Goal: Task Accomplishment & Management: Manage account settings

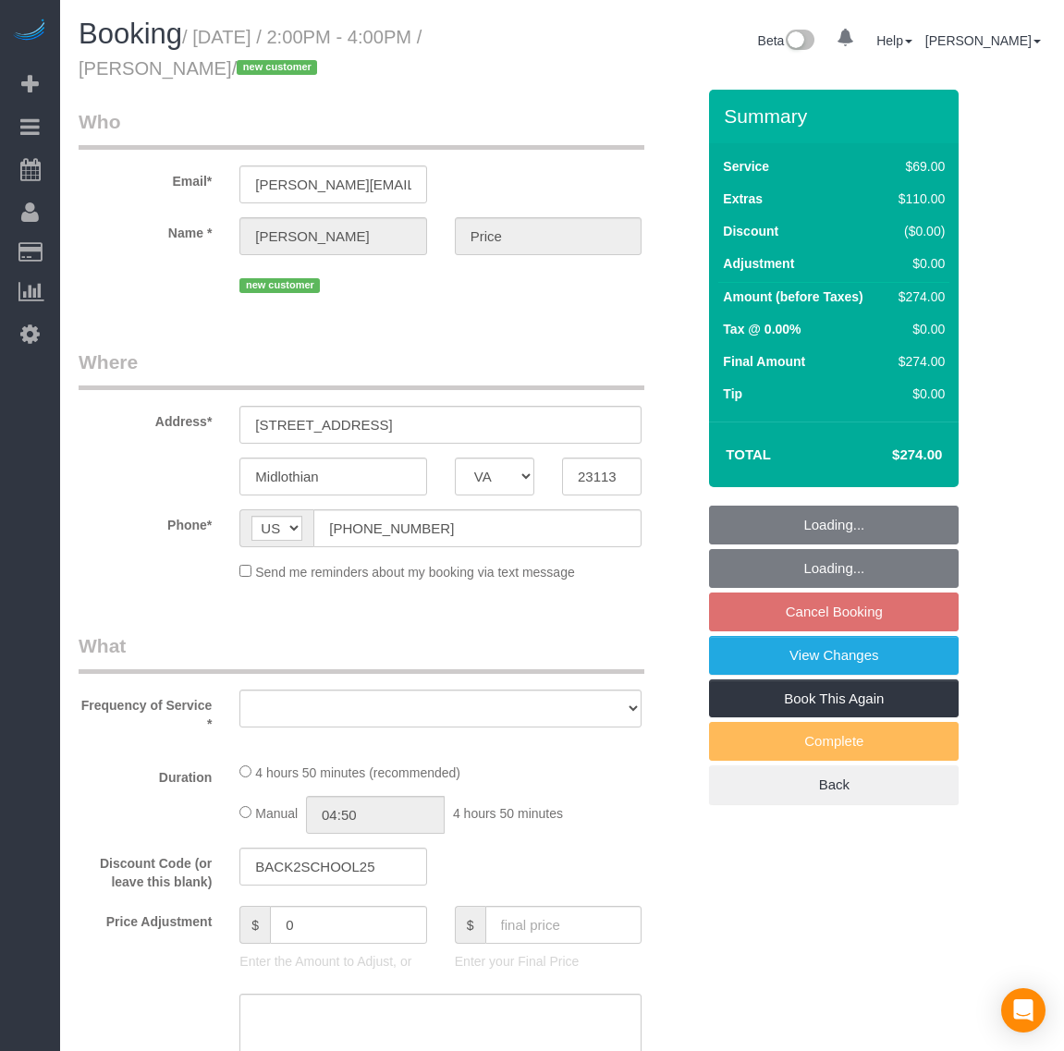
select select "VA"
select select "number:2"
select select "number:27"
select select "number:35"
select select "object:20930"
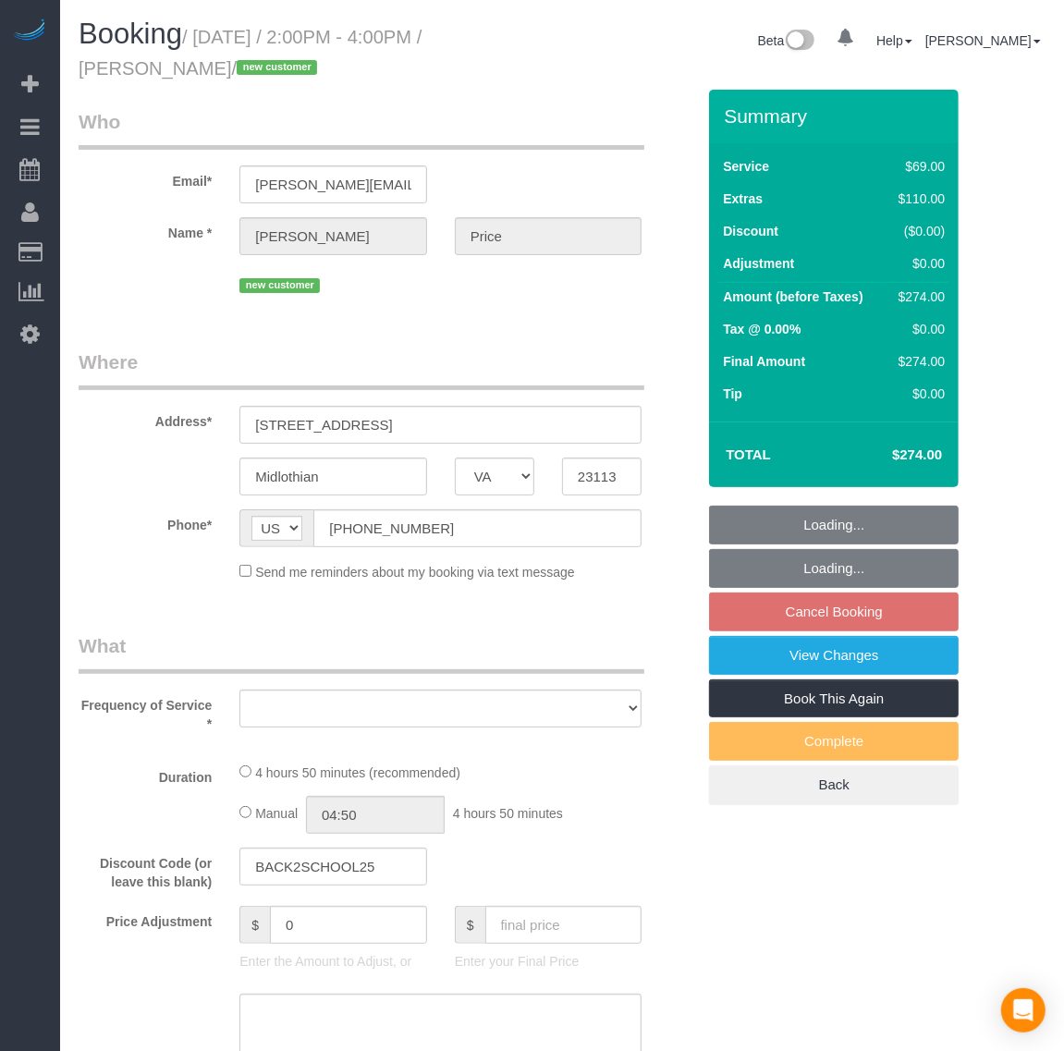
select select "string:fspay-15a2ee2d-7d9d-4e32-857d-67edad6e4807"
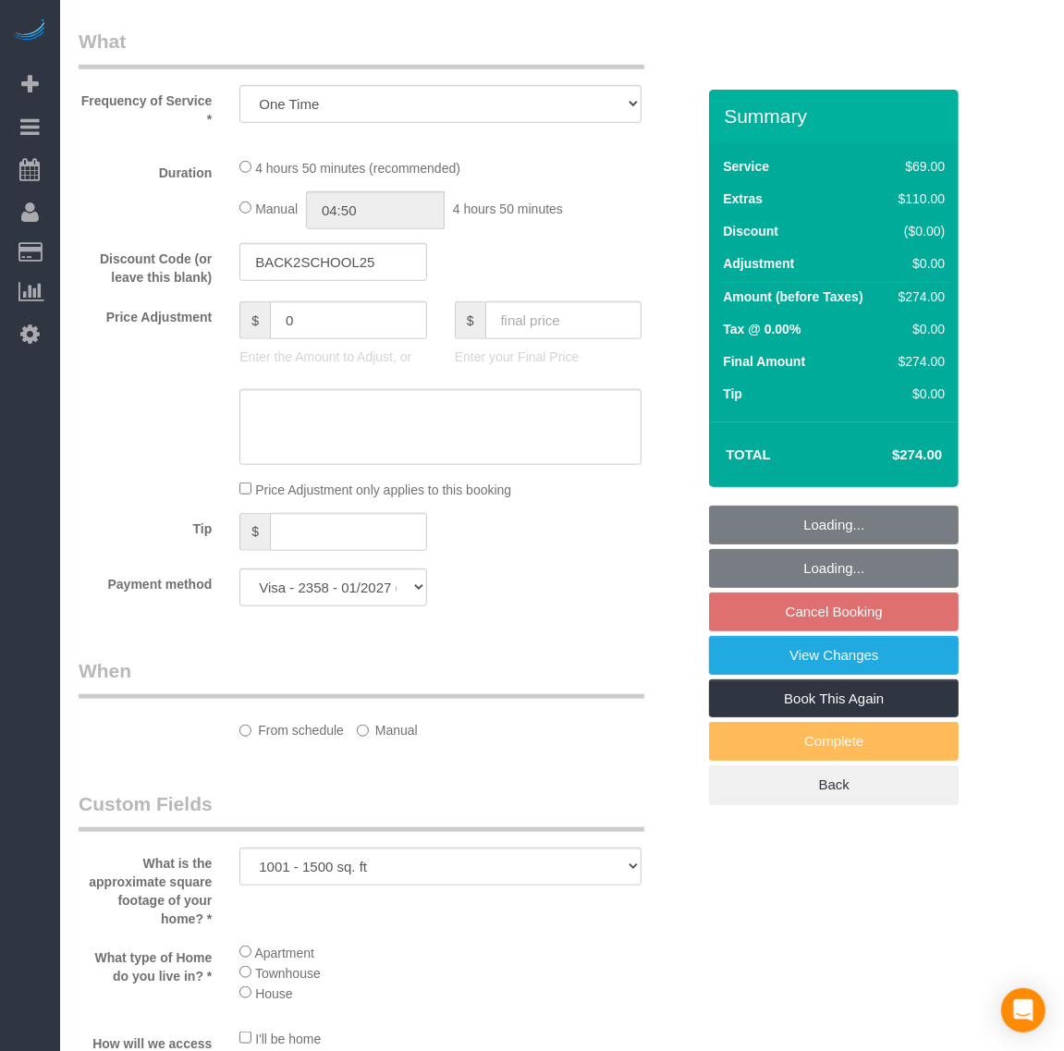
select select "1001"
select select "1"
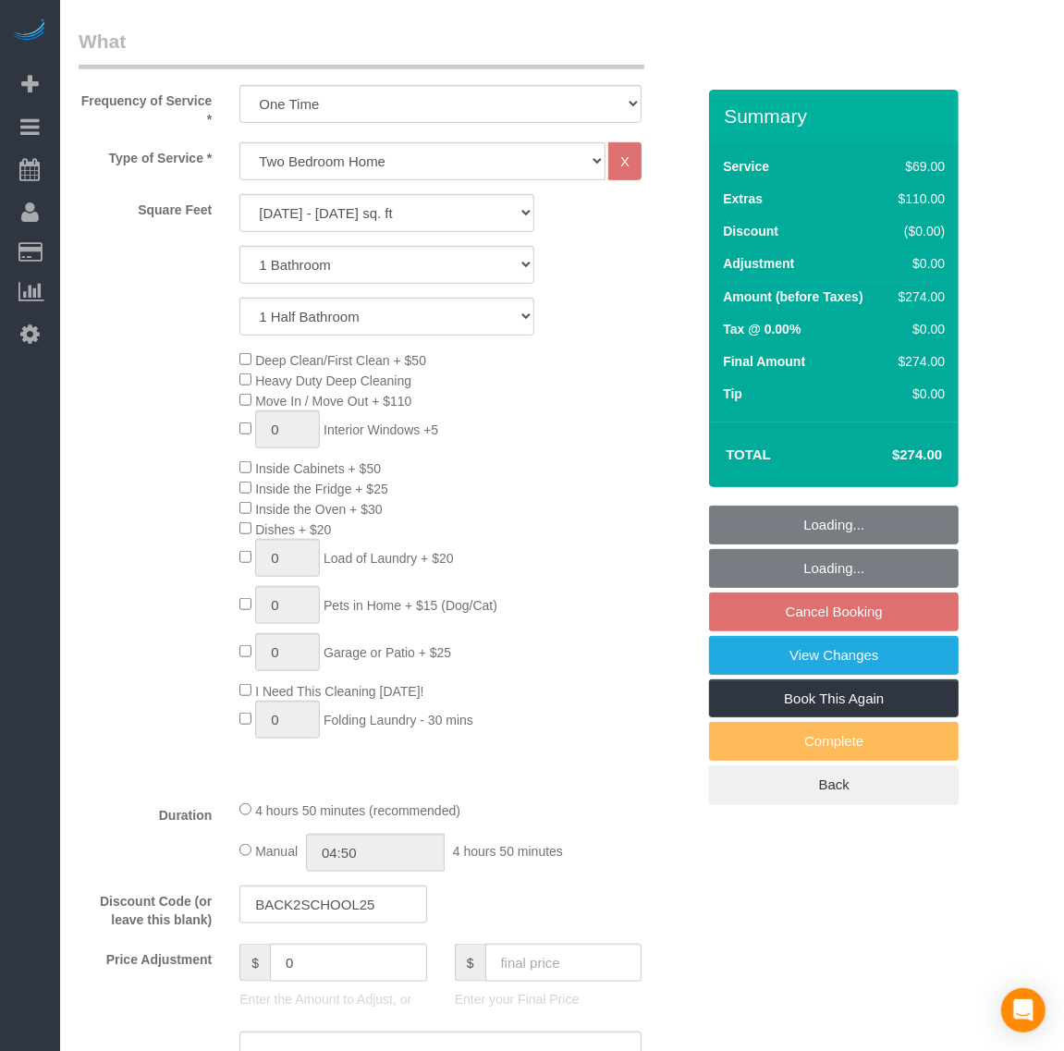
select select "object:21130"
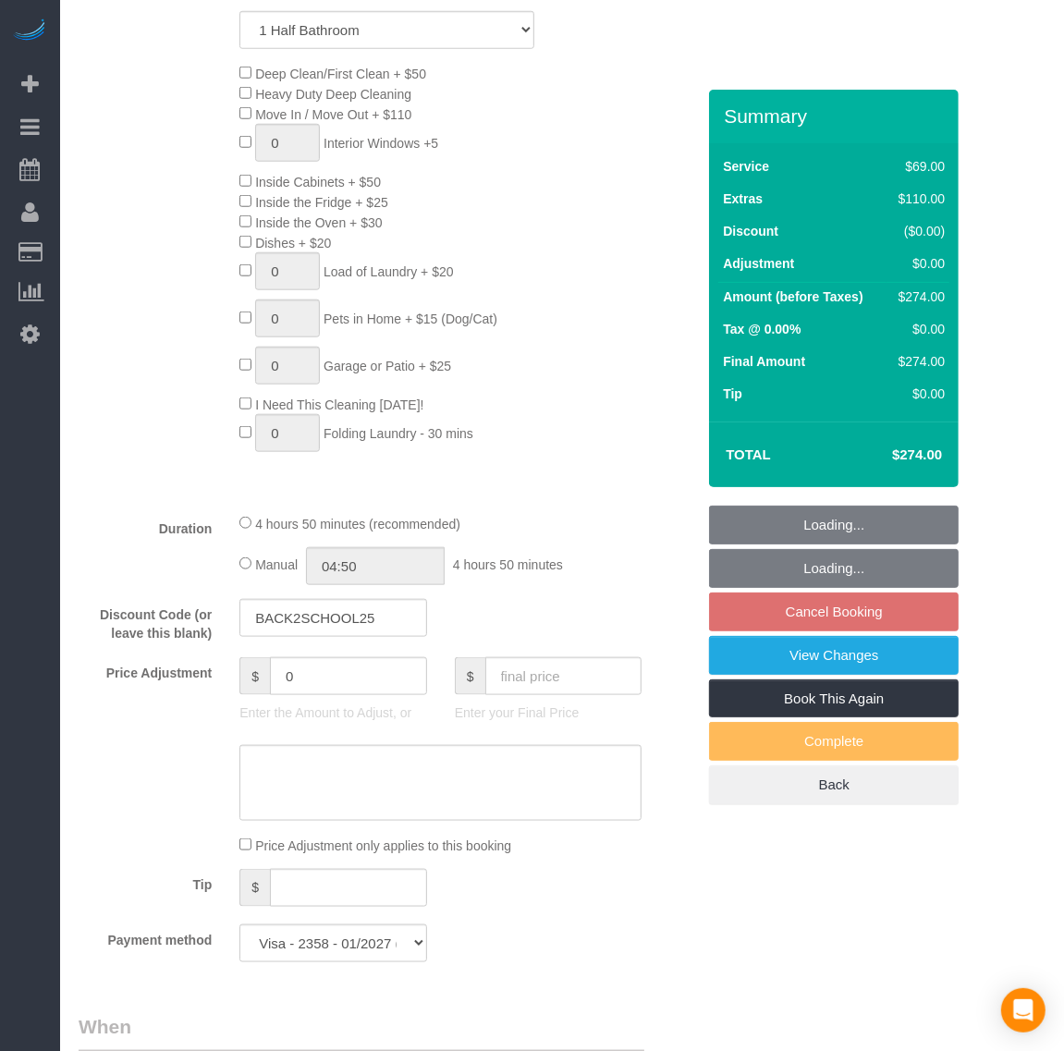
select select "spot553"
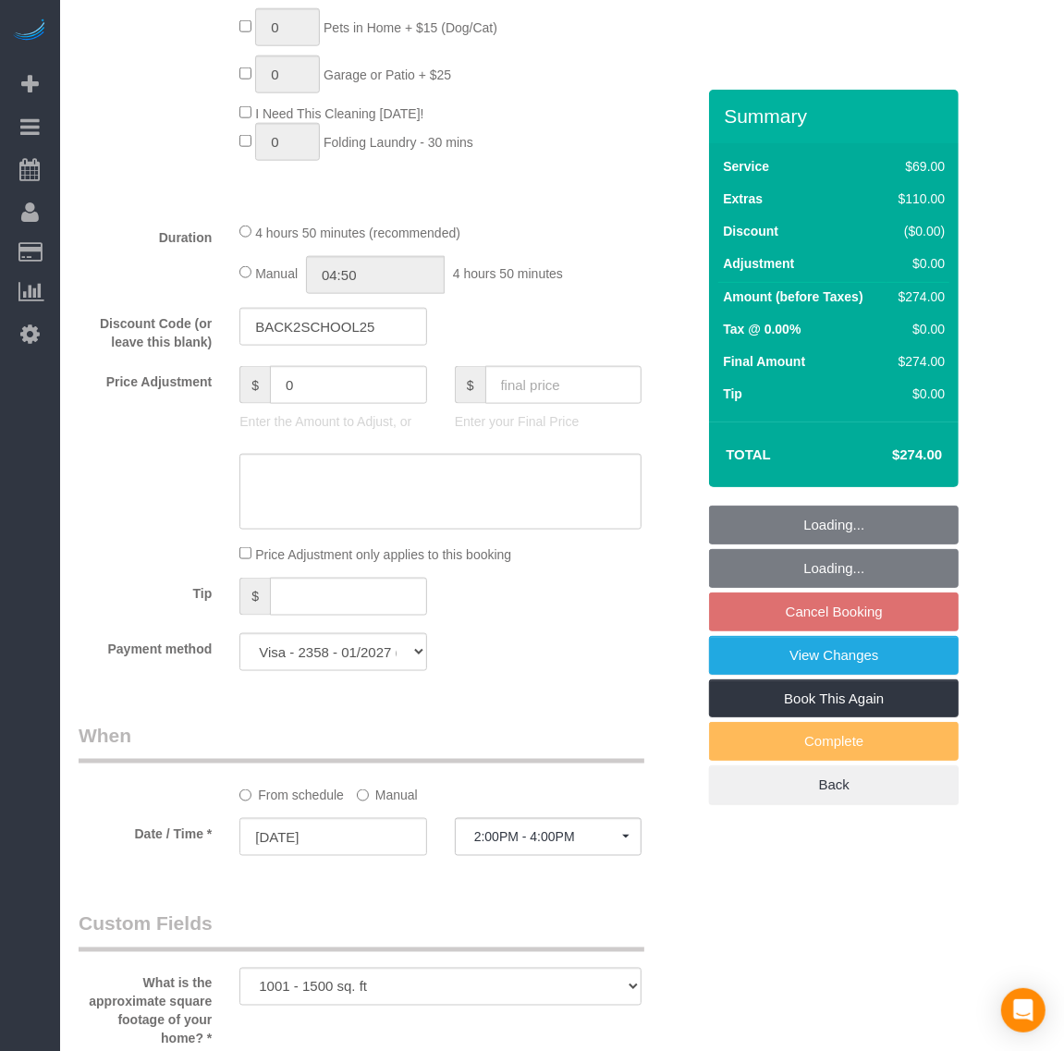
select select "1001"
select select "1"
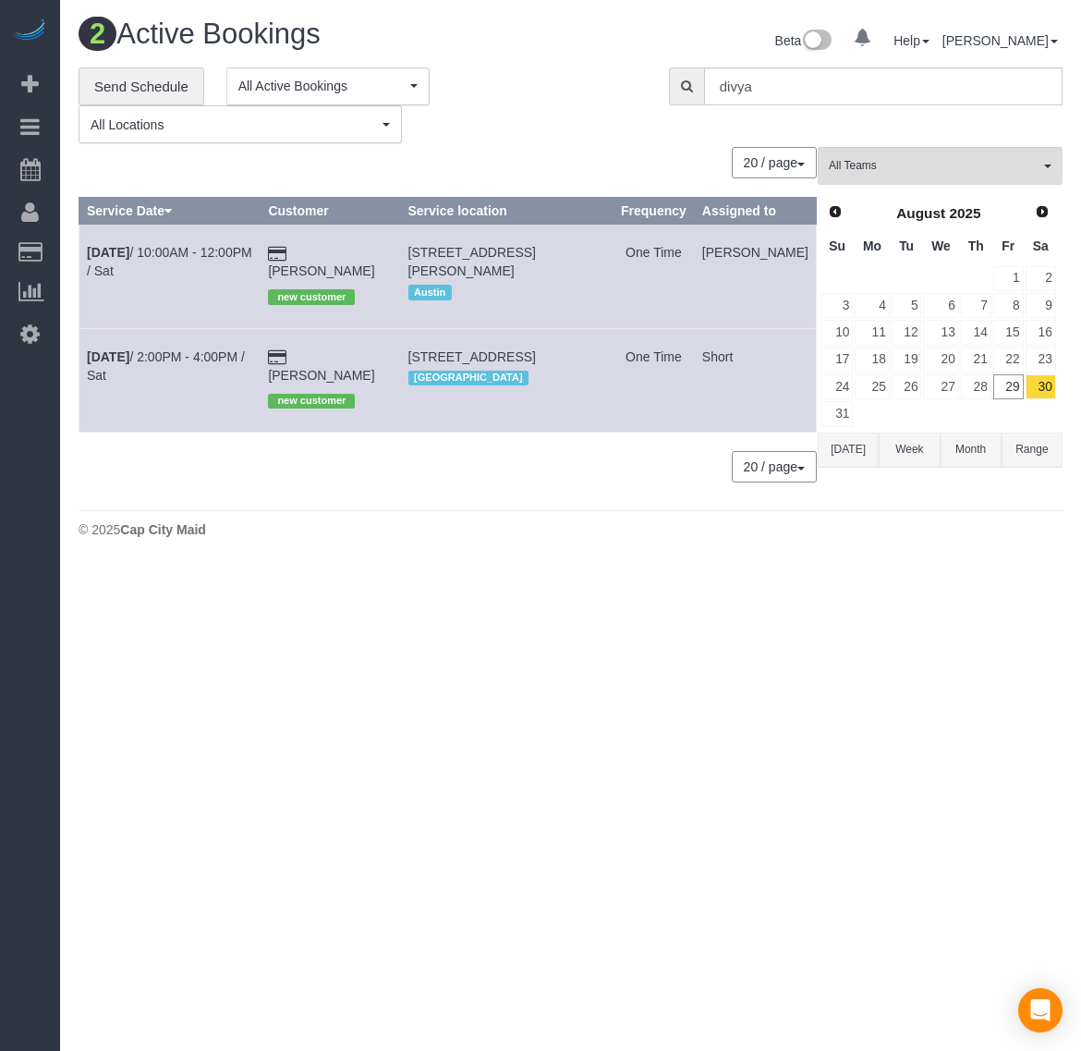
click at [662, 689] on body "0 Beta Your Notifications You have 0 alerts Add Booking Bookings Active Booking…" at bounding box center [540, 525] width 1081 height 1051
click at [374, 263] on link "[PERSON_NAME]" at bounding box center [321, 270] width 106 height 15
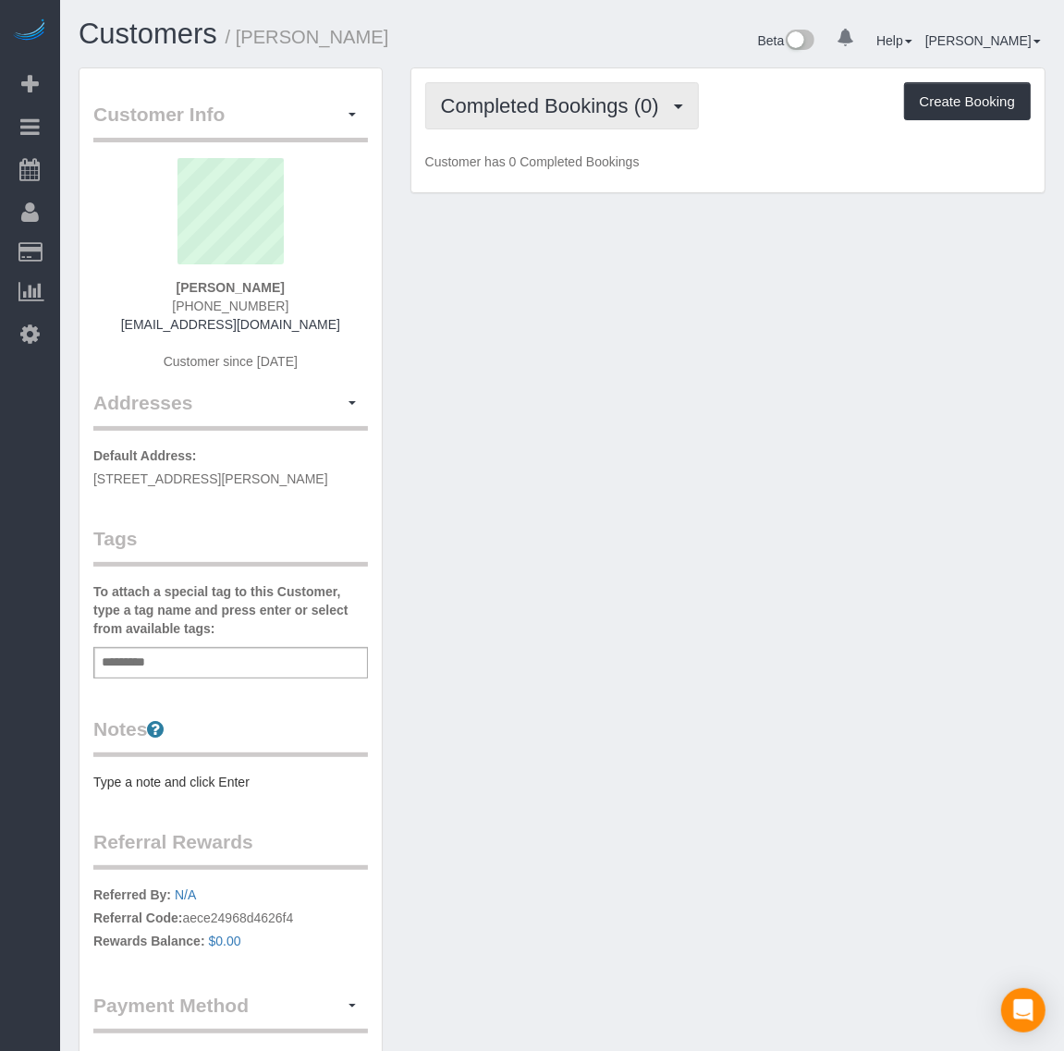
click at [635, 88] on button "Completed Bookings (0)" at bounding box center [562, 105] width 274 height 47
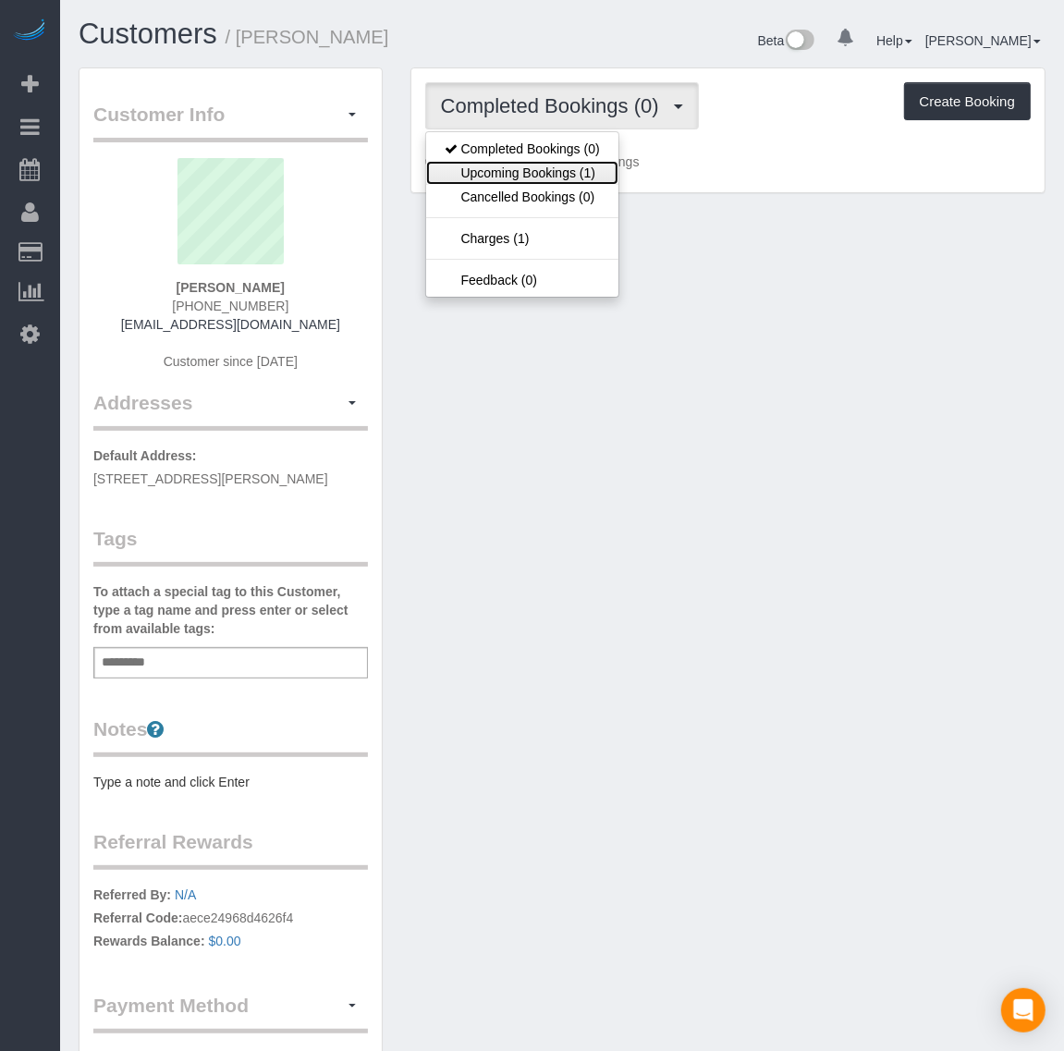
click at [592, 171] on link "Upcoming Bookings (1)" at bounding box center [522, 173] width 192 height 24
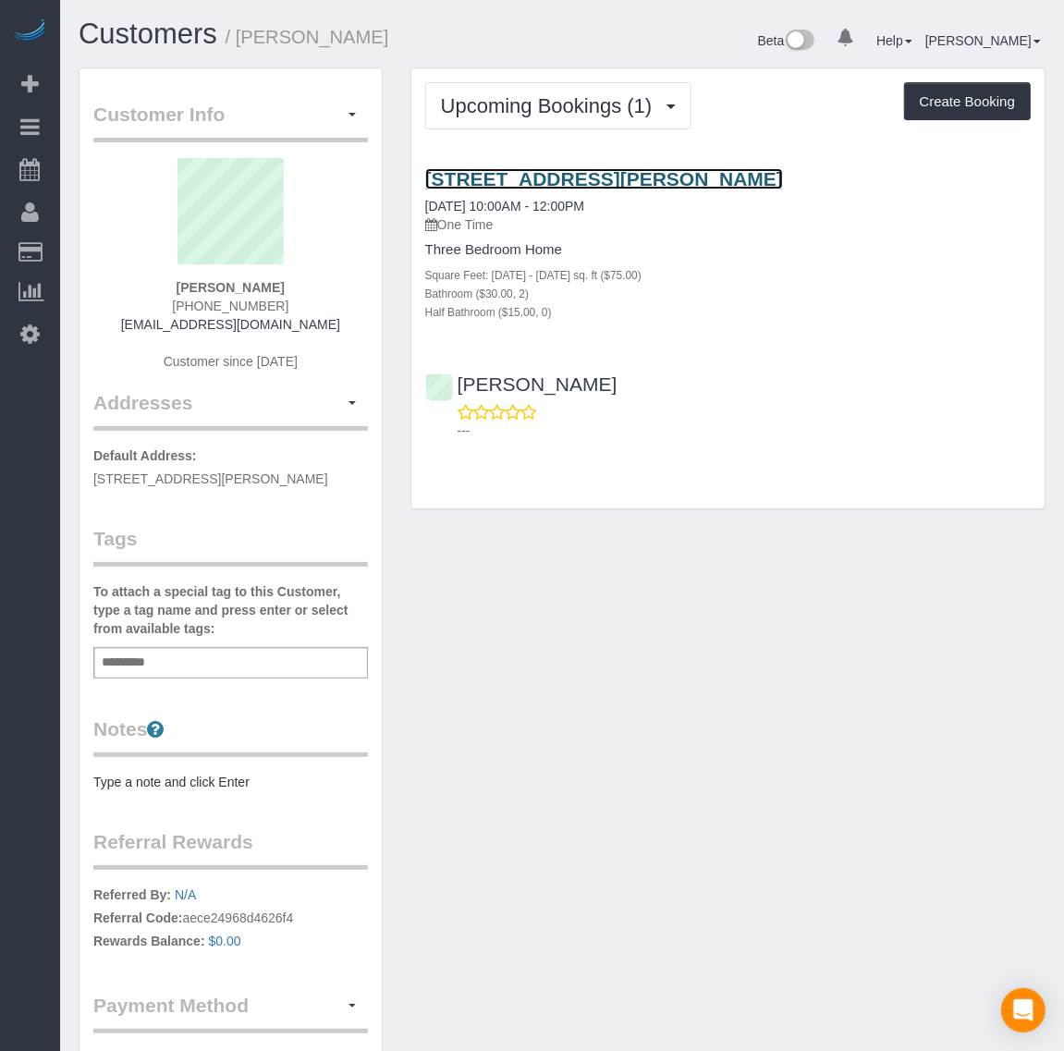
click at [523, 180] on link "[STREET_ADDRESS][PERSON_NAME]" at bounding box center [604, 178] width 358 height 21
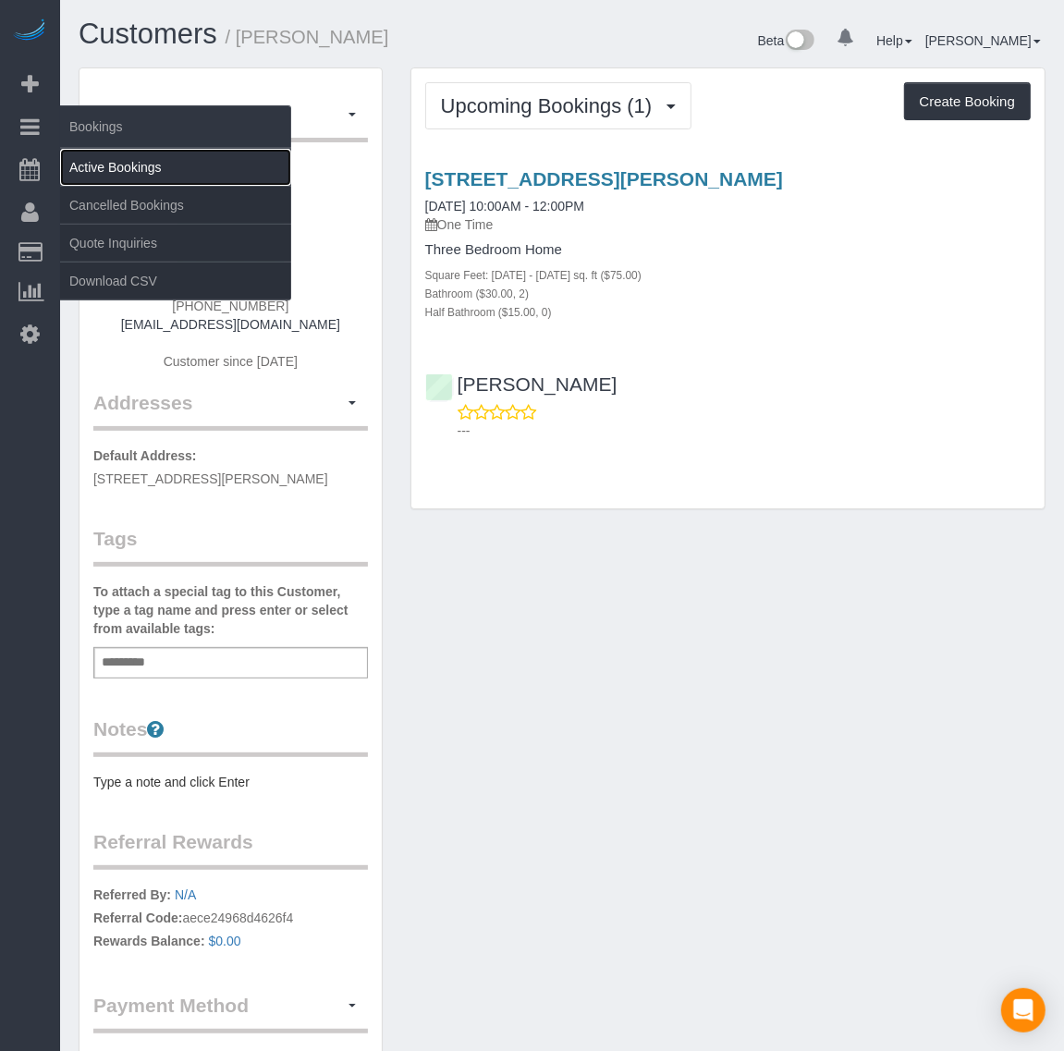
click at [137, 164] on link "Active Bookings" at bounding box center [175, 167] width 231 height 37
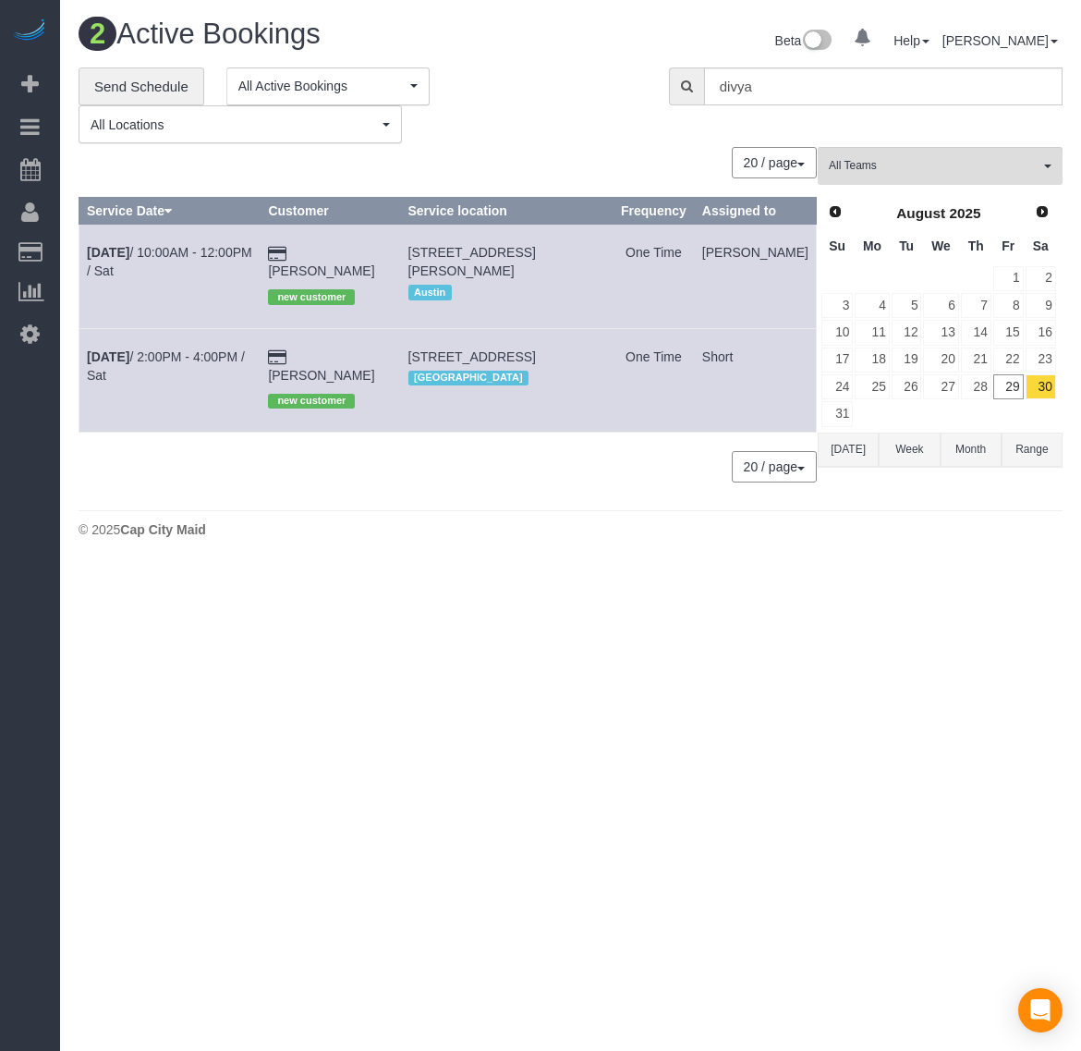
click at [1042, 224] on div "Prev Next [DATE]" at bounding box center [939, 213] width 237 height 31
click at [1044, 217] on span "Next" at bounding box center [1043, 210] width 15 height 15
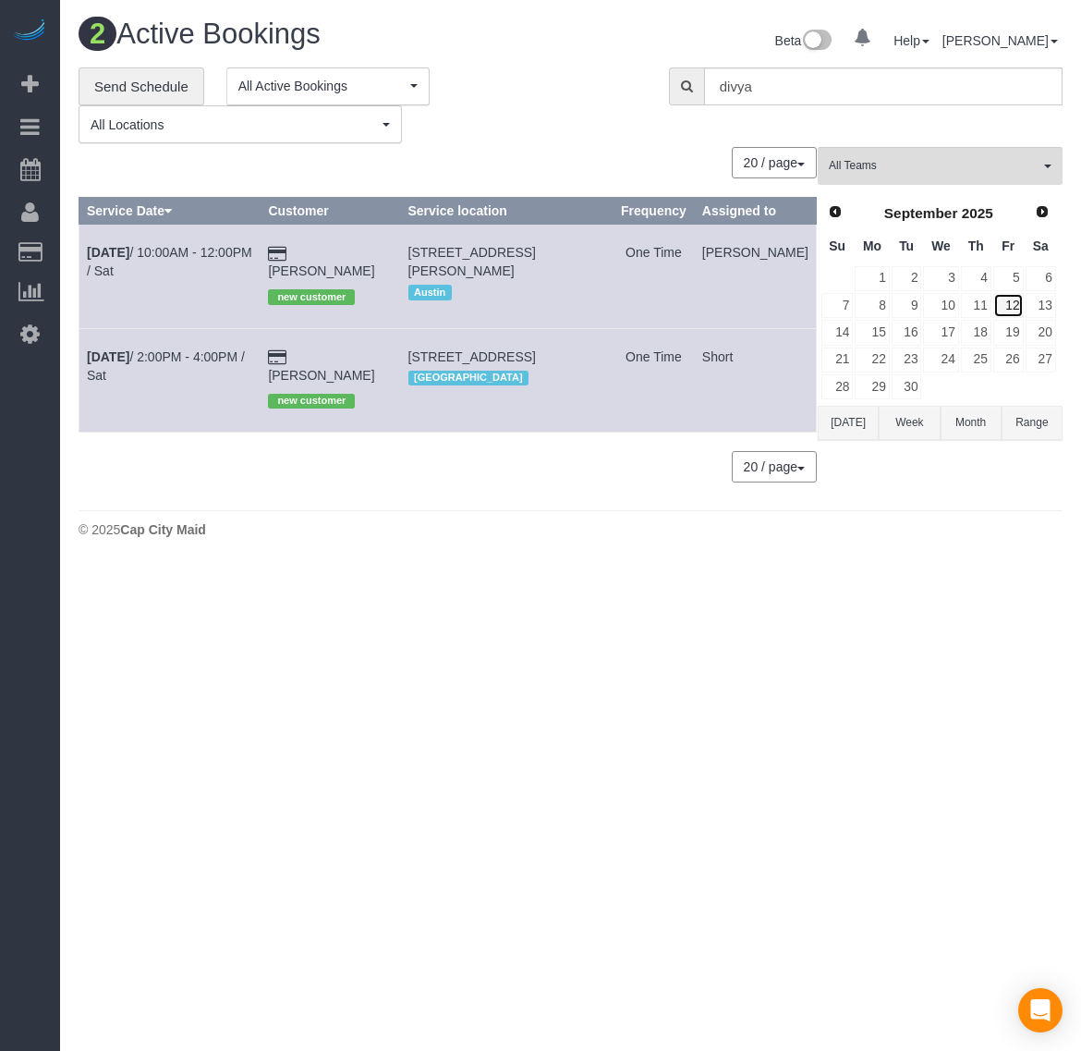
click at [1012, 310] on link "12" at bounding box center [1008, 305] width 30 height 25
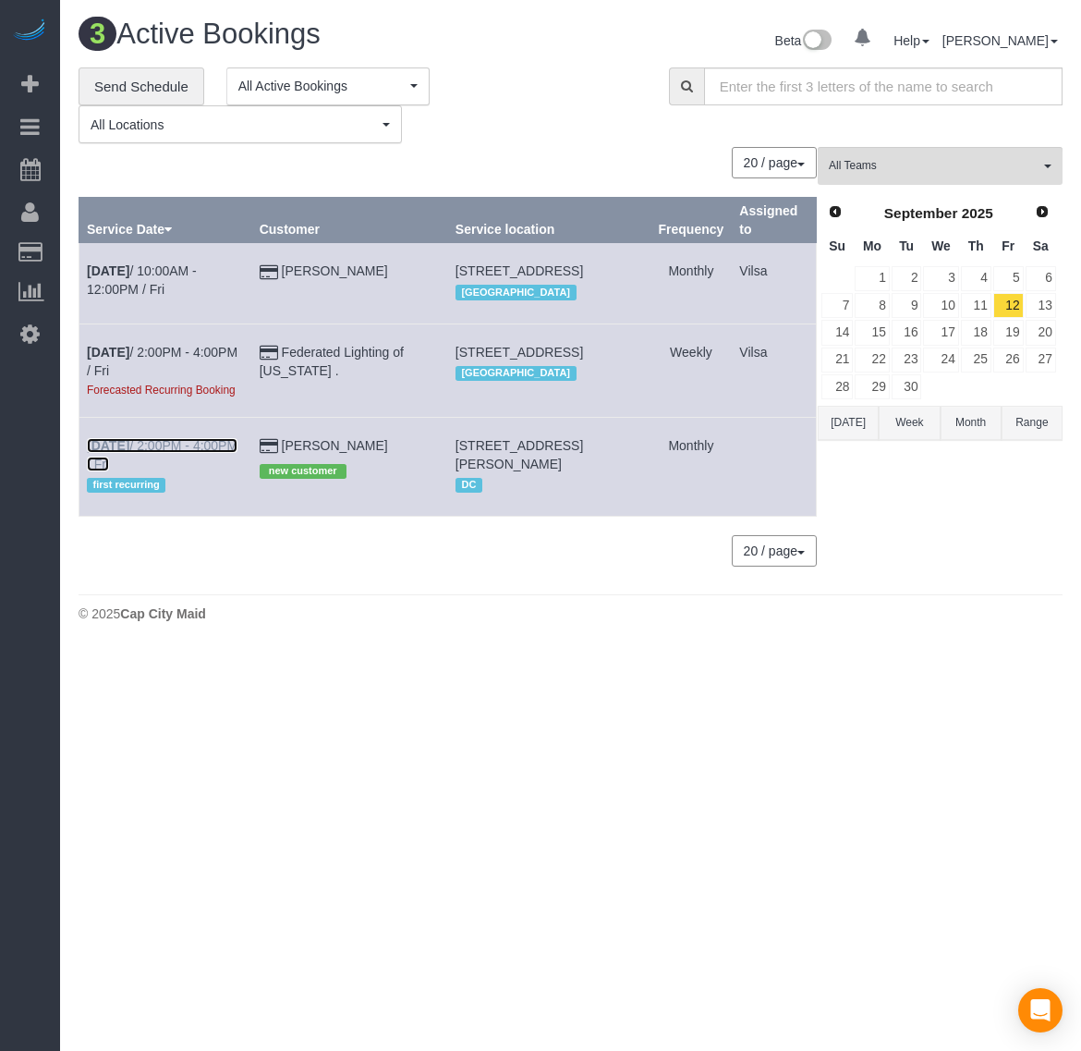
click at [118, 453] on b "[DATE]" at bounding box center [108, 445] width 43 height 15
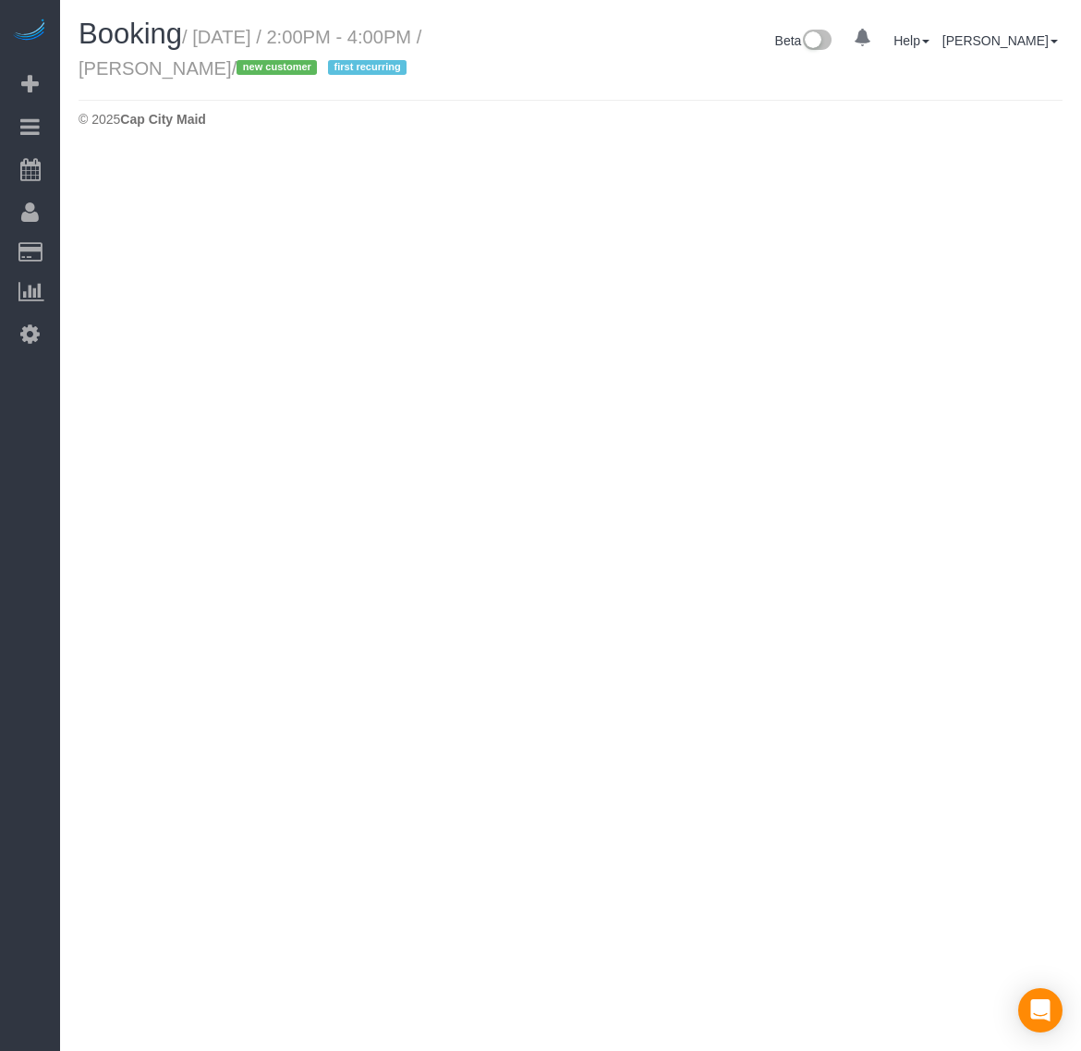
select select "VA"
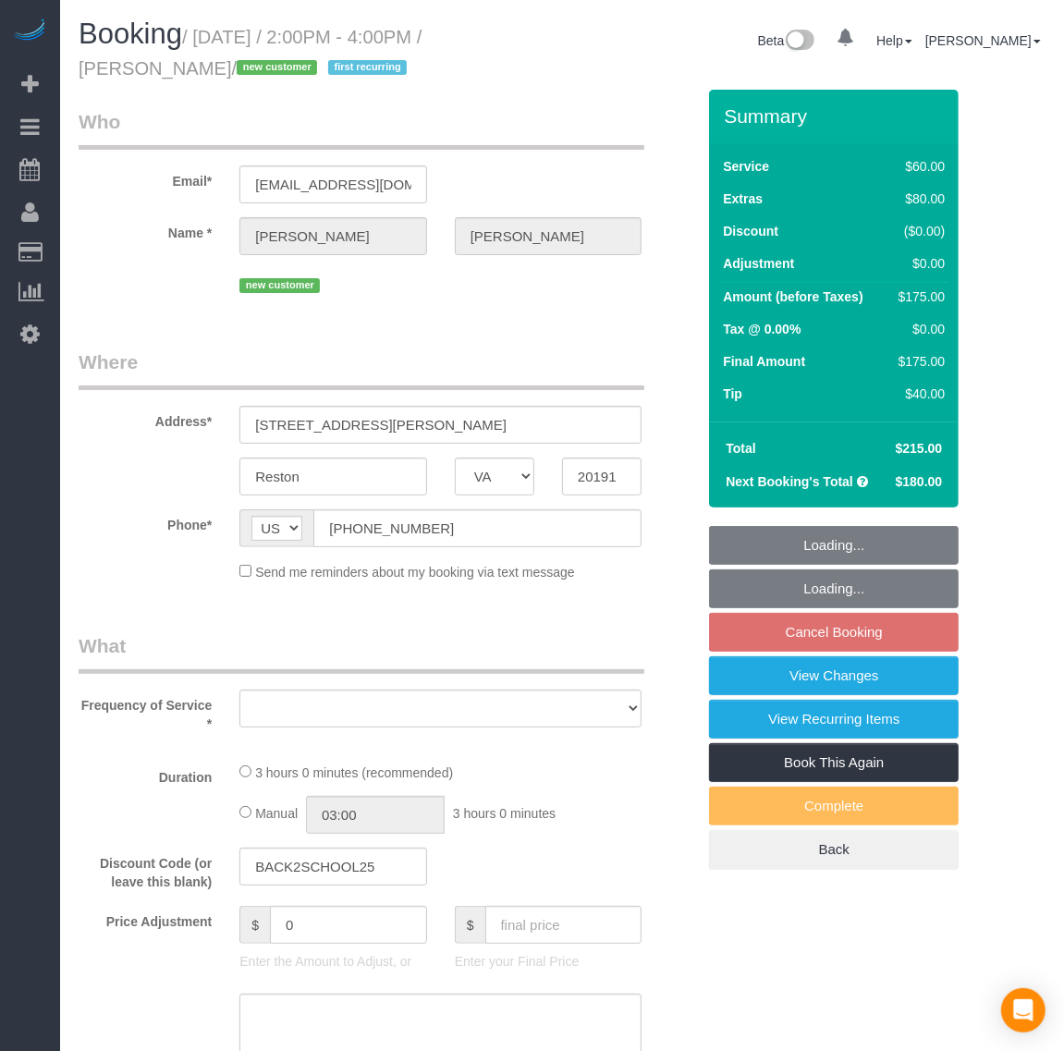
select select "object:22342"
select select "string:fspay-25ce36c4-6527-4e61-9833-f67d63e3a11c"
select select "number:1"
select select "number:26"
select select "number:35"
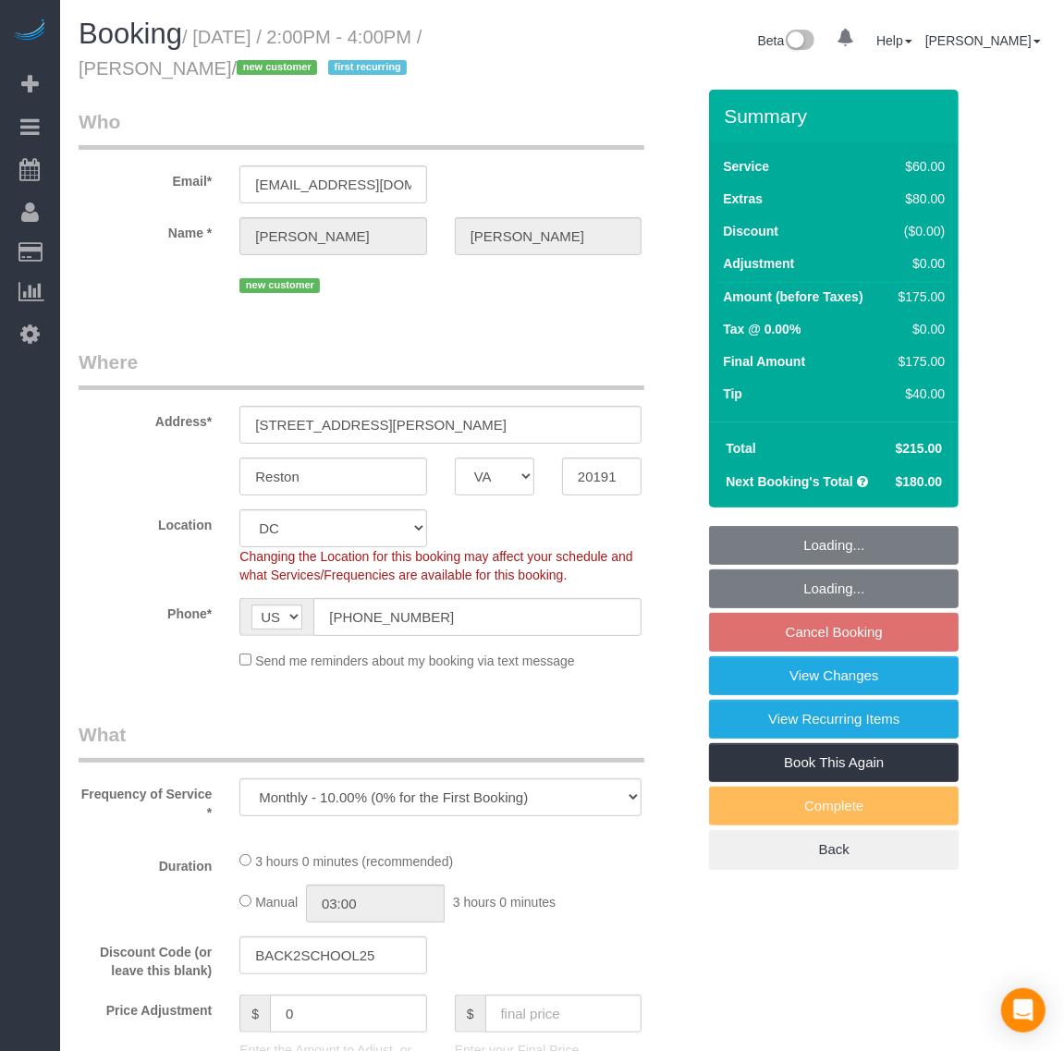
select select "object:22506"
select select "1"
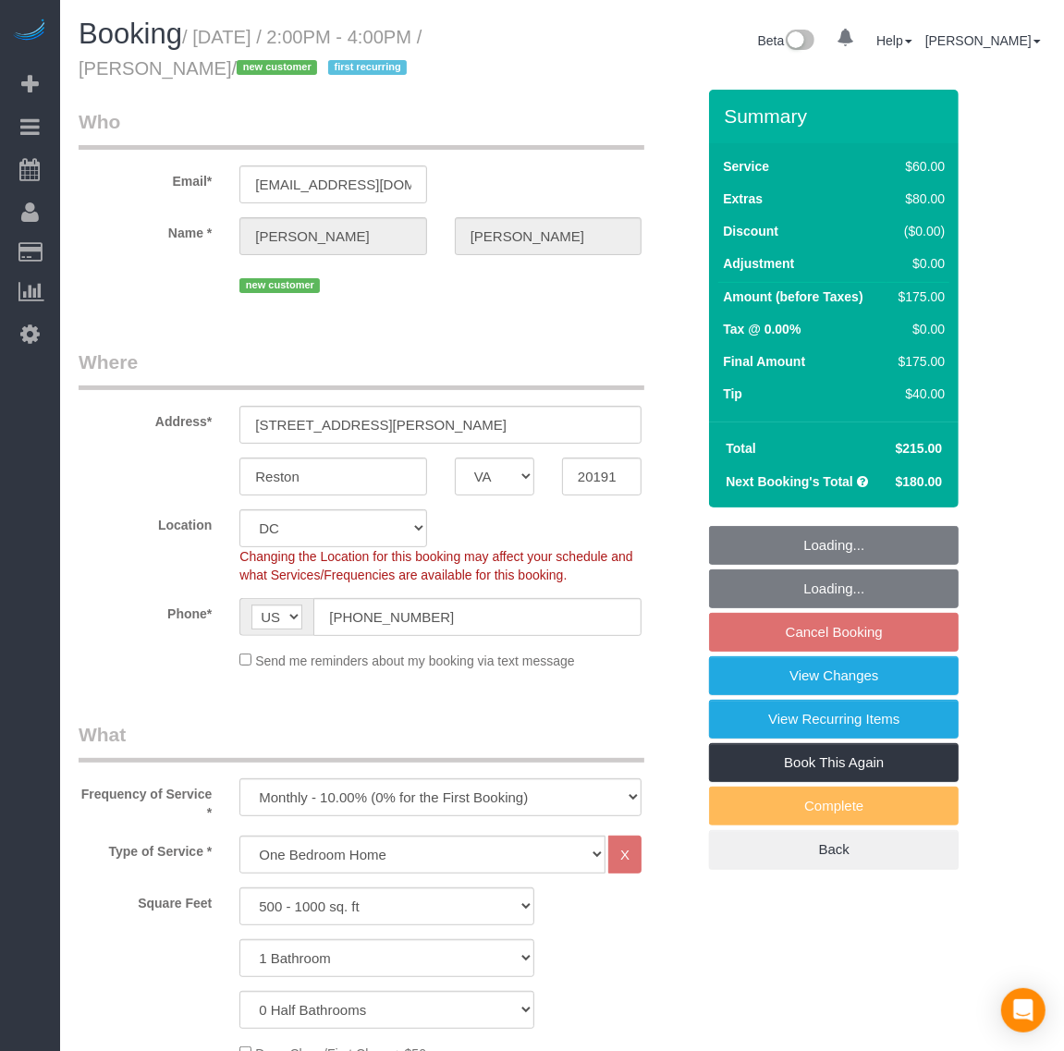
select select "spot570"
select select "1"
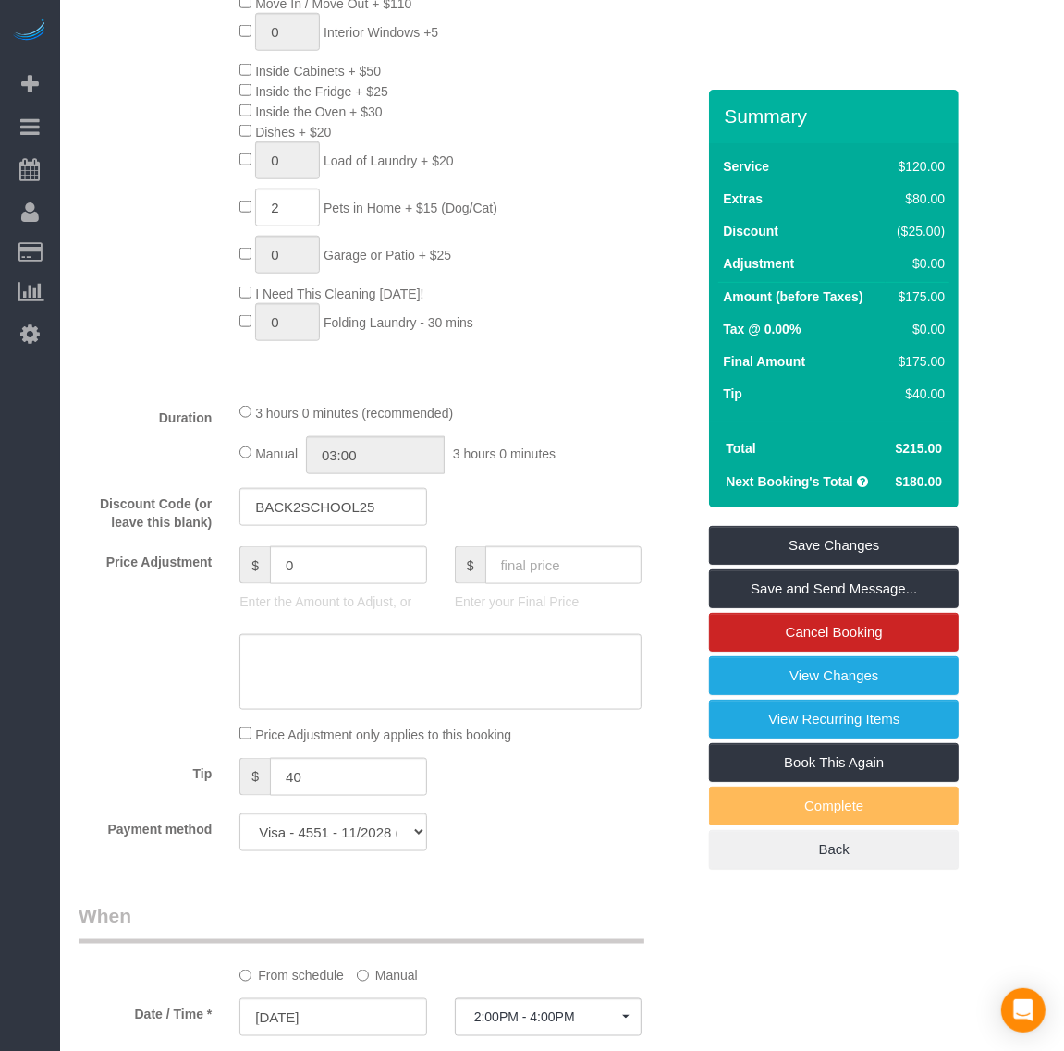
scroll to position [1386, 0]
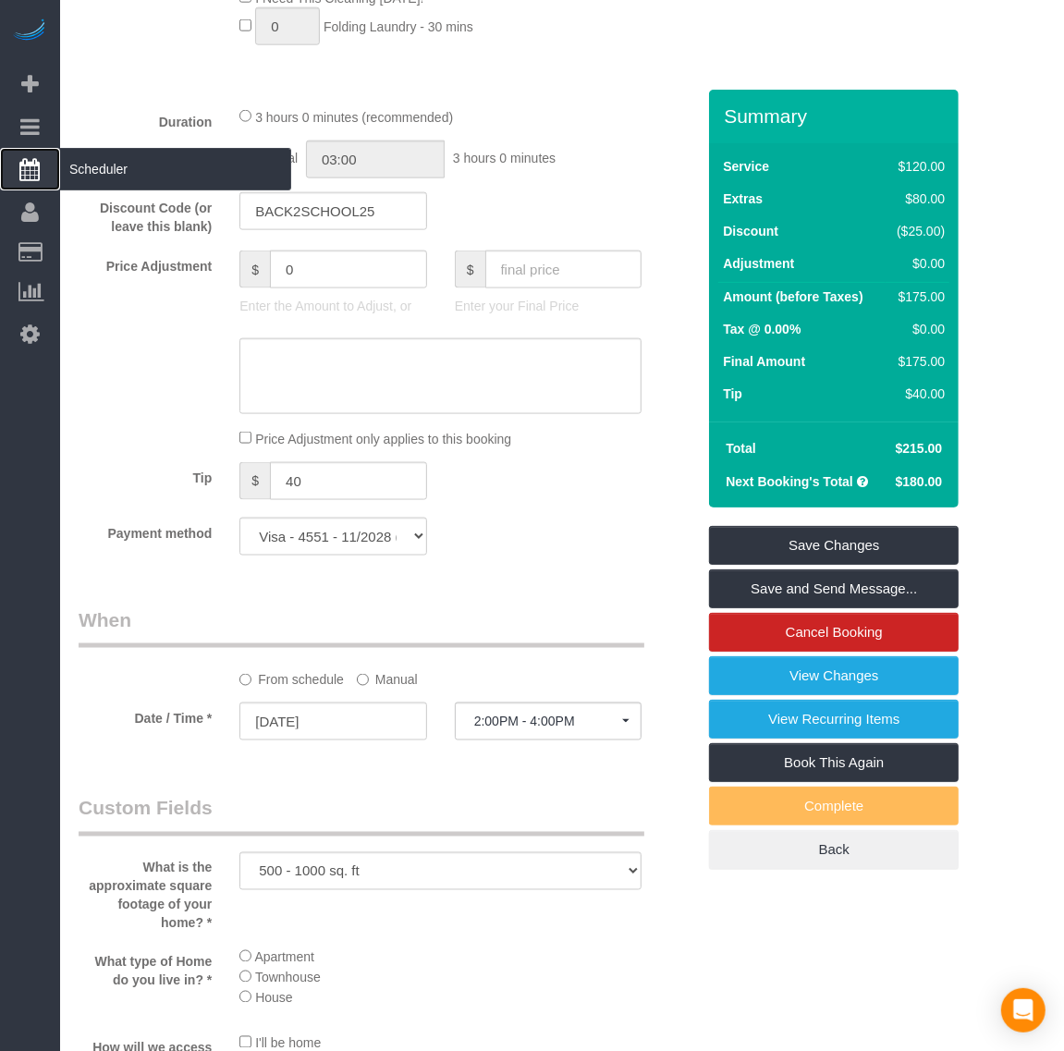
click at [80, 157] on span "Scheduler" at bounding box center [175, 169] width 231 height 43
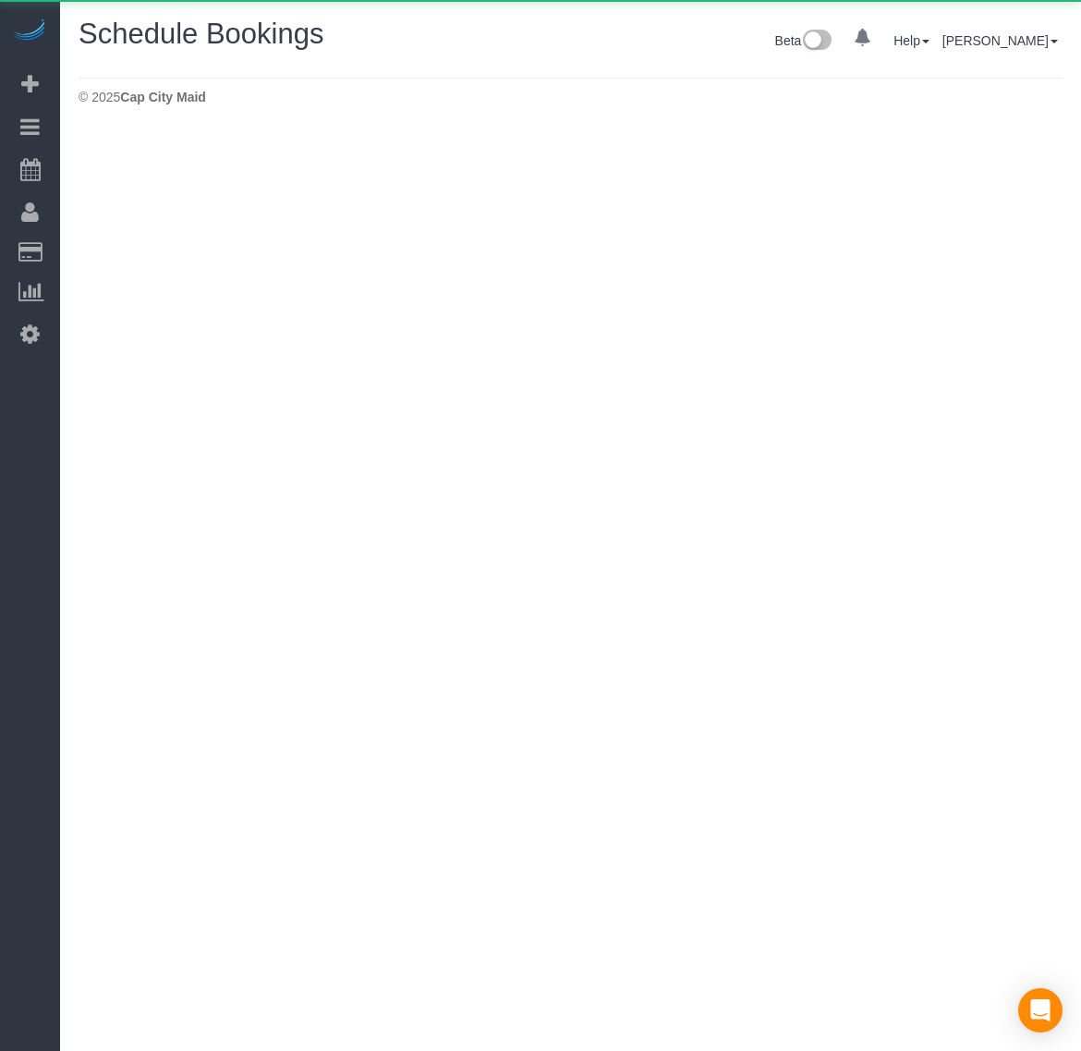
click at [103, 164] on body "0 Beta Your Notifications You have 0 alerts Add Booking Bookings Active Booking…" at bounding box center [540, 525] width 1081 height 1051
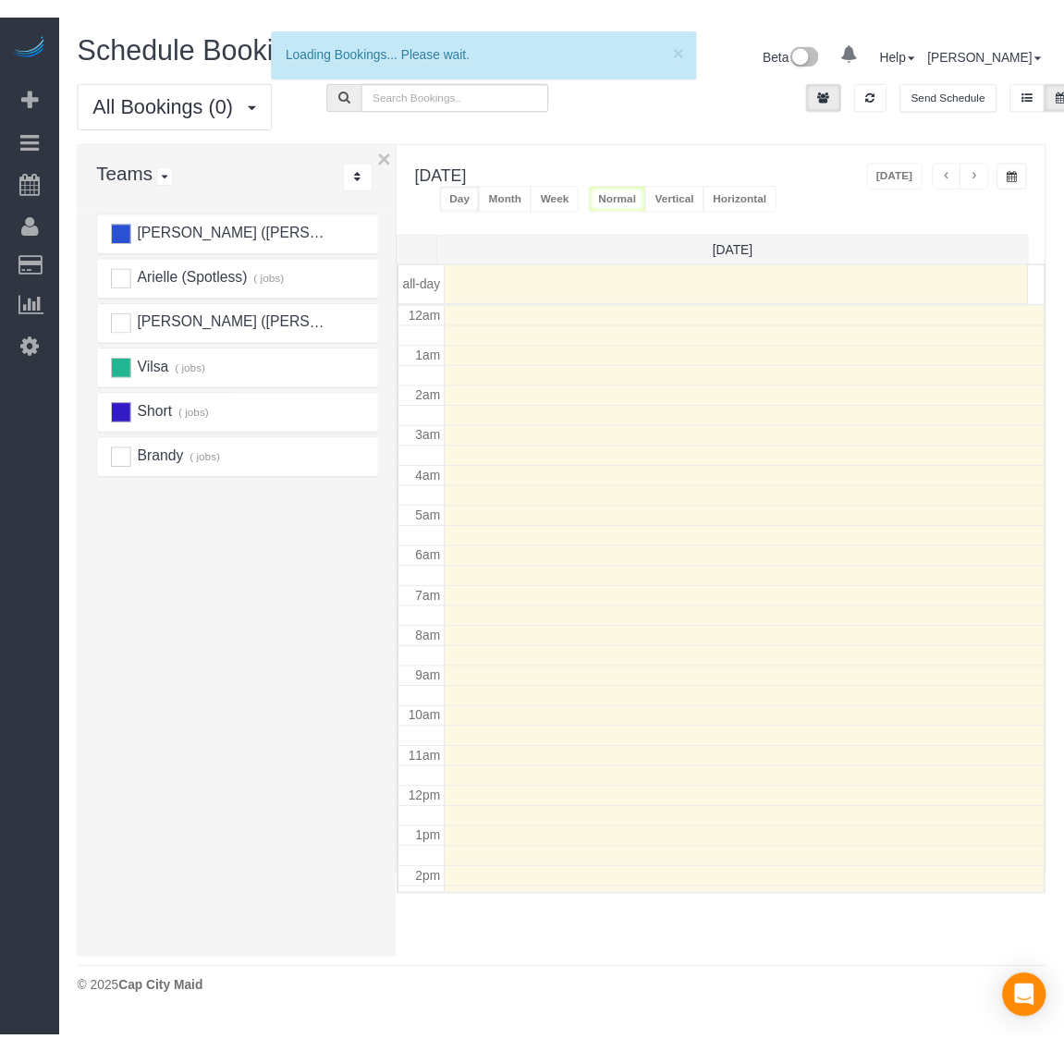
scroll to position [247, 0]
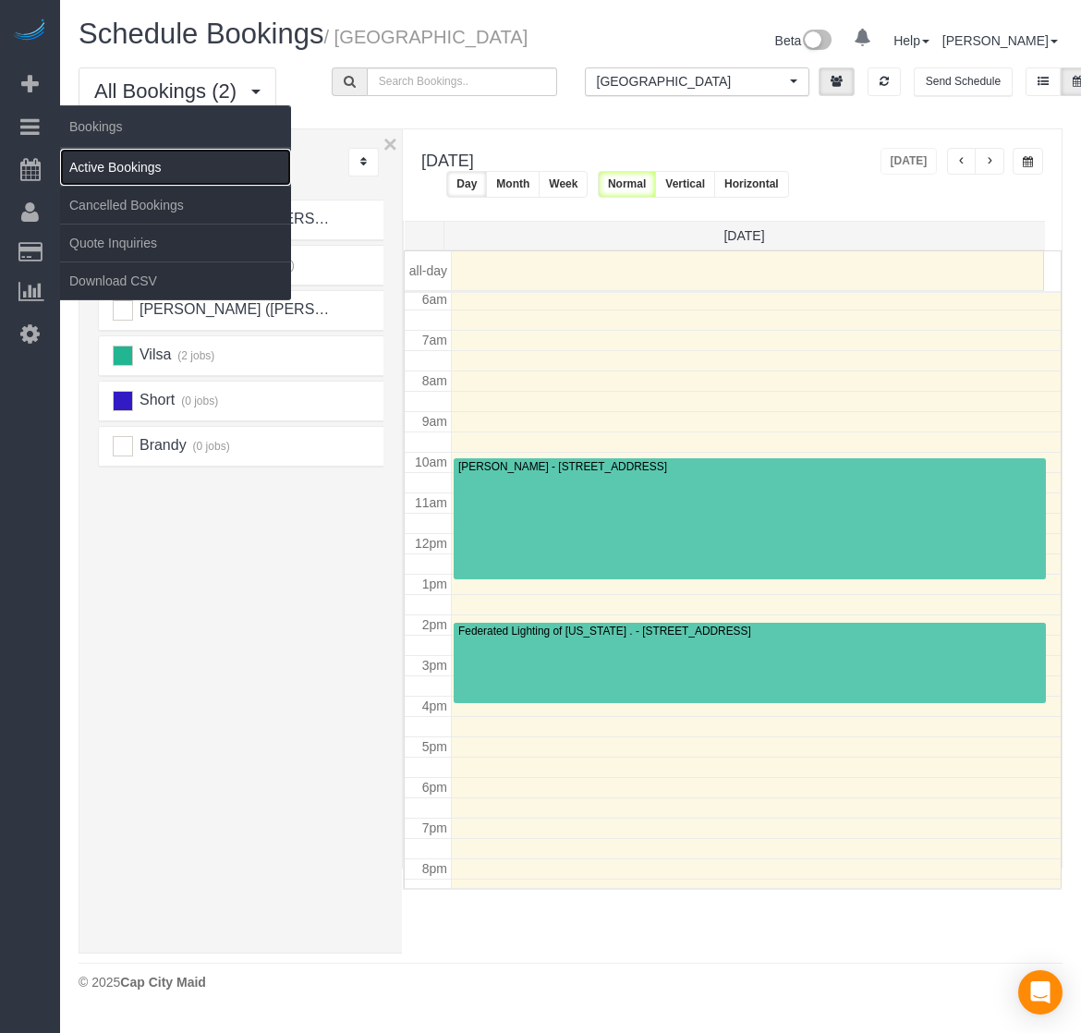
click at [99, 160] on link "Active Bookings" at bounding box center [175, 167] width 231 height 37
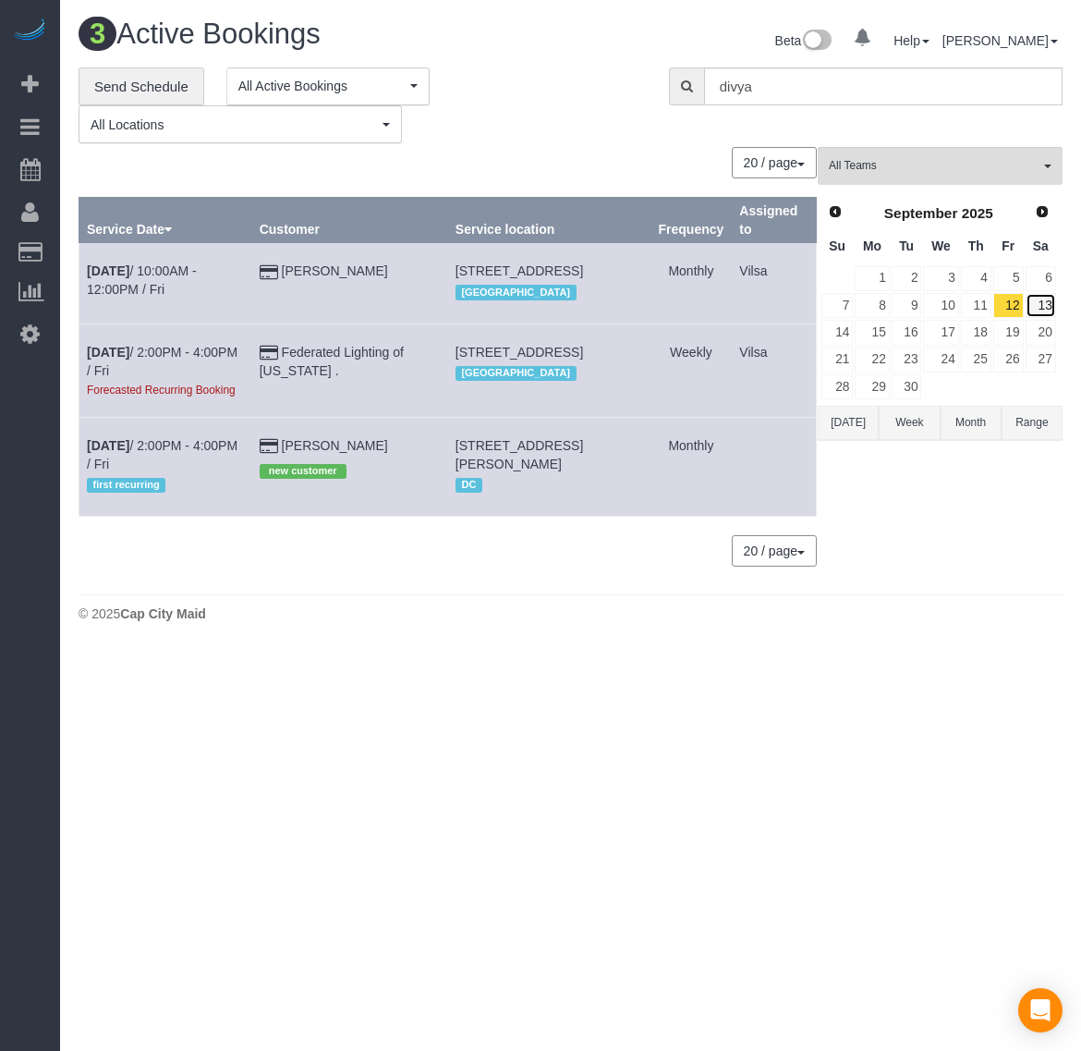
click at [1041, 301] on link "13" at bounding box center [1041, 305] width 30 height 25
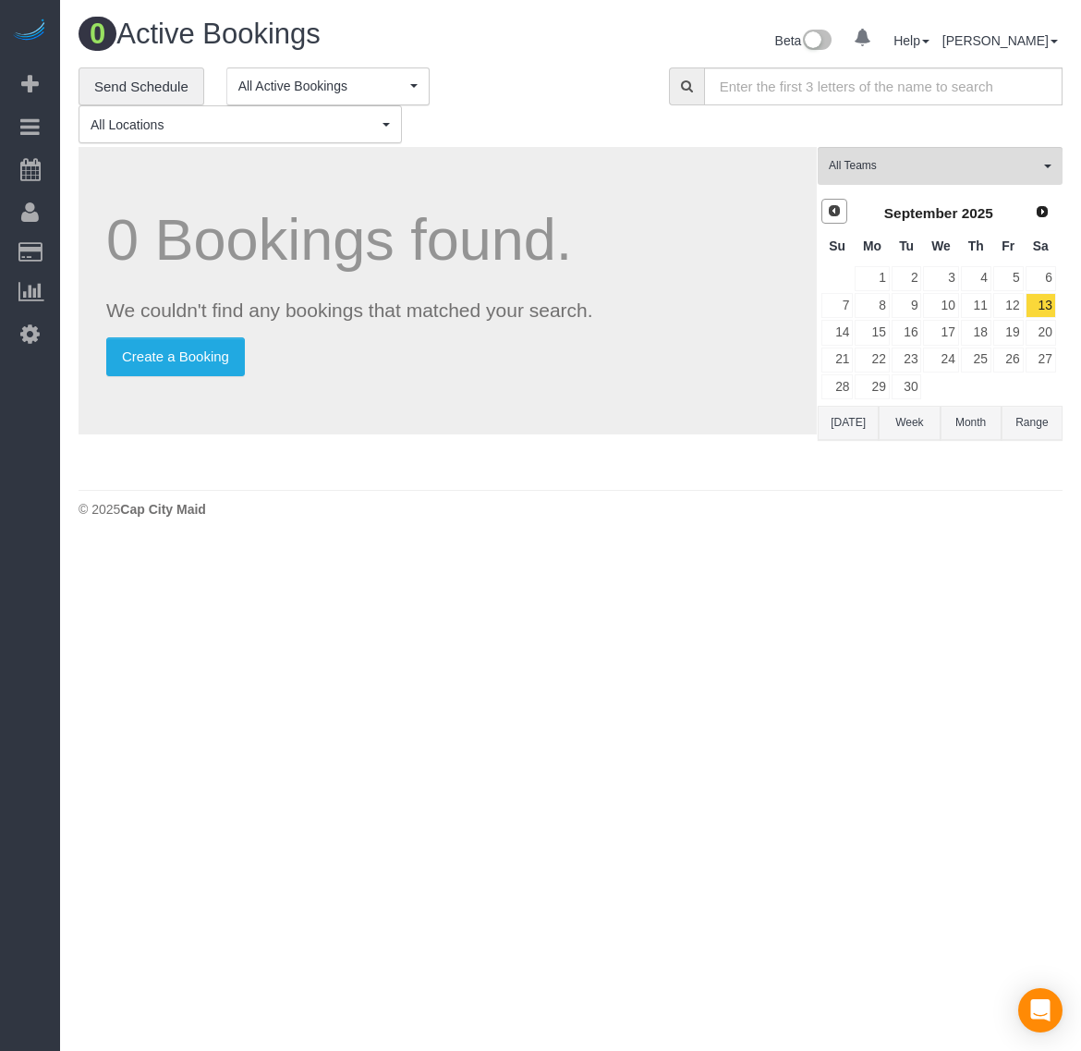
click at [836, 213] on span "Prev" at bounding box center [834, 210] width 15 height 15
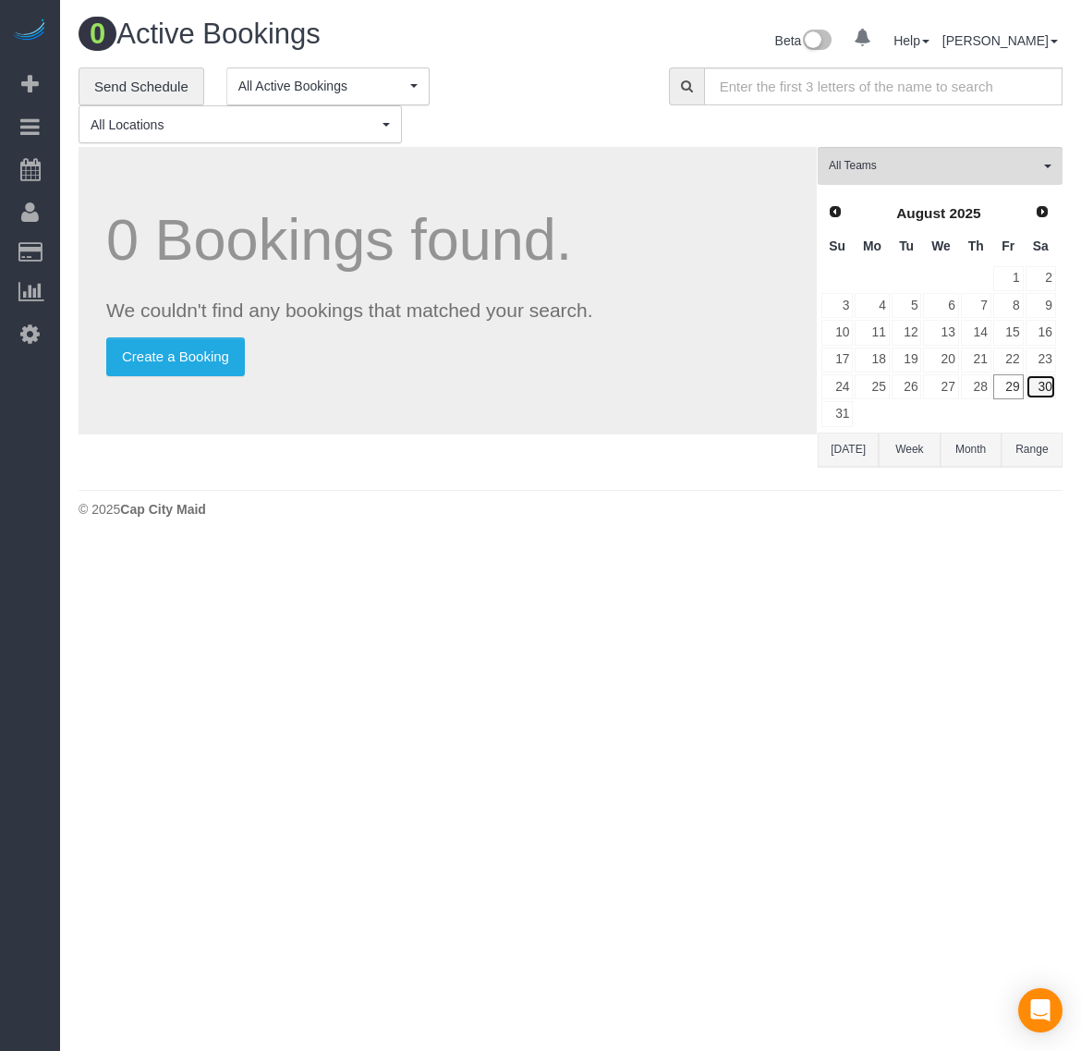
click at [1044, 393] on link "30" at bounding box center [1041, 386] width 30 height 25
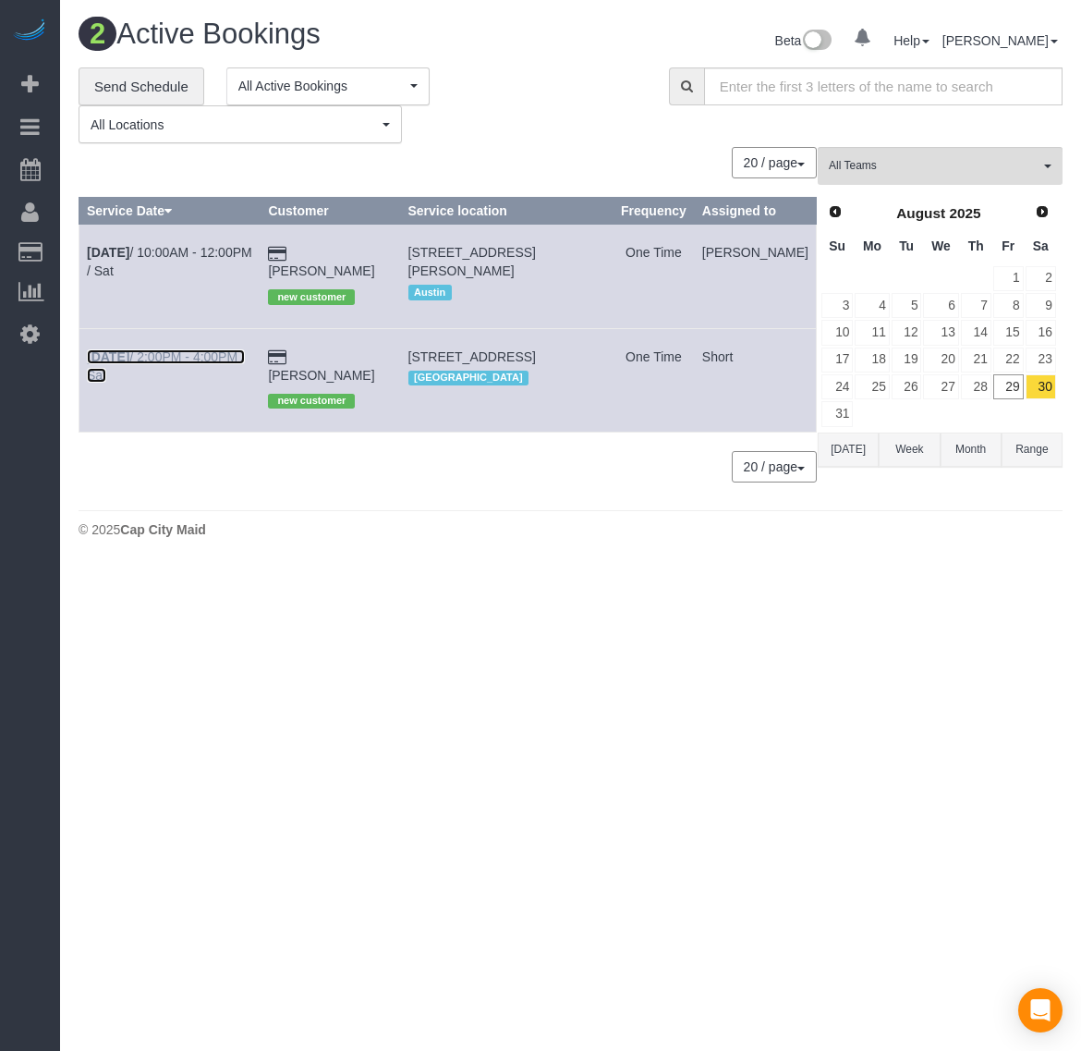
click at [99, 349] on b "[DATE]" at bounding box center [108, 356] width 43 height 15
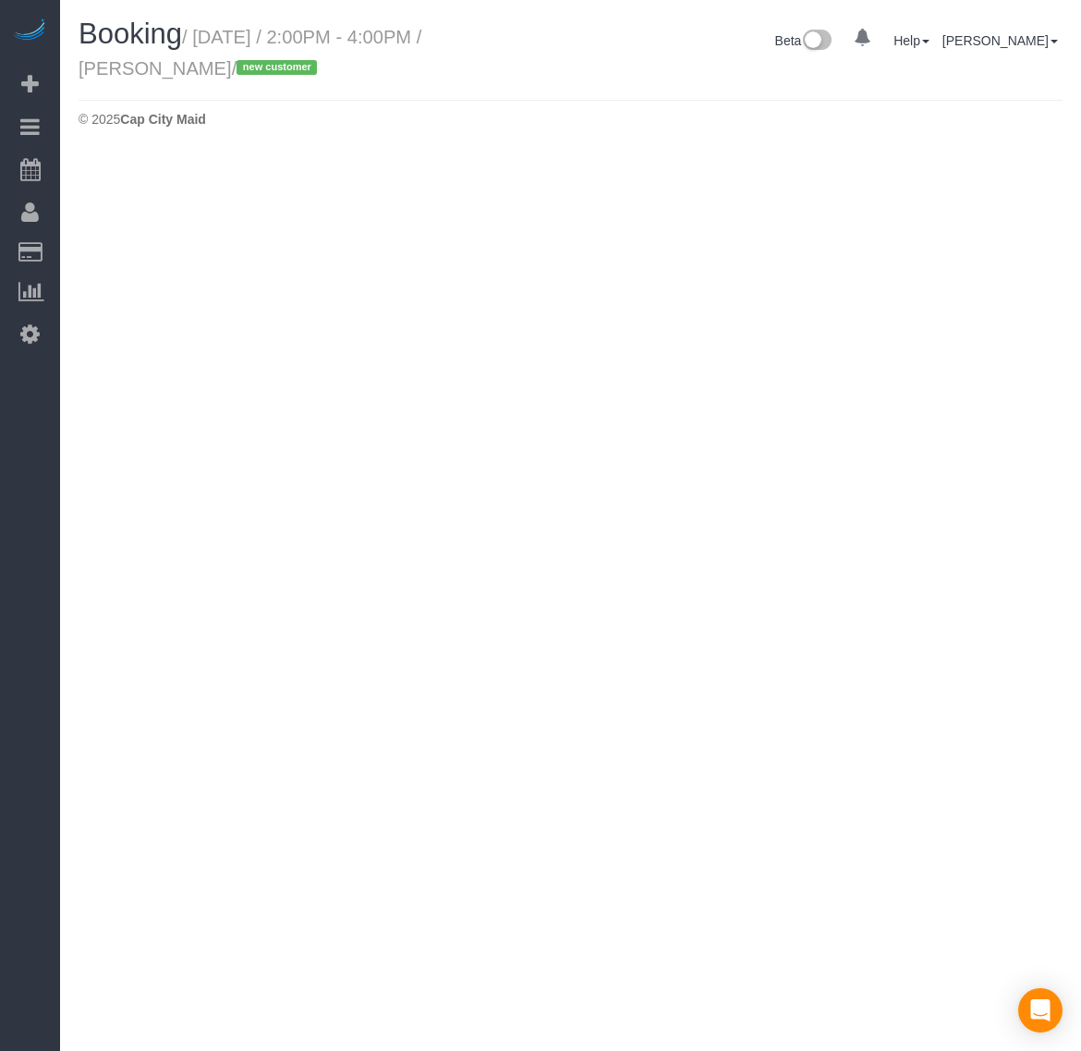
select select "VA"
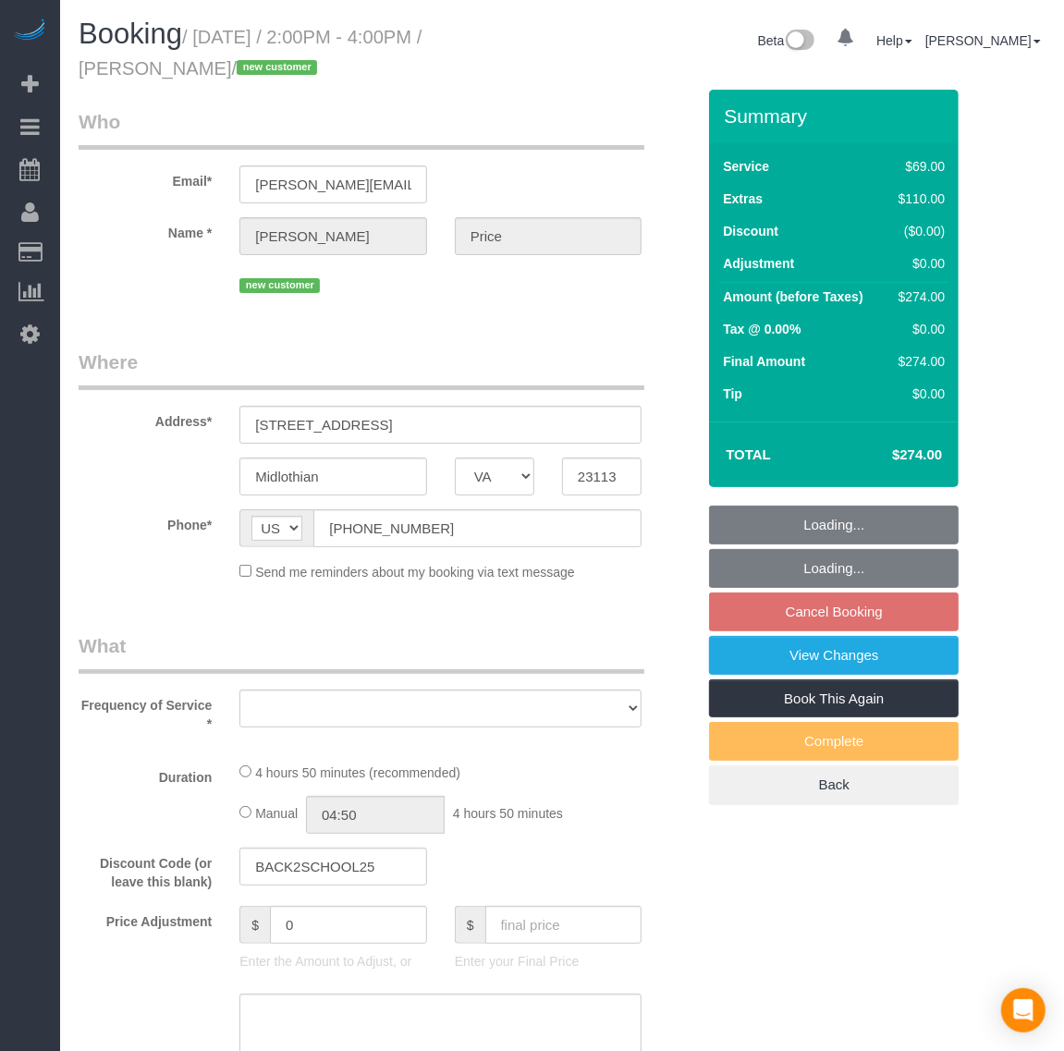
select select "object:23696"
select select "number:2"
select select "number:27"
select select "number:35"
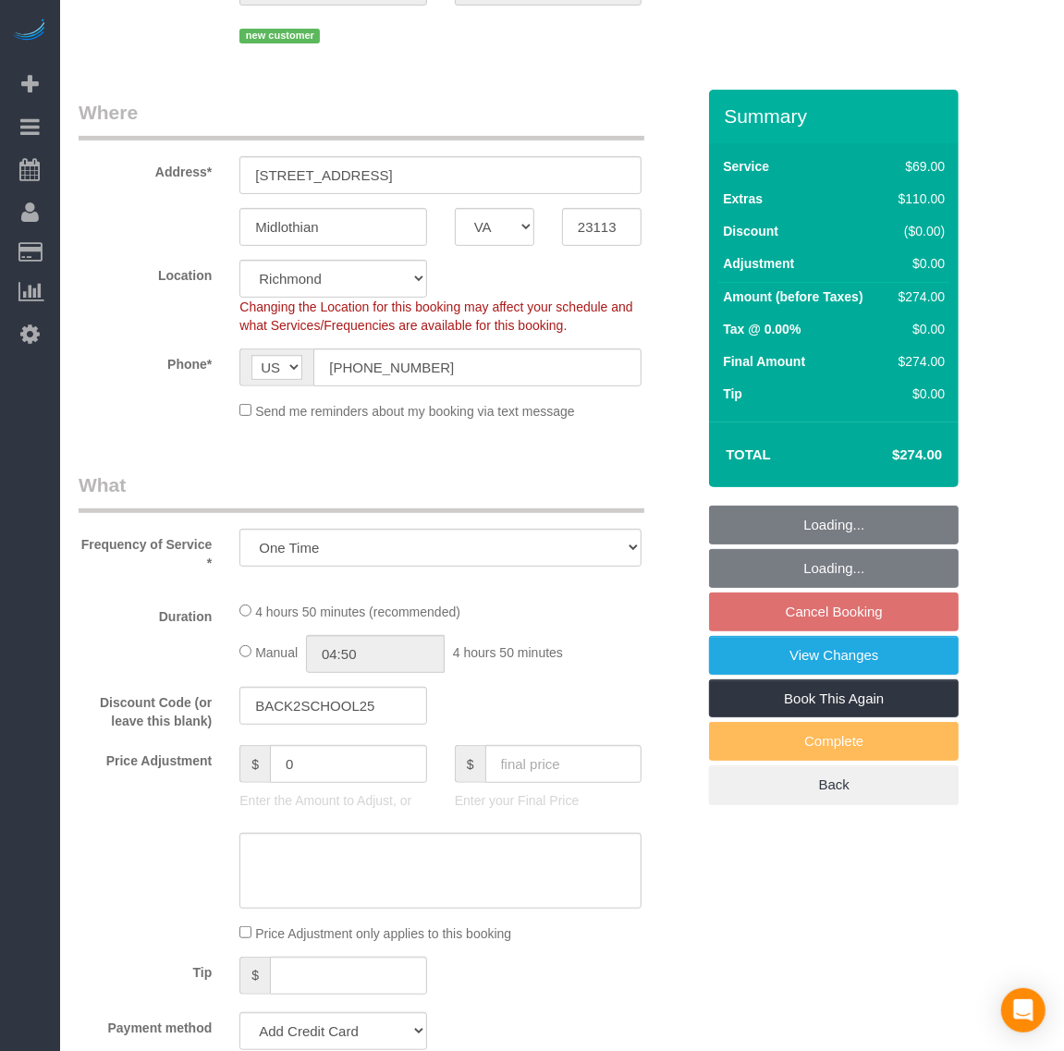
select select "object:23701"
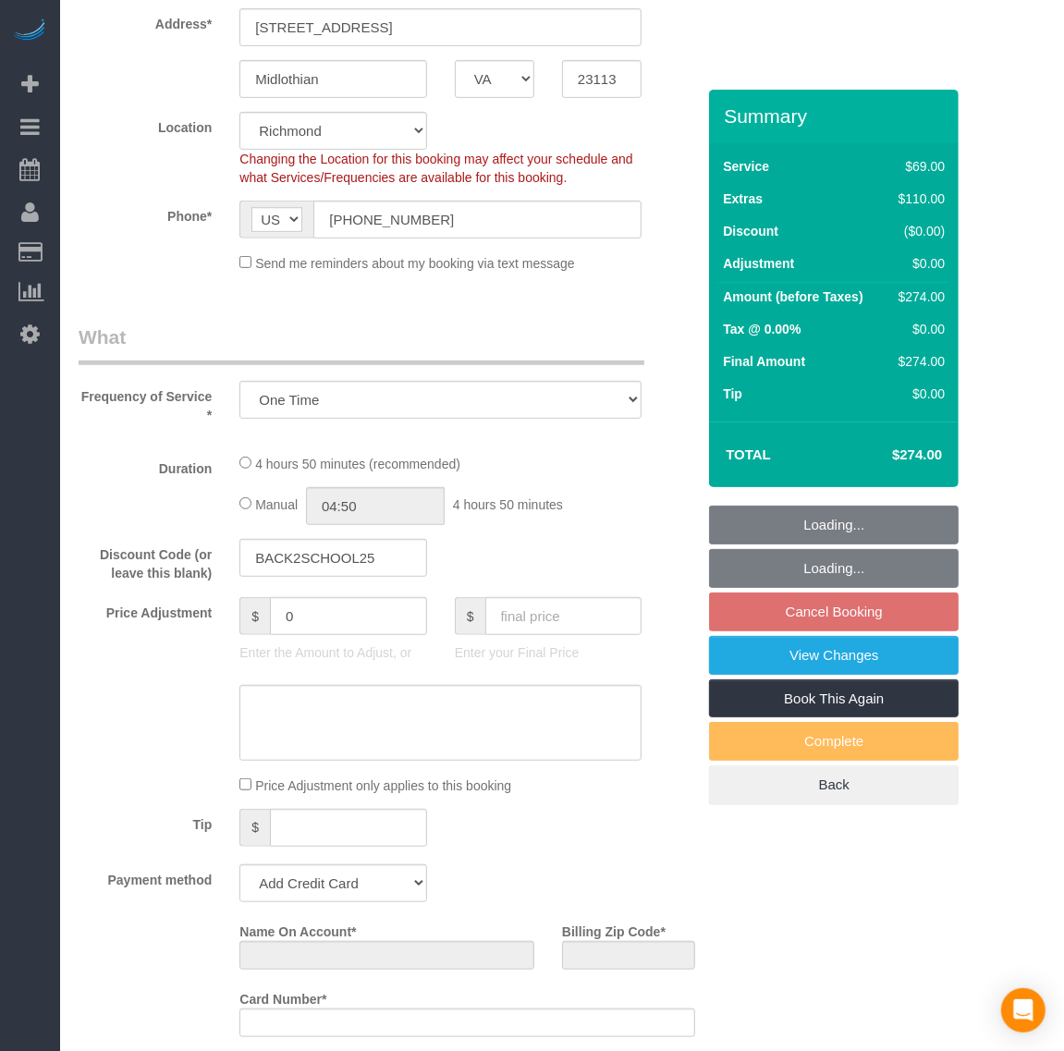
scroll to position [462, 0]
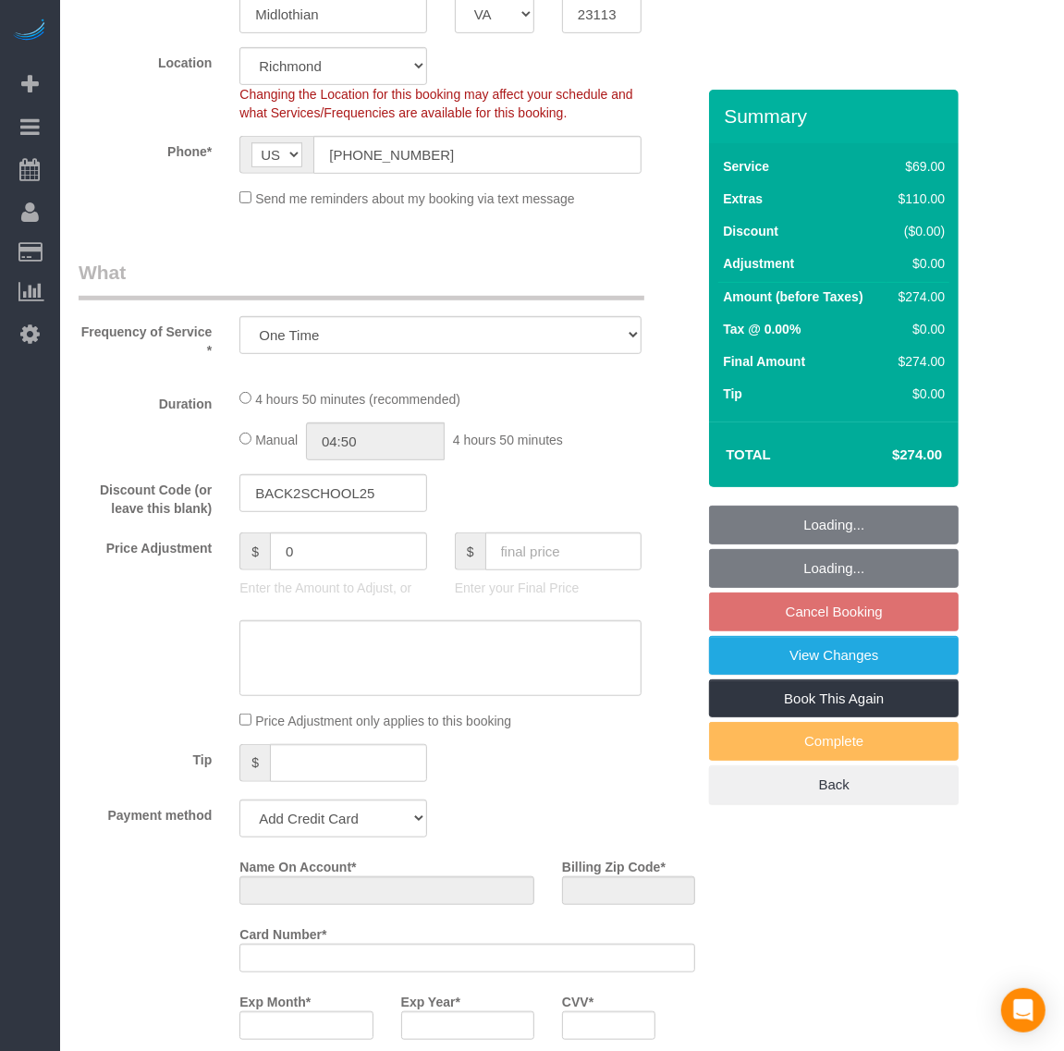
select select "string:fspay-15a2ee2d-7d9d-4e32-857d-67edad6e4807"
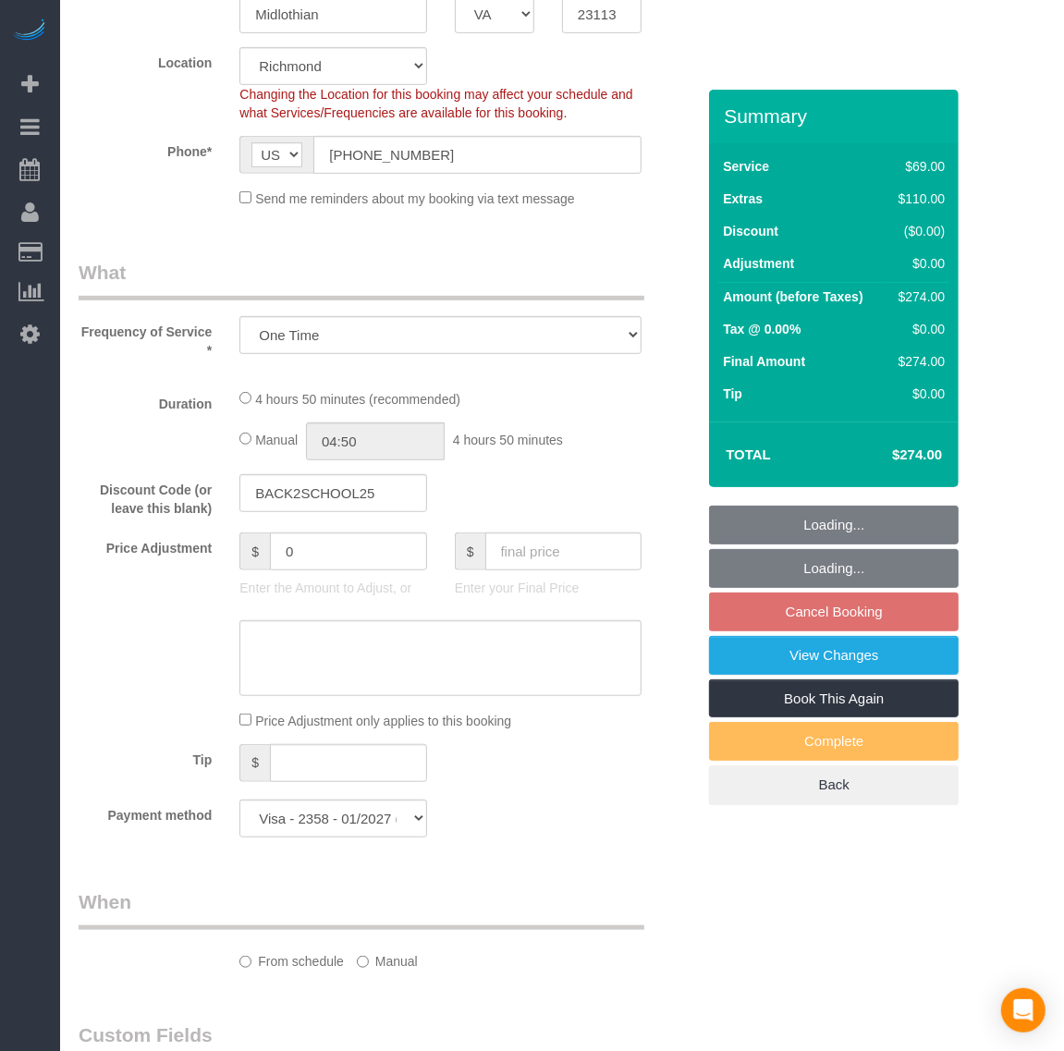
select select "1001"
select select "1"
select select "spot584"
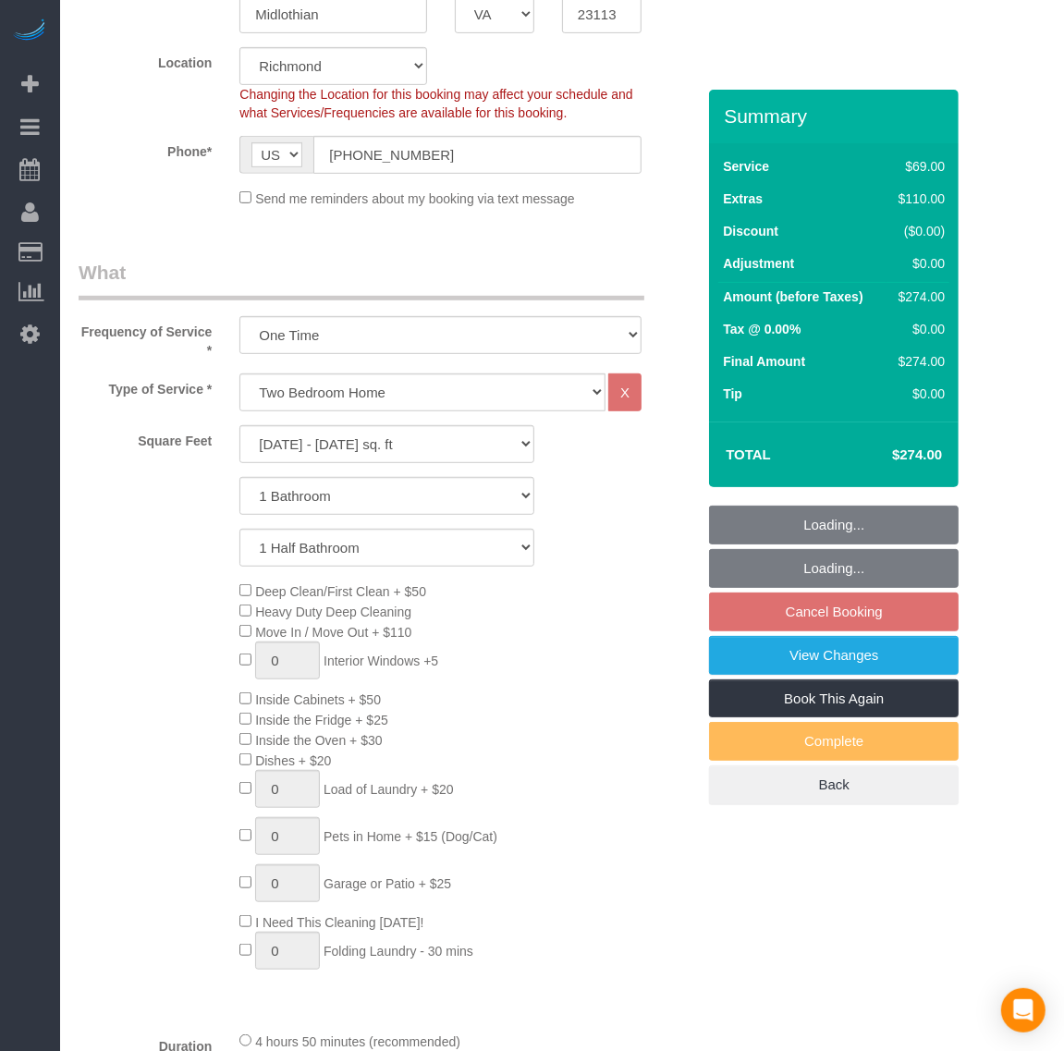
select select "1001"
select select "1"
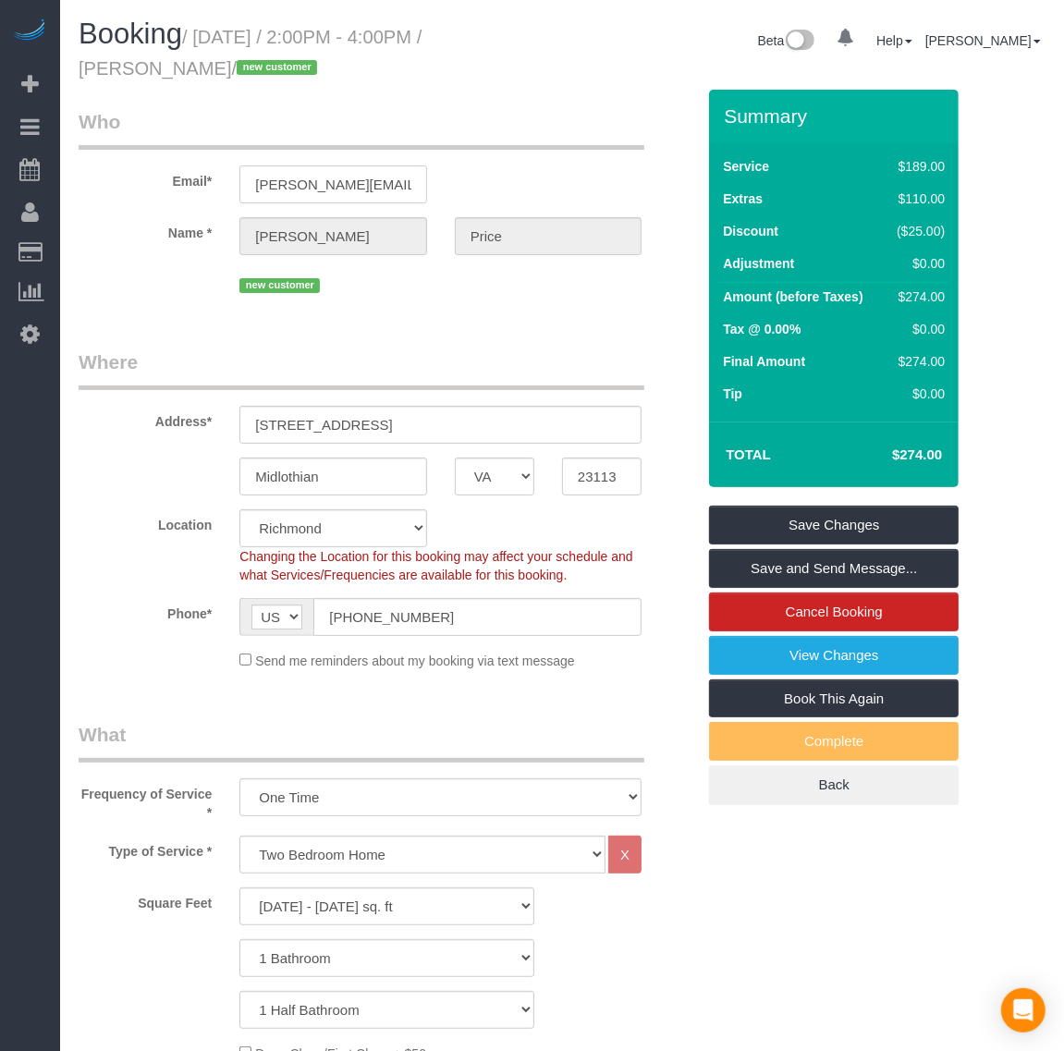
scroll to position [0, 15]
drag, startPoint x: 241, startPoint y: 180, endPoint x: 520, endPoint y: 163, distance: 279.6
click at [509, 185] on div "Email* [PERSON_NAME][EMAIL_ADDRESS][DOMAIN_NAME]" at bounding box center [387, 155] width 644 height 95
click at [223, 227] on div "Name * [PERSON_NAME]" at bounding box center [387, 236] width 644 height 38
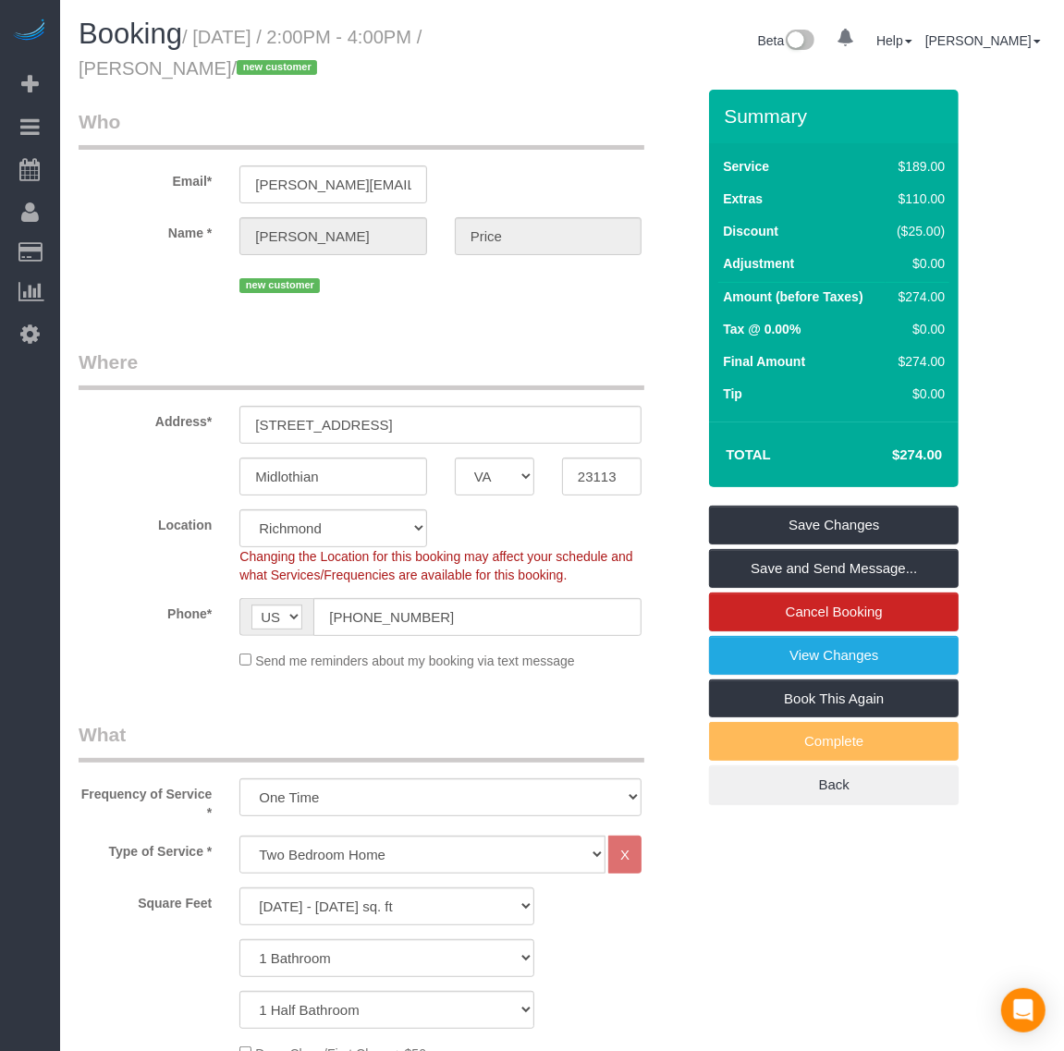
click at [569, 232] on div "Name * [PERSON_NAME]" at bounding box center [387, 236] width 644 height 38
click at [497, 358] on legend "Where" at bounding box center [362, 369] width 566 height 42
drag, startPoint x: 469, startPoint y: 626, endPoint x: 292, endPoint y: 619, distance: 177.6
click at [292, 619] on div "AF AL DZ AD AO AI AQ AG AR AM AW AU AT AZ BS BH BD BB BY BE BZ BJ BM BT BO BA B…" at bounding box center [440, 617] width 402 height 38
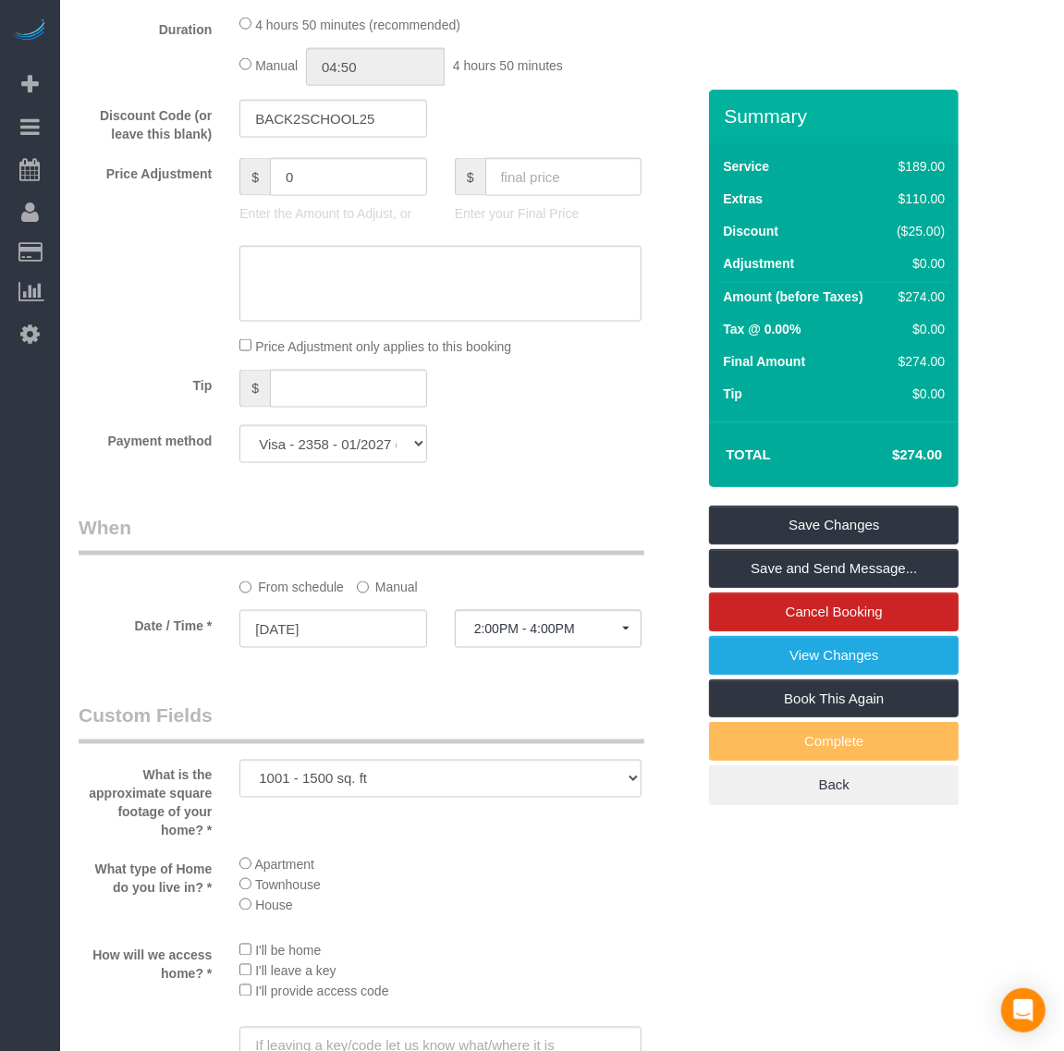
scroll to position [1502, 0]
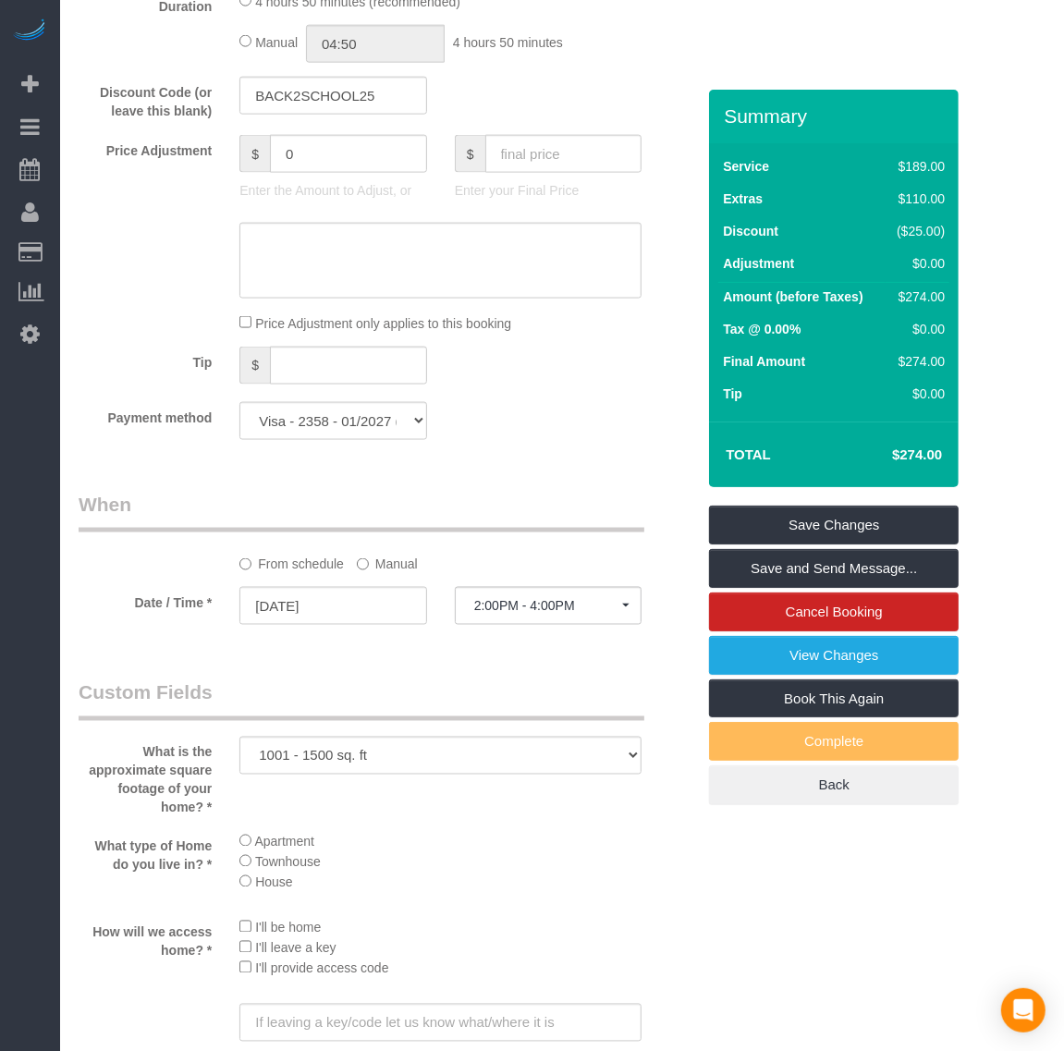
drag, startPoint x: 370, startPoint y: 560, endPoint x: 370, endPoint y: 573, distance: 12.9
click at [370, 559] on label "Manual" at bounding box center [387, 560] width 61 height 25
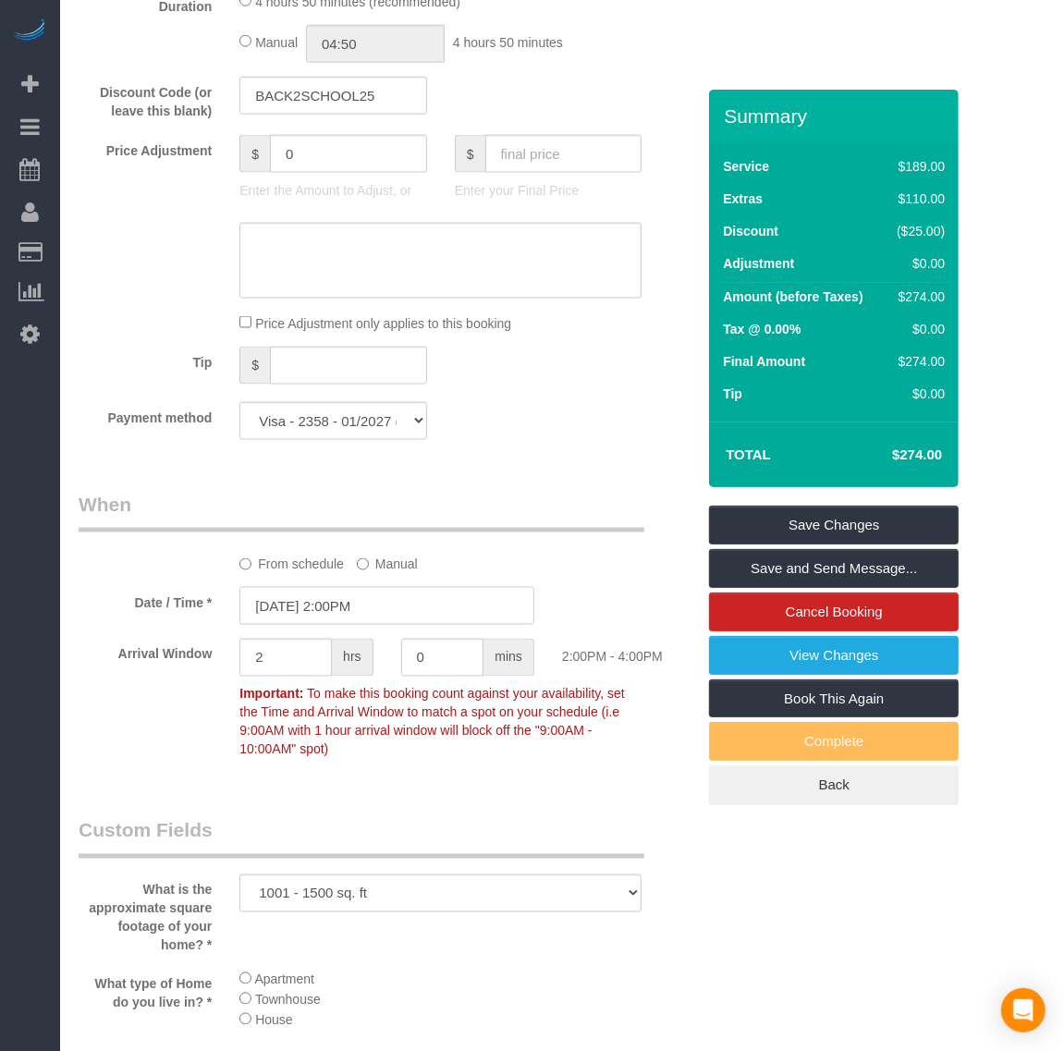
click at [357, 602] on input "[DATE] 2:00PM" at bounding box center [386, 606] width 295 height 38
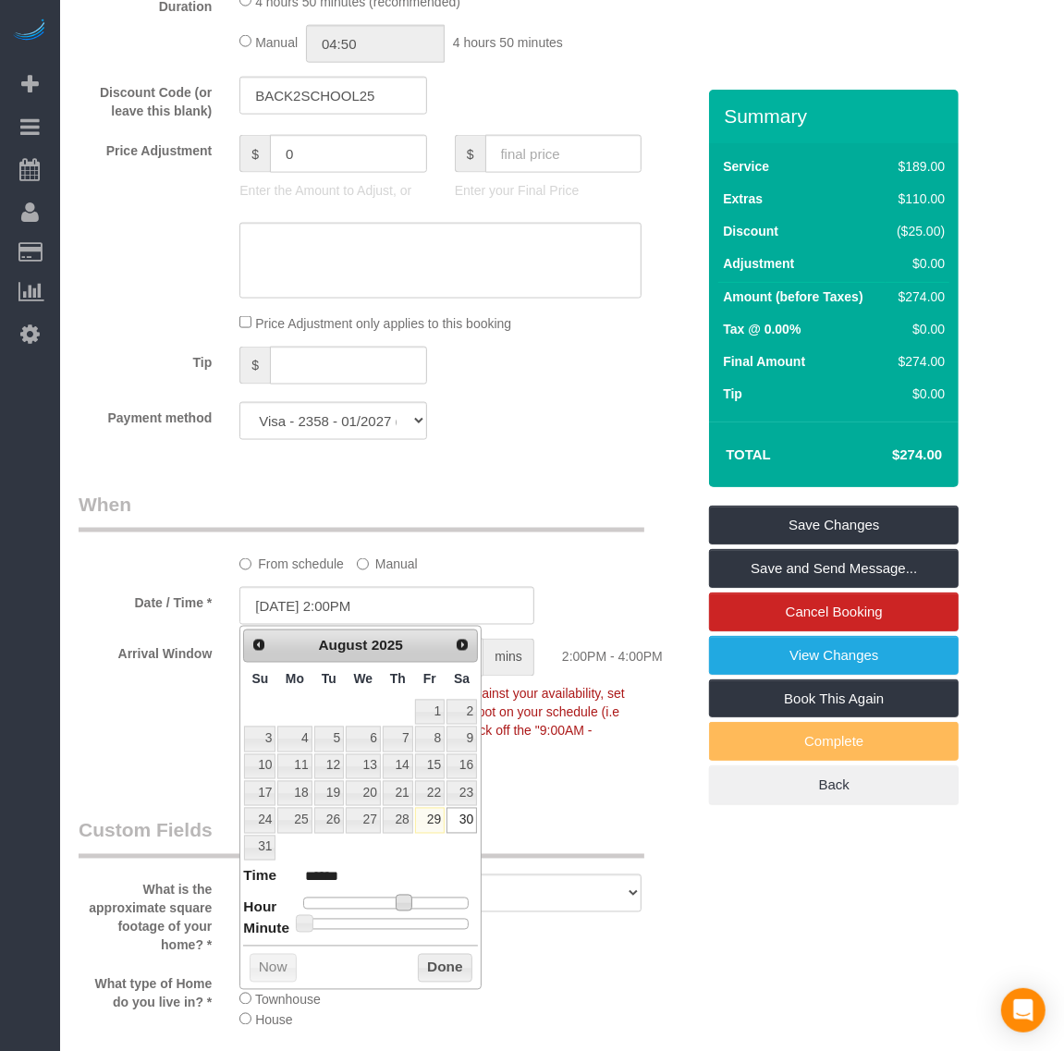
type input "[DATE] 3:00PM"
type input "******"
type input "[DATE] 4:00PM"
type input "******"
type input "[DATE] 5:00PM"
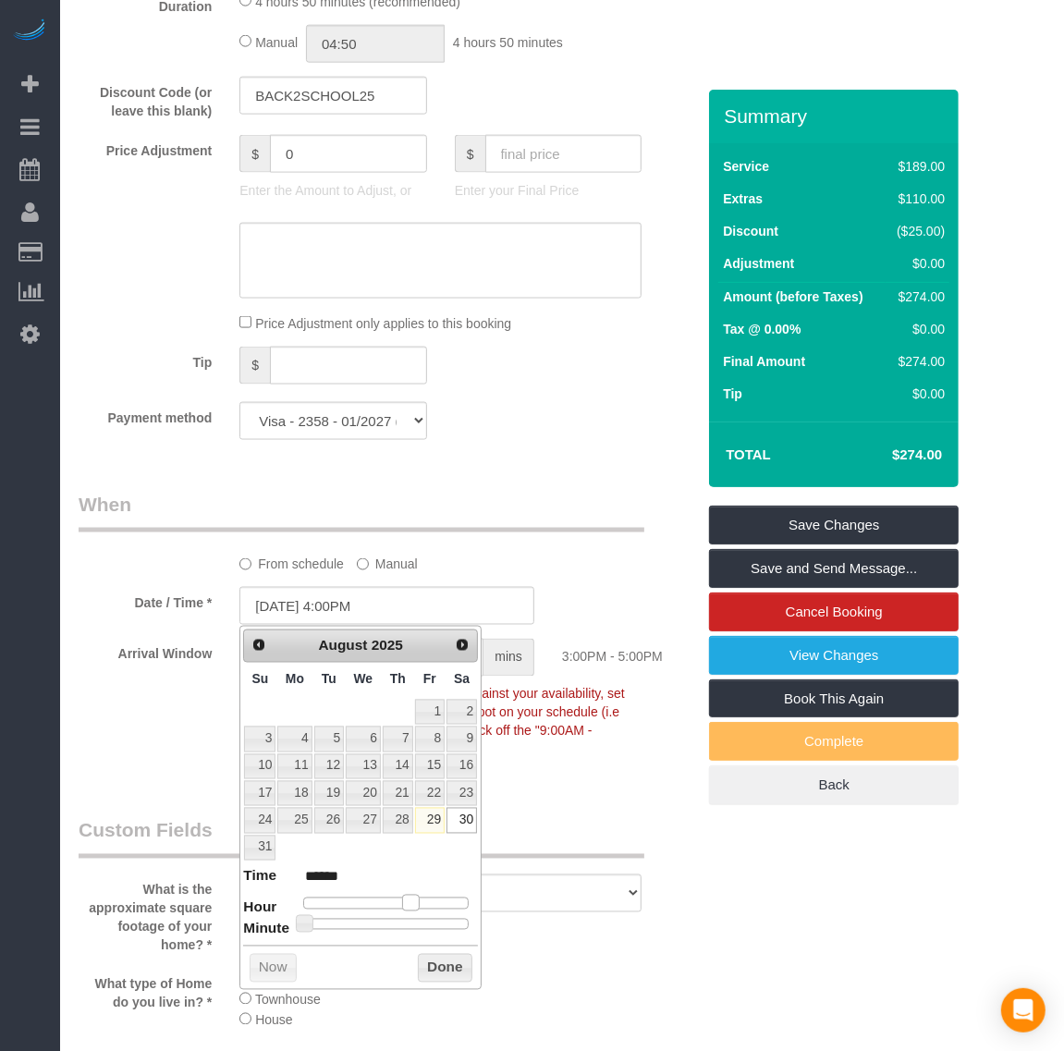
type input "******"
type input "[DATE] 6:00PM"
type input "******"
type input "[DATE] 5:00PM"
type input "******"
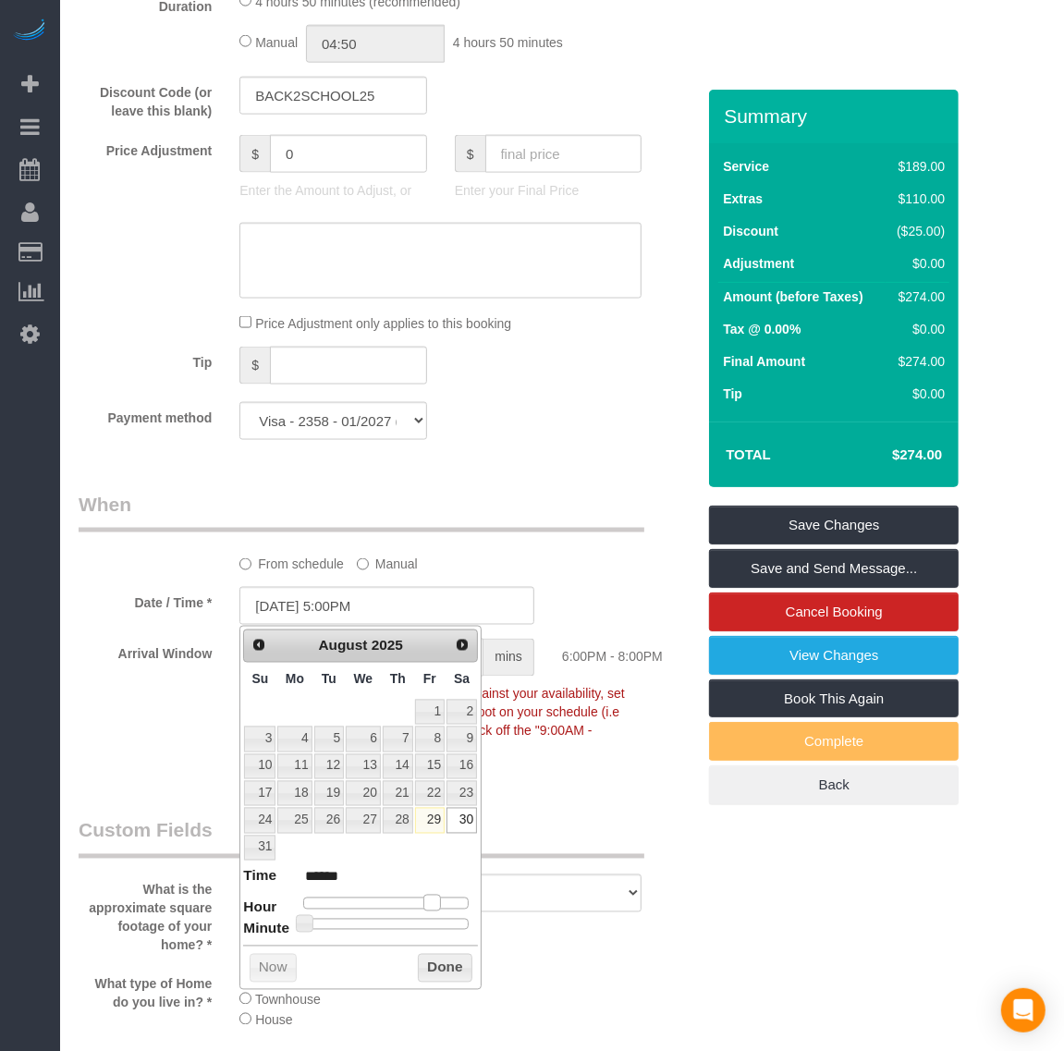
type input "[DATE] 4:00PM"
type input "******"
type input "[DATE] 5:00PM"
type input "******"
drag, startPoint x: 412, startPoint y: 903, endPoint x: 423, endPoint y: 899, distance: 11.7
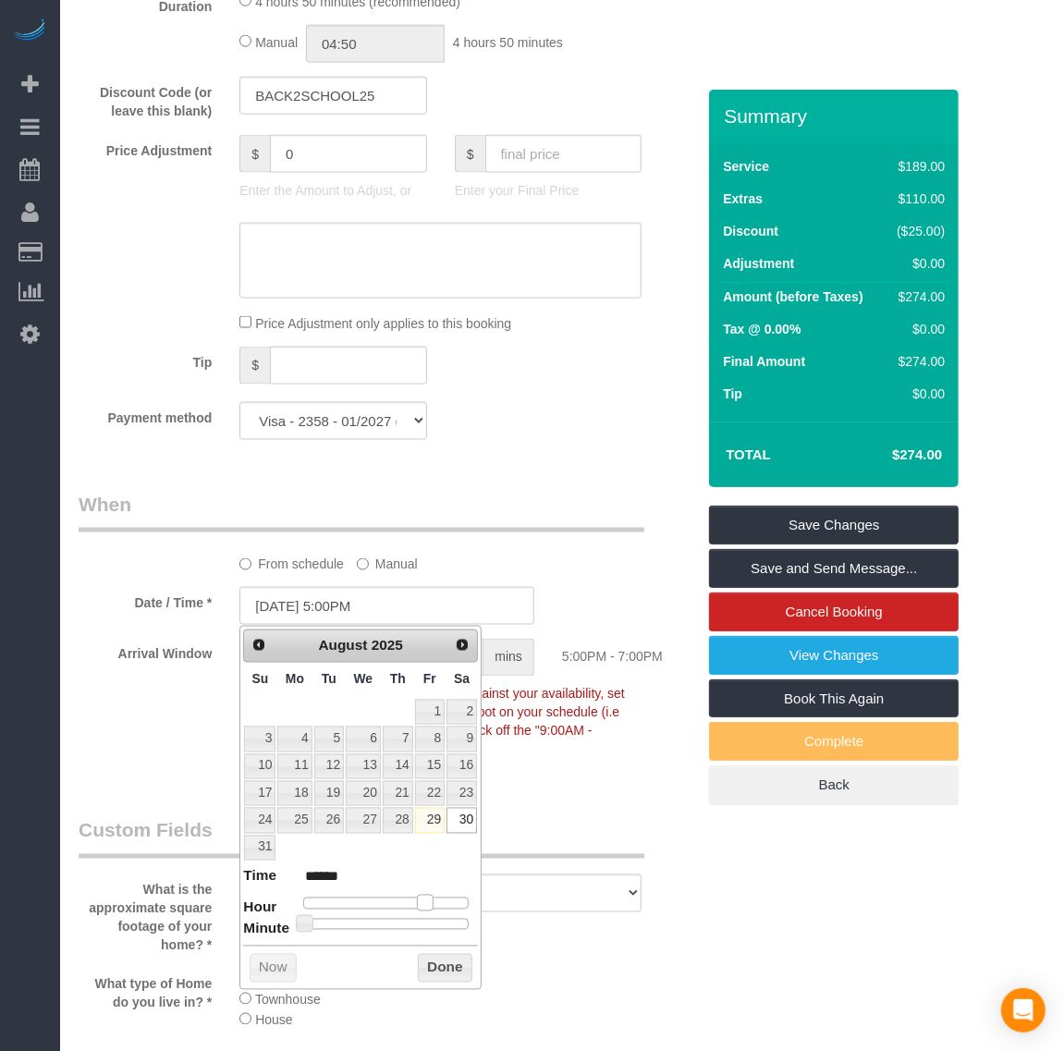
click at [423, 899] on div at bounding box center [385, 902] width 165 height 11
click at [441, 970] on button "Done" at bounding box center [445, 969] width 55 height 30
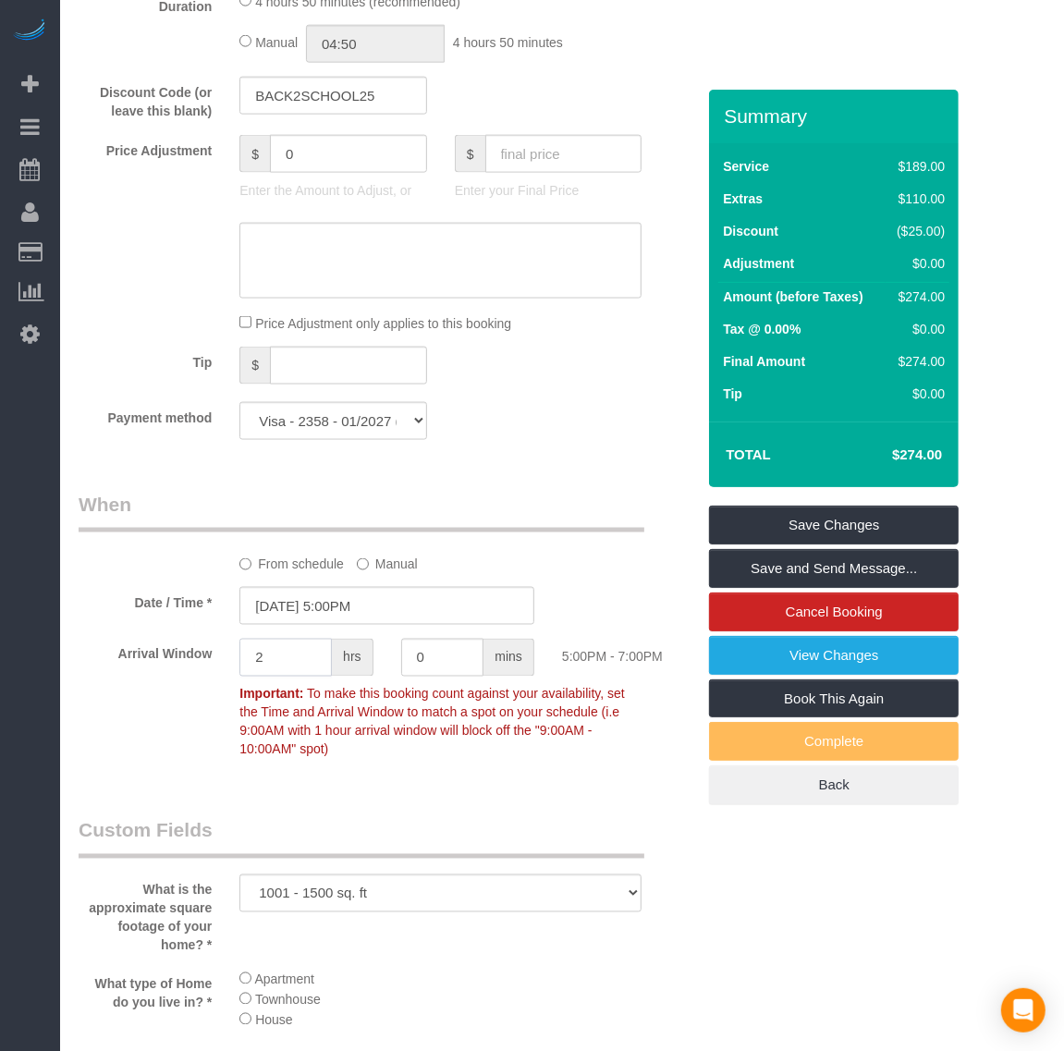
drag, startPoint x: 282, startPoint y: 653, endPoint x: 201, endPoint y: 643, distance: 81.0
click at [201, 643] on div "Arrival Window 2 hrs 0 mins 5:00PM - 7:00PM Important: To make this booking cou…" at bounding box center [387, 703] width 644 height 128
type input "1"
click at [515, 809] on div "Who Email* [PERSON_NAME][EMAIL_ADDRESS][DOMAIN_NAME] Name * [PERSON_NAME] new c…" at bounding box center [387, 373] width 644 height 3571
click at [797, 516] on link "Save Changes" at bounding box center [833, 524] width 249 height 39
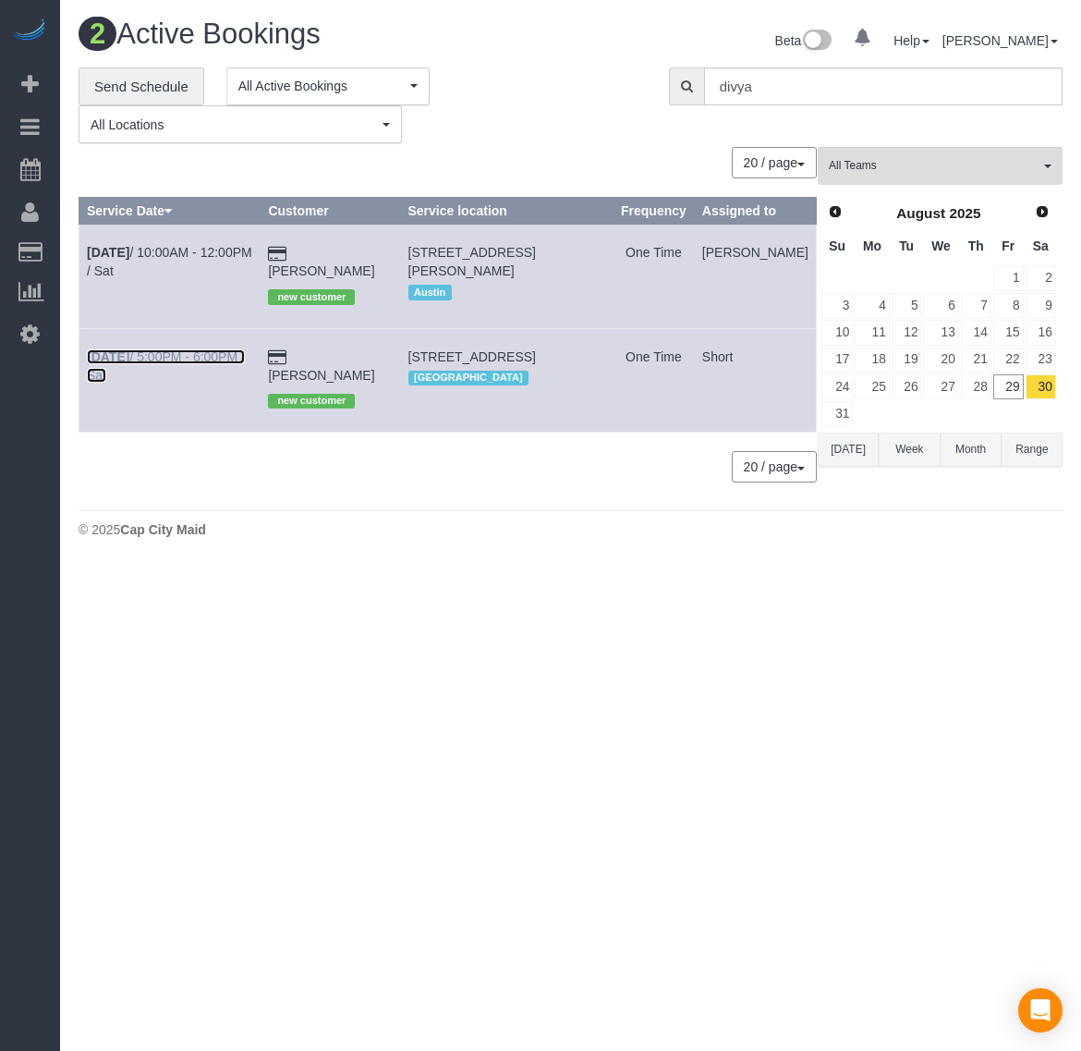
click at [117, 352] on b "[DATE]" at bounding box center [108, 356] width 43 height 15
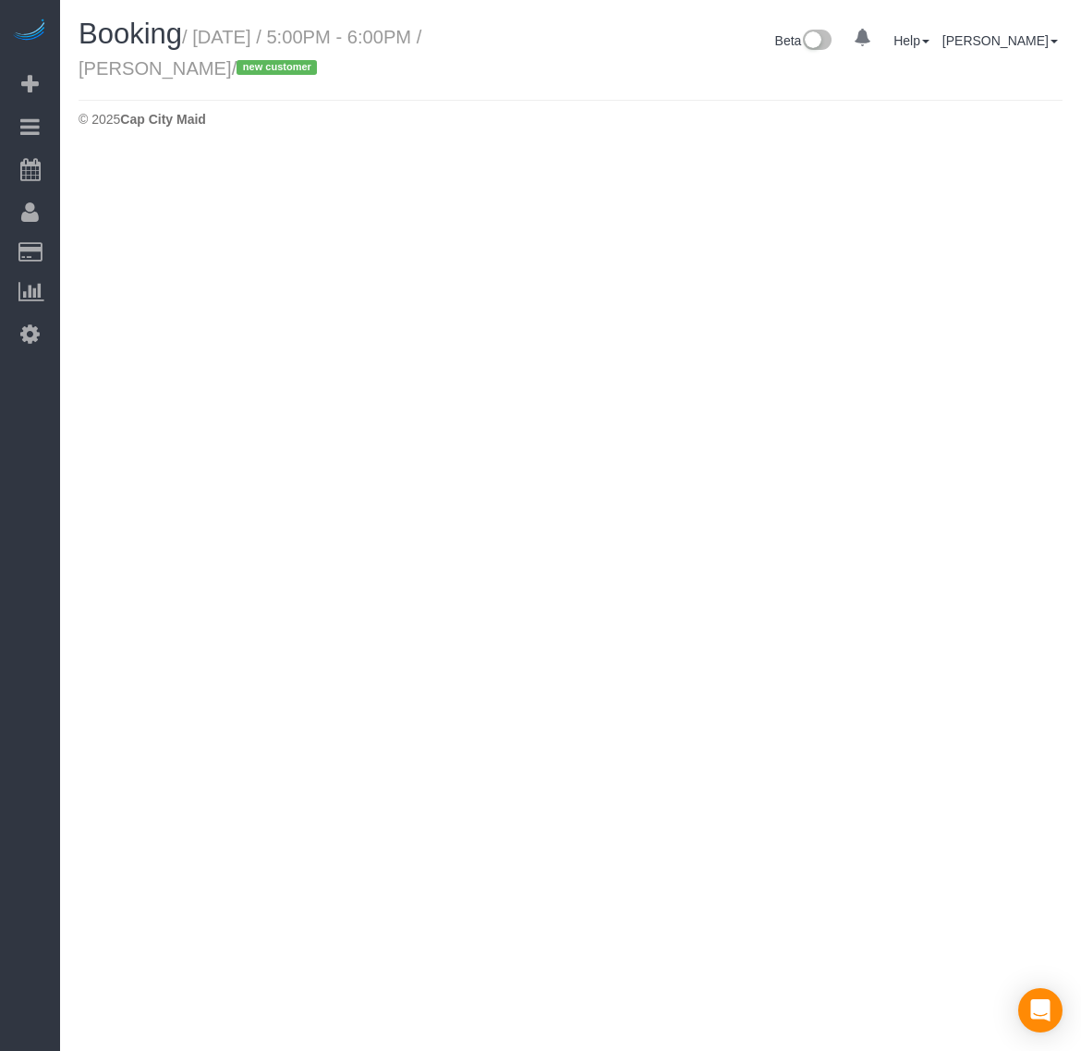
select select "VA"
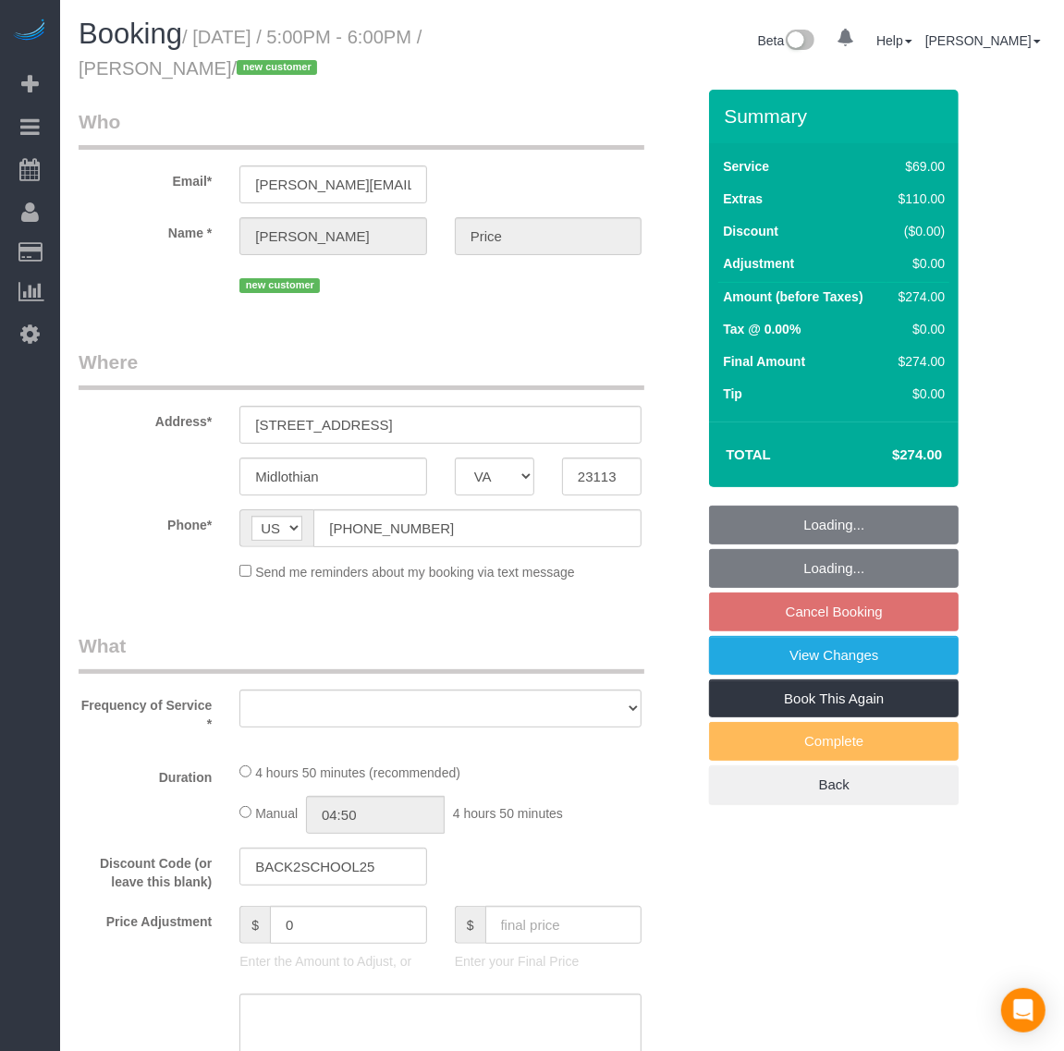
select select "string:fspay-15a2ee2d-7d9d-4e32-857d-67edad6e4807"
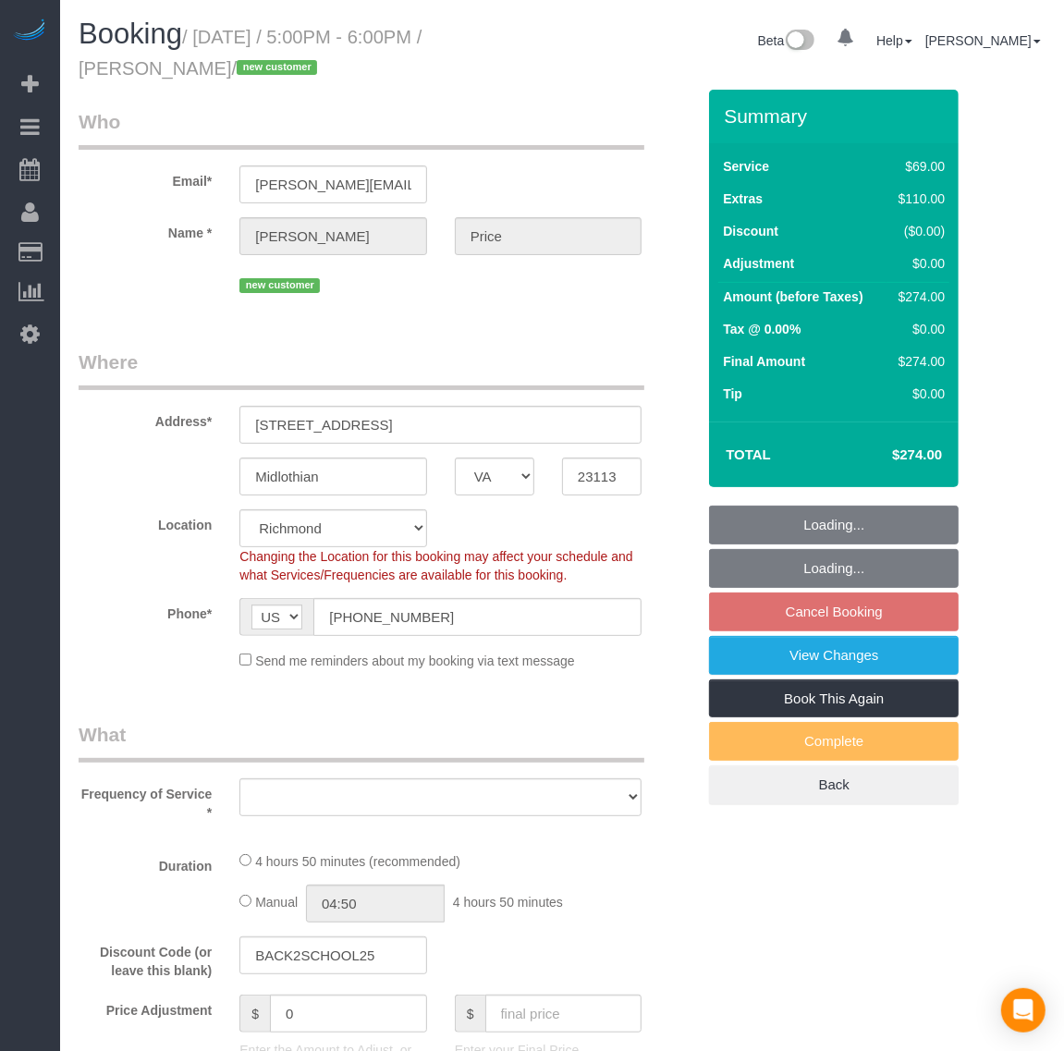
select select "object:24585"
select select "number:2"
select select "number:27"
select select "number:35"
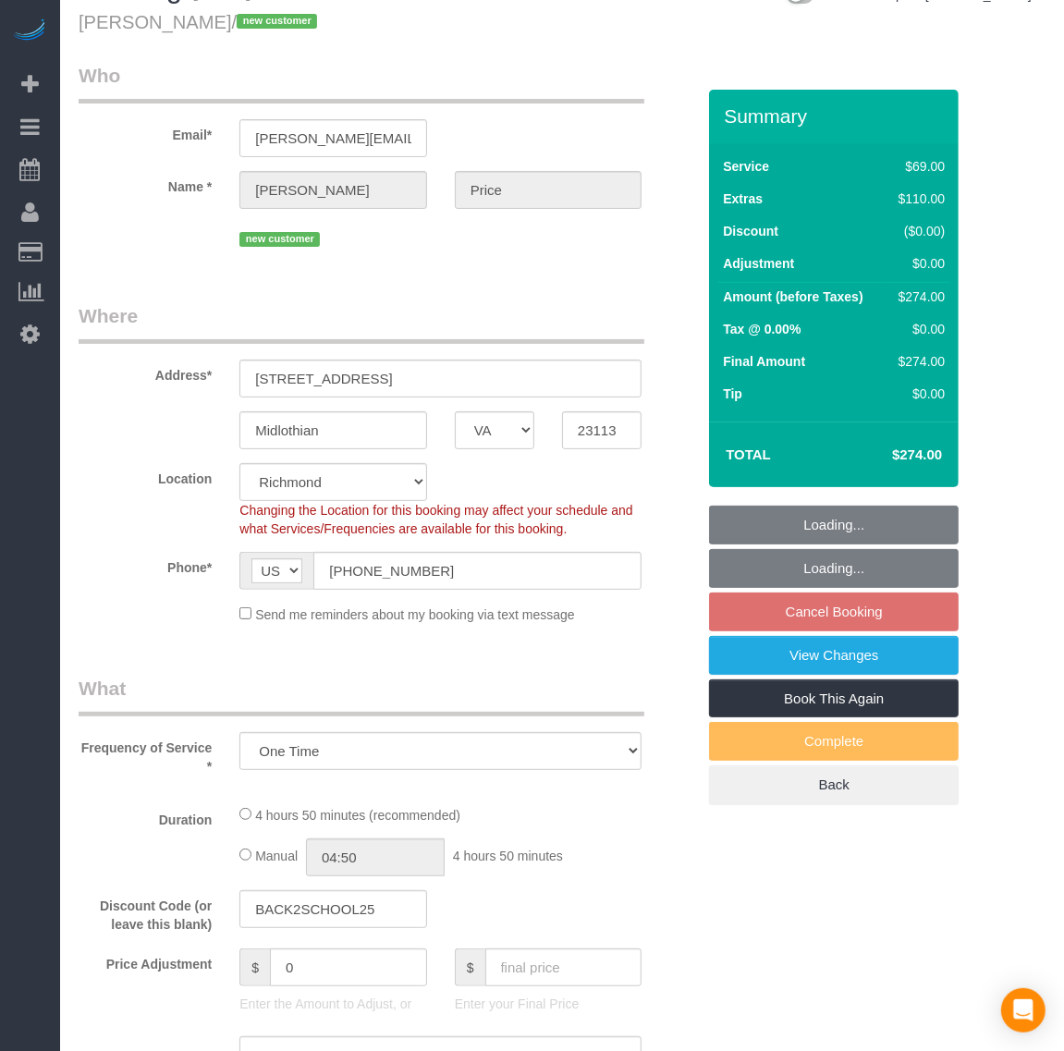
select select "object:24962"
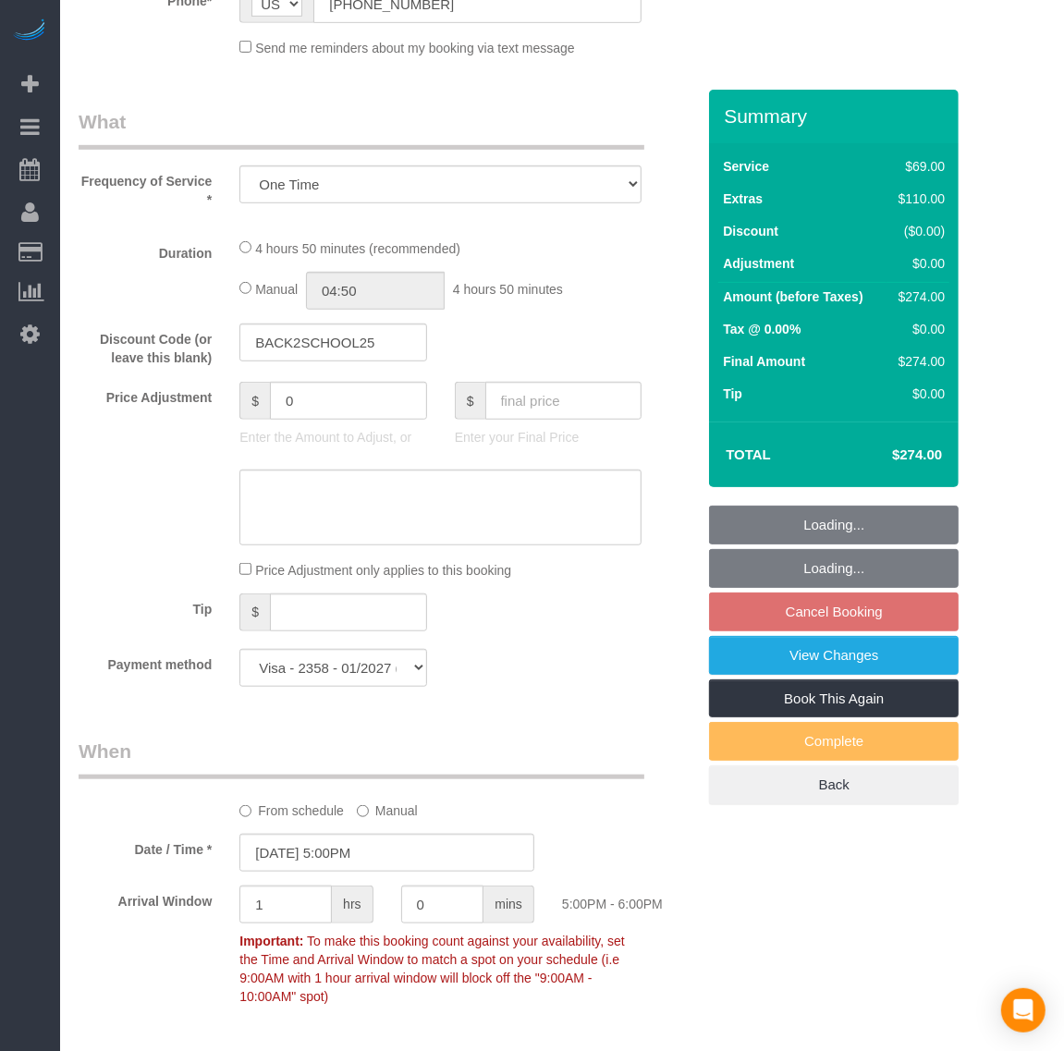
select select "1001"
select select "1"
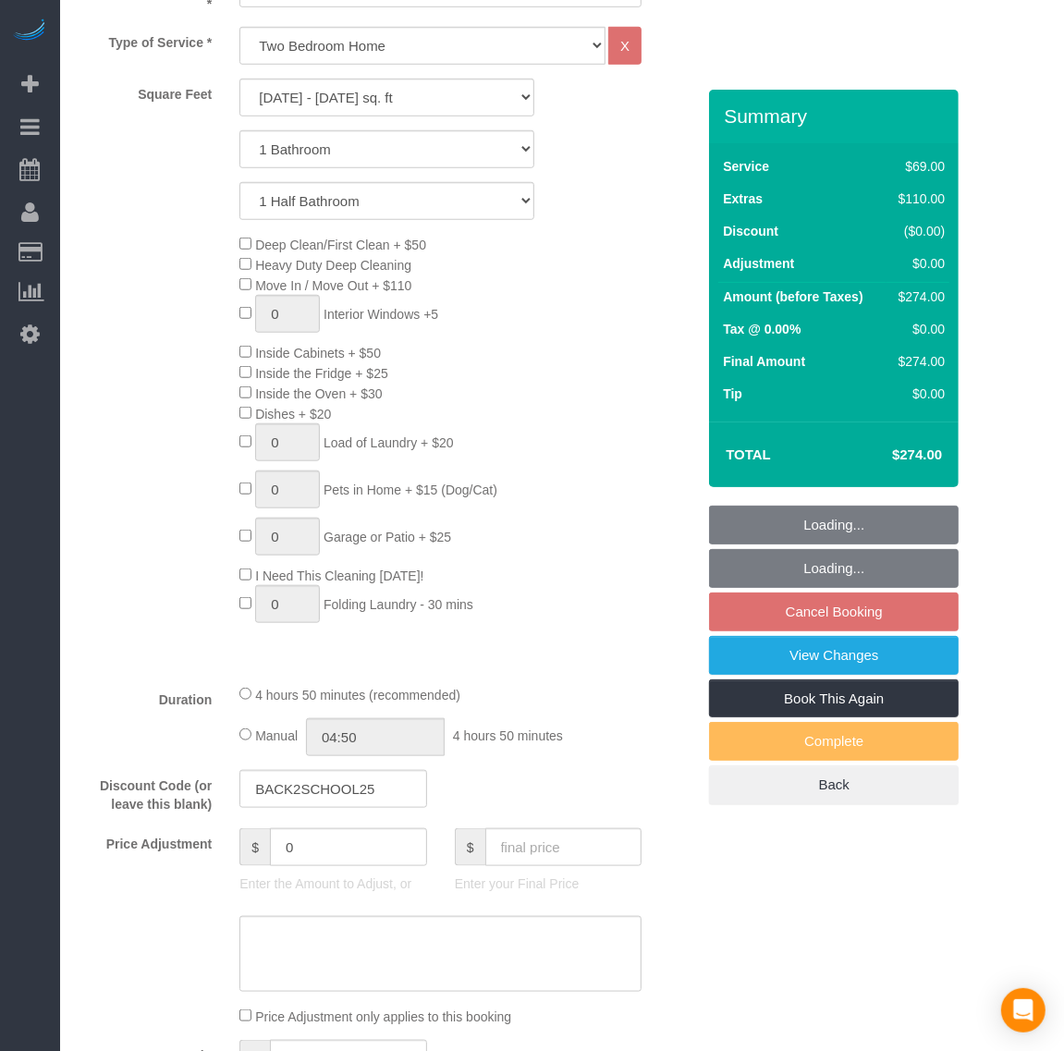
select select "1001"
select select "1"
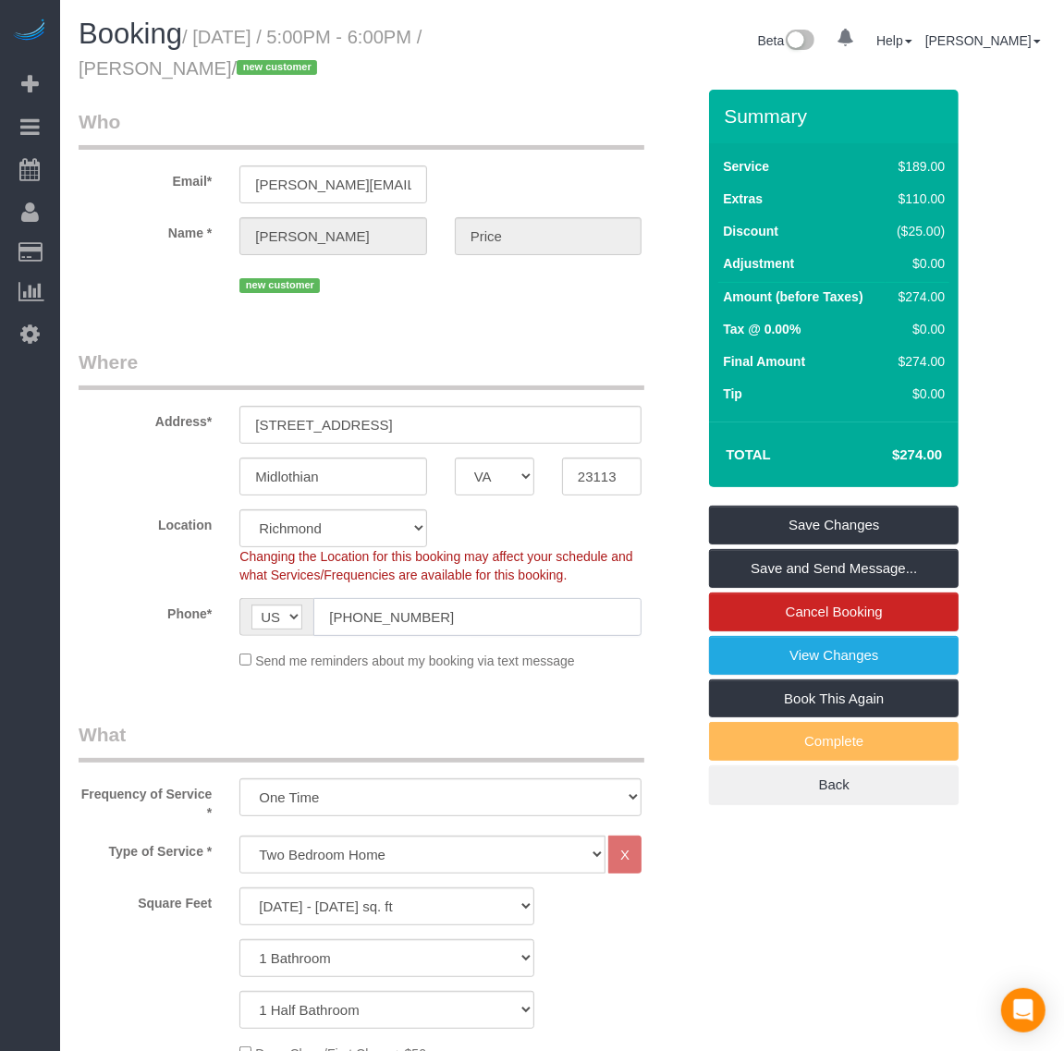
drag, startPoint x: 499, startPoint y: 624, endPoint x: 297, endPoint y: 625, distance: 202.4
click at [297, 625] on div "AF AL DZ AD AO AI AQ AG AR AM AW AU AT AZ BS BH BD BB BY BE BZ BJ BM BT BO BA B…" at bounding box center [440, 617] width 402 height 38
click at [43, 335] on link "Settings" at bounding box center [30, 333] width 60 height 43
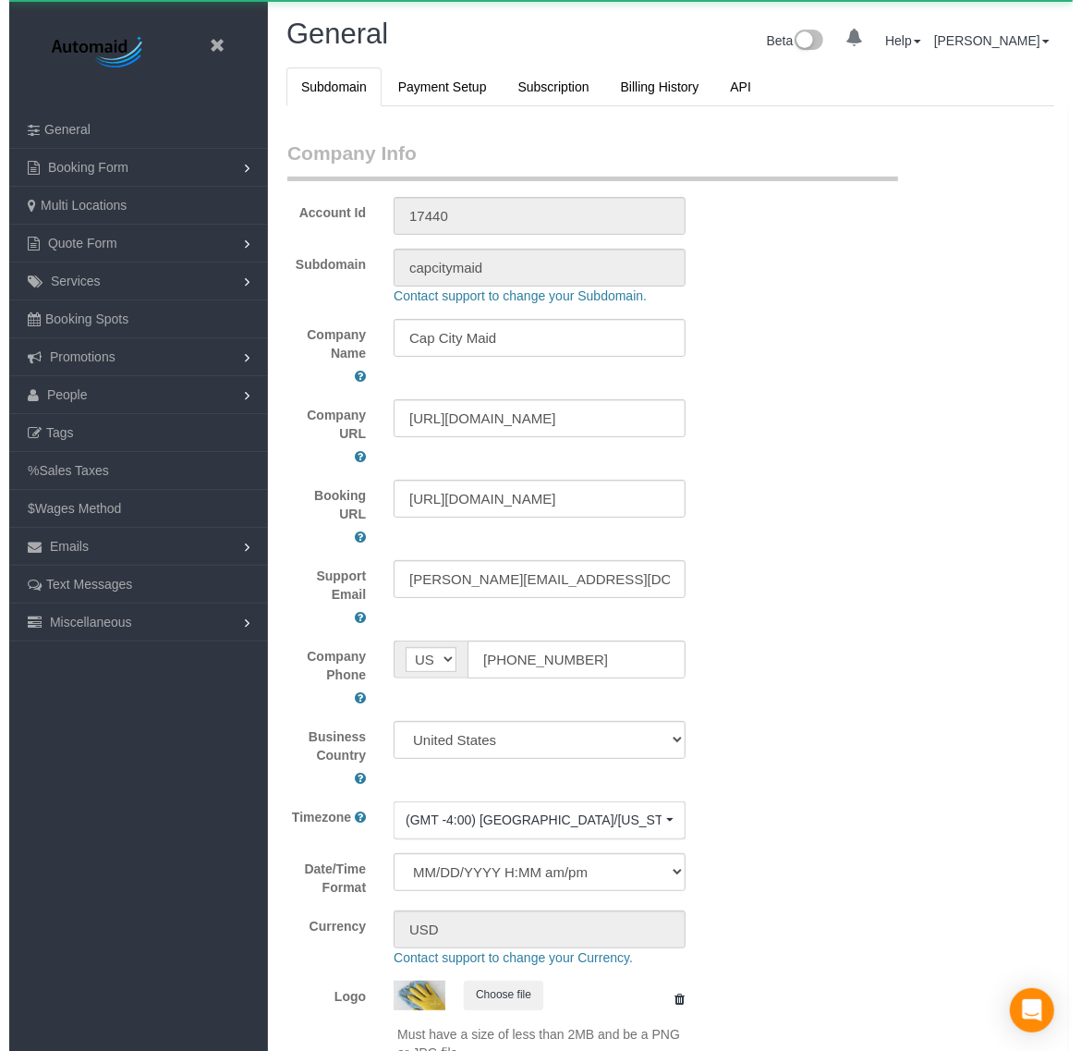
scroll to position [4178, 1064]
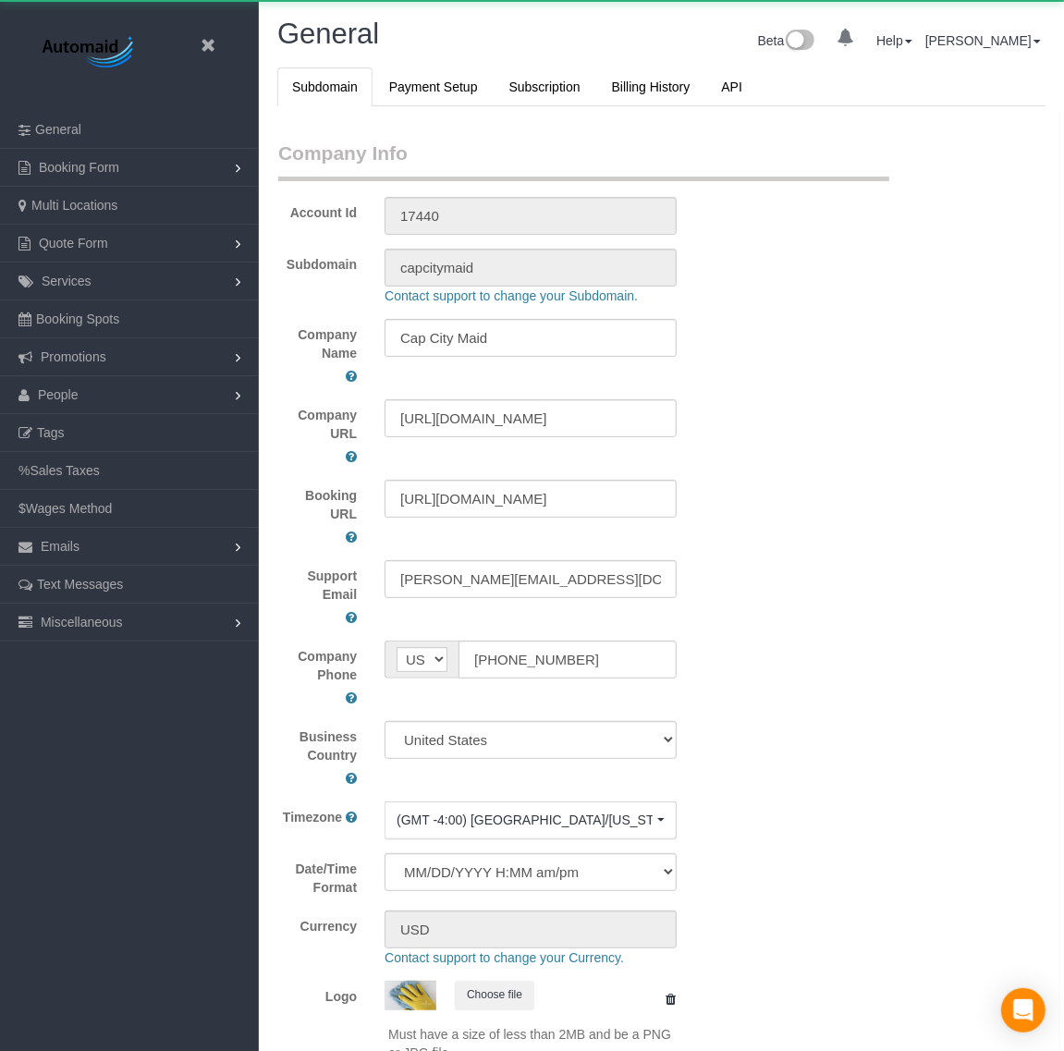
select select "1"
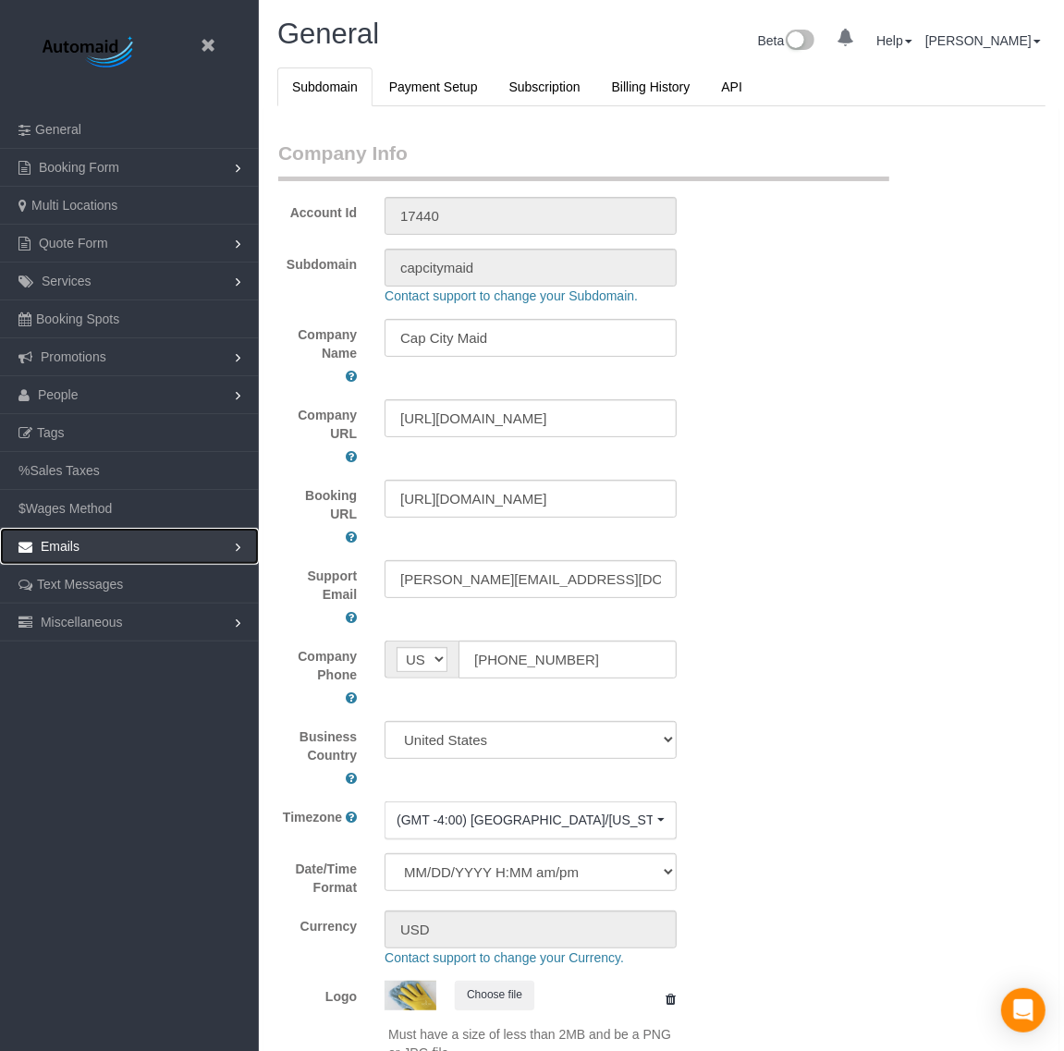
click at [140, 551] on link "Emails" at bounding box center [129, 546] width 259 height 37
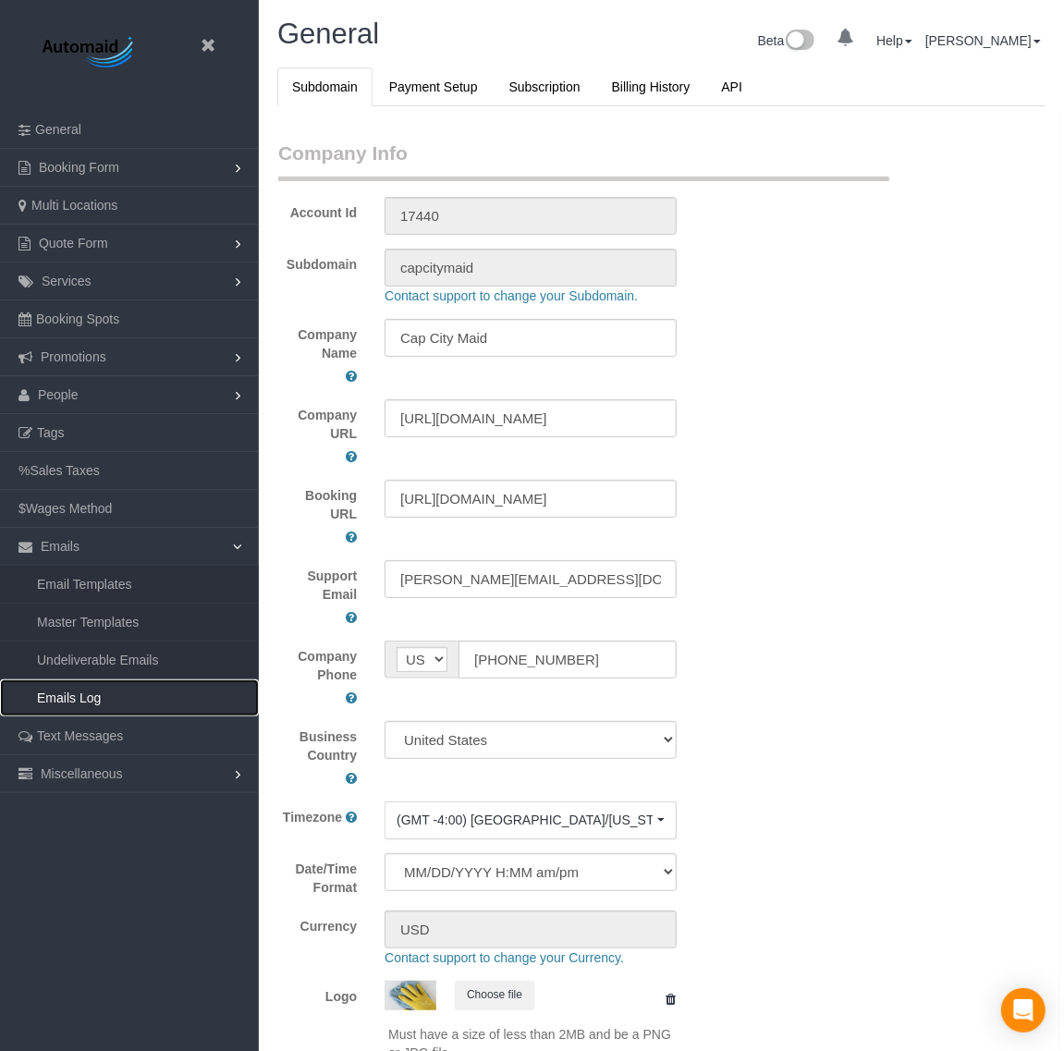
click at [135, 699] on link "Emails Log" at bounding box center [129, 697] width 259 height 37
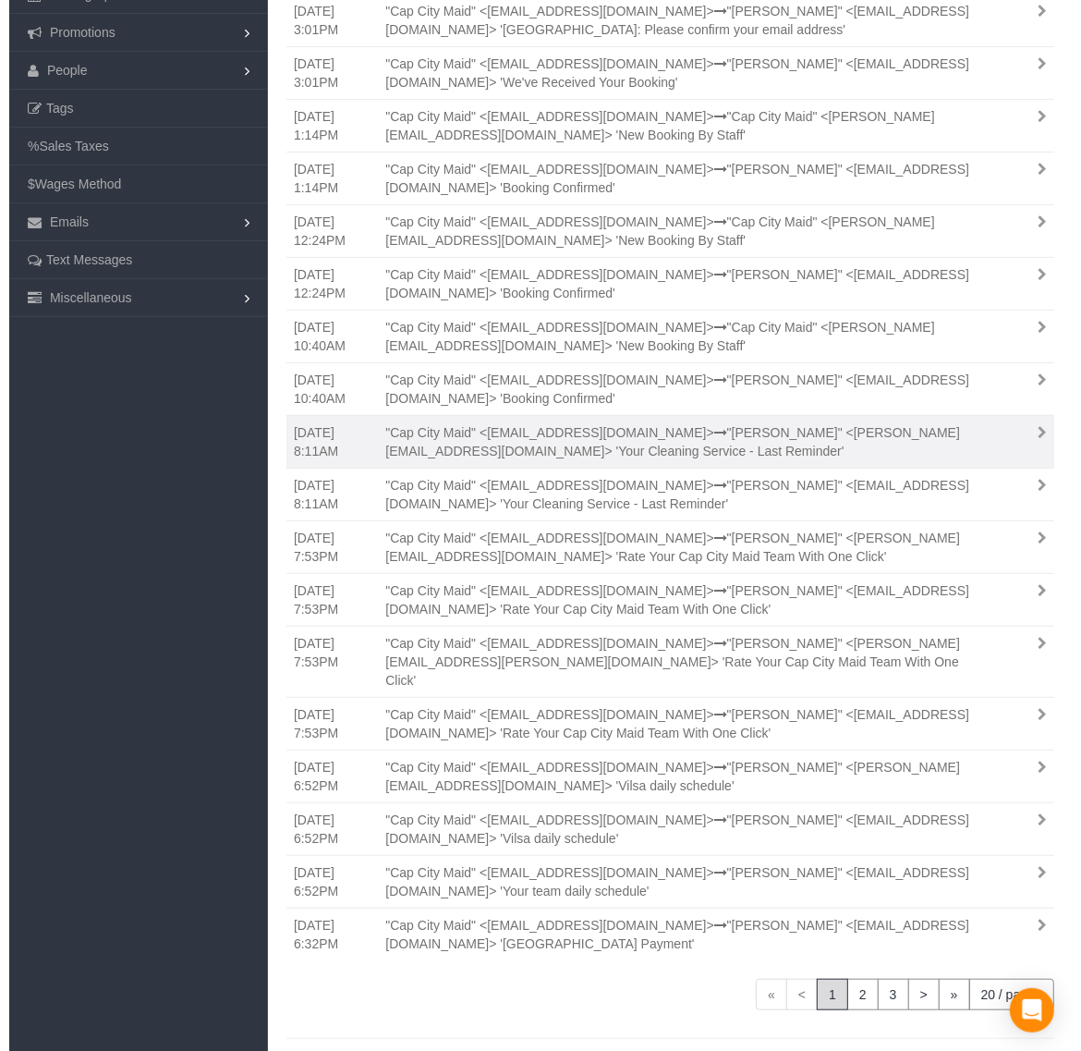
scroll to position [351, 0]
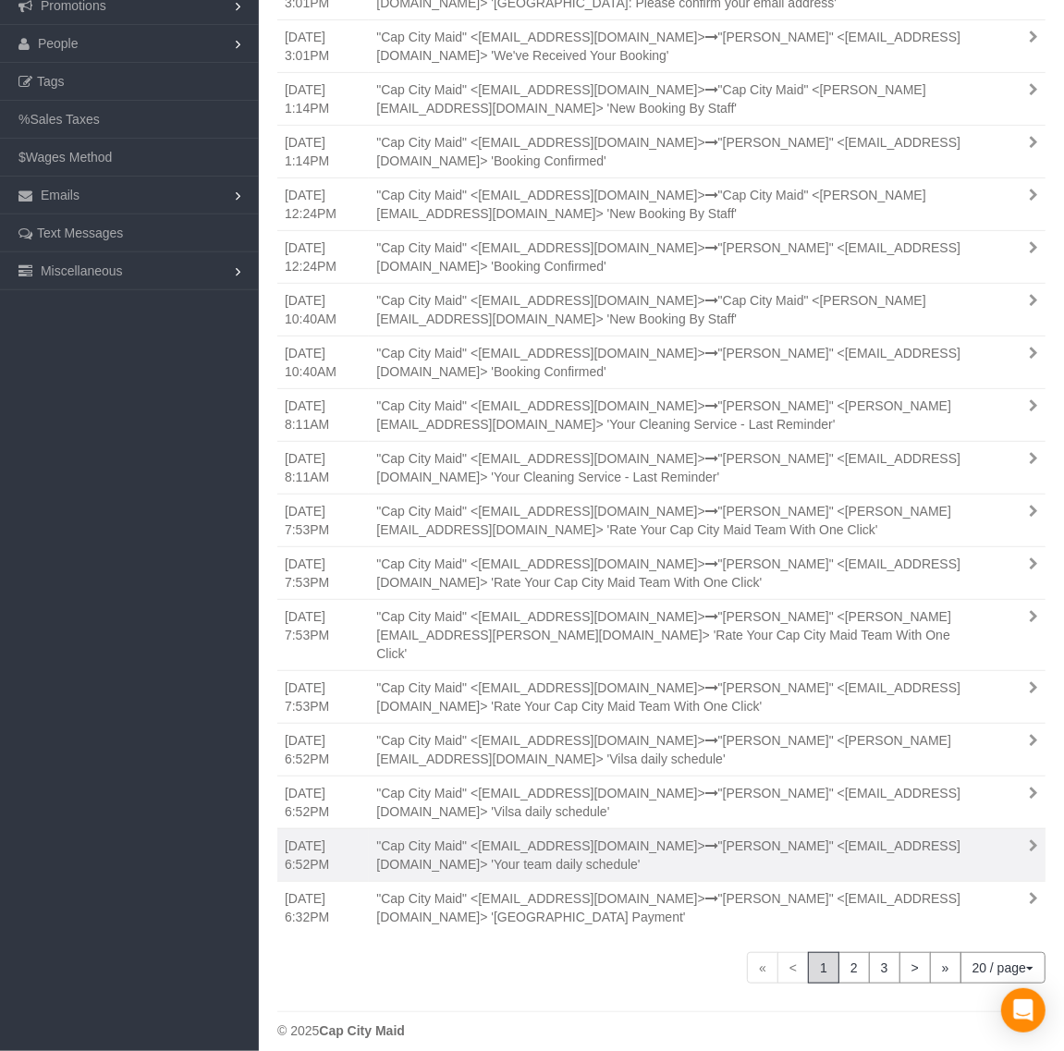
click at [796, 836] on div ""Cap City Maid" <[EMAIL_ADDRESS][DOMAIN_NAME]> "[PERSON_NAME]" <[EMAIL_ADDRESS]…" at bounding box center [678, 854] width 632 height 37
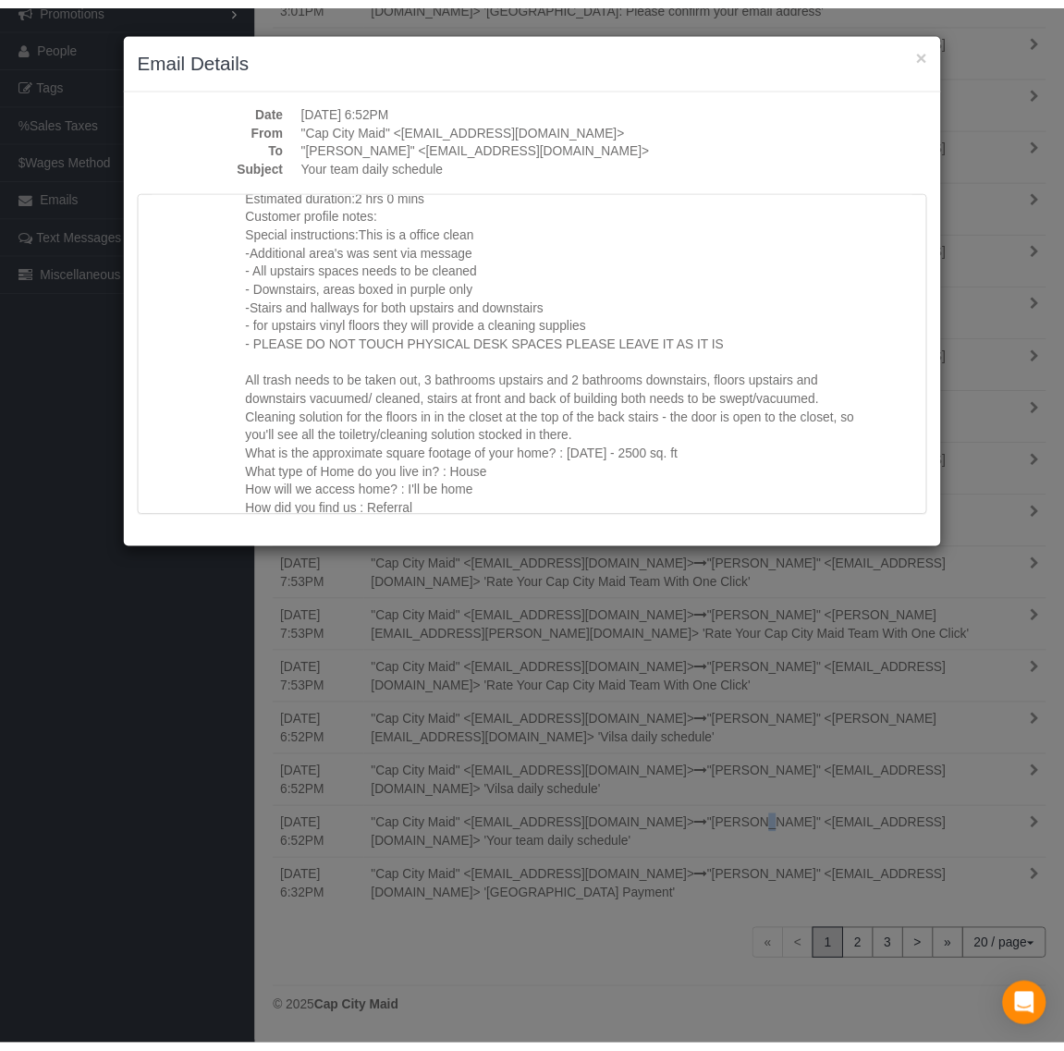
scroll to position [1155, 0]
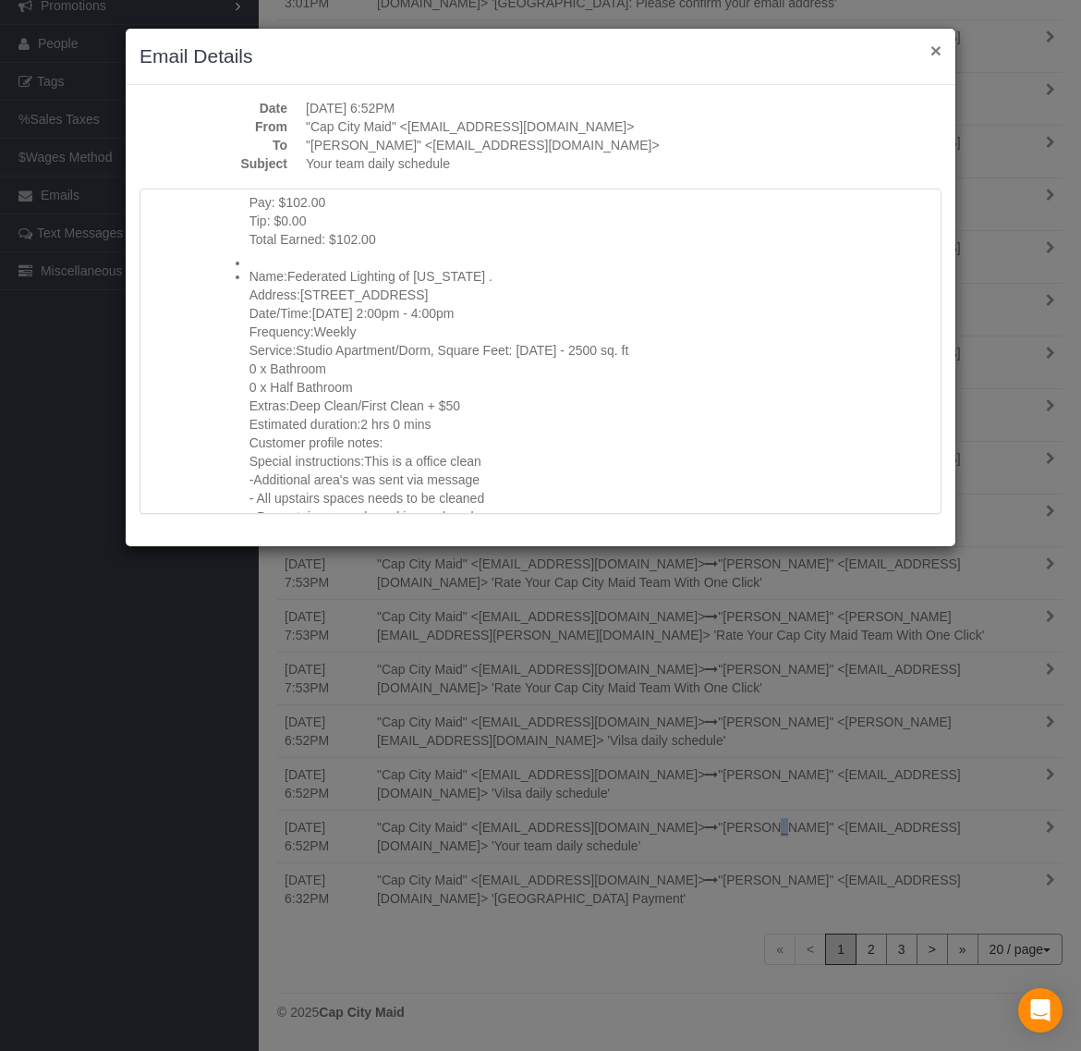
click at [935, 51] on button "×" at bounding box center [935, 50] width 11 height 19
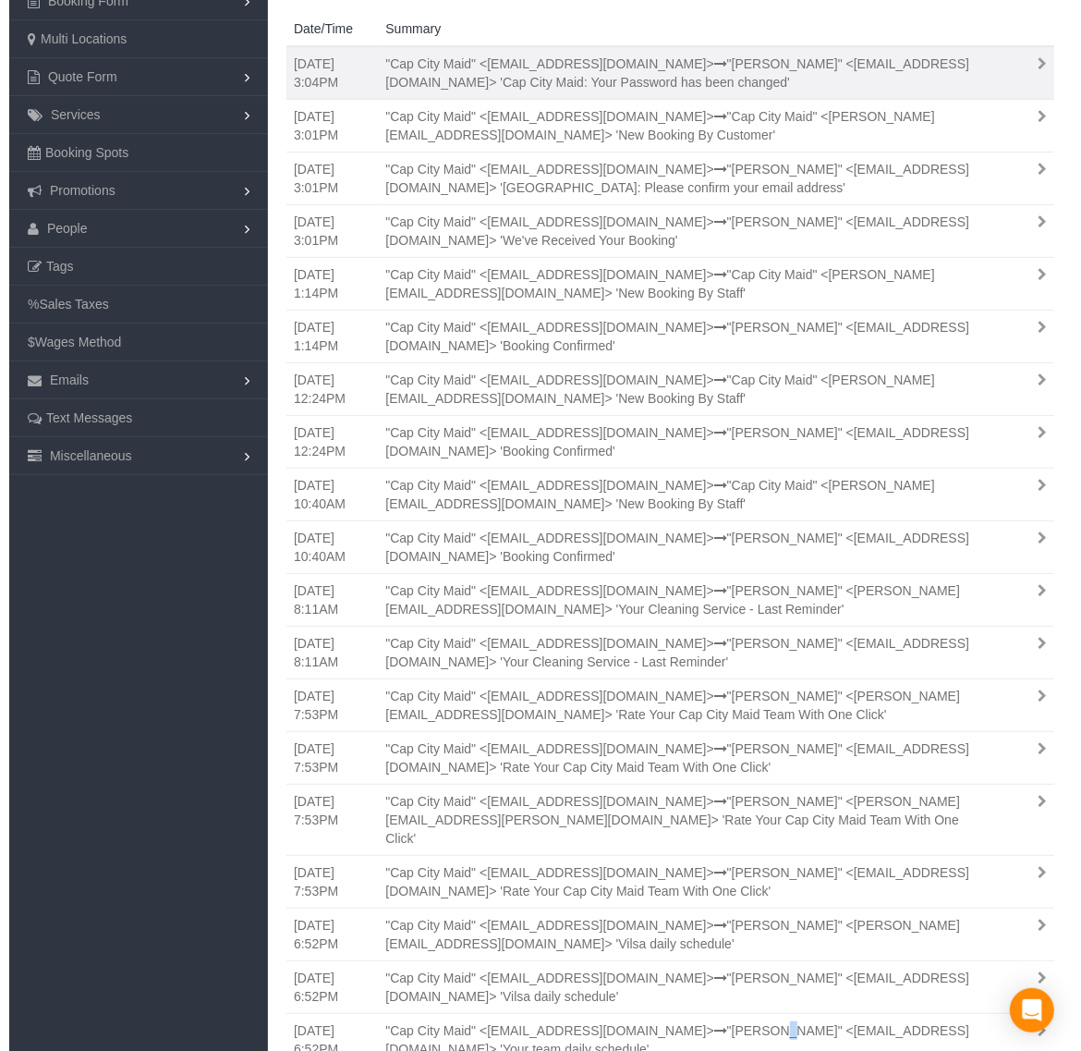
scroll to position [0, 0]
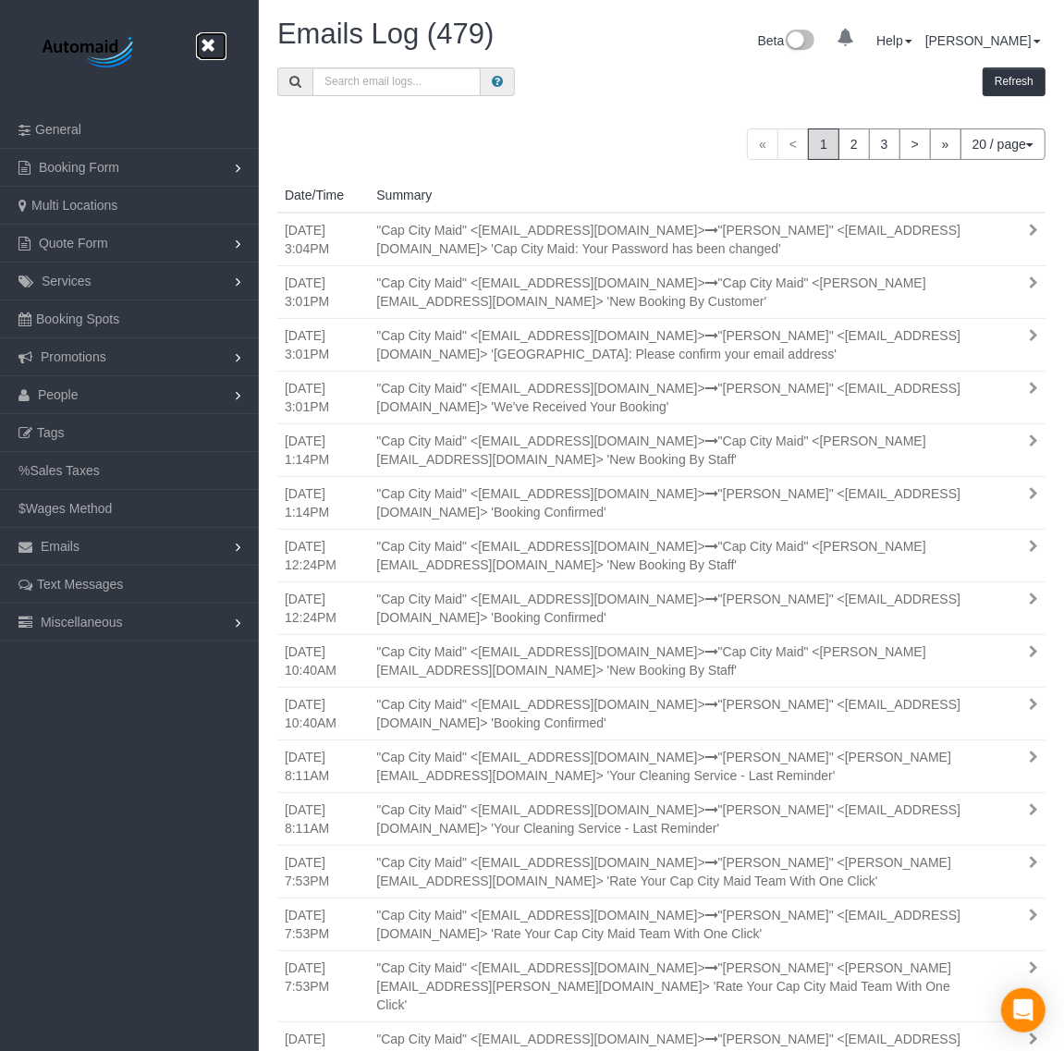
click at [209, 47] on icon at bounding box center [207, 45] width 23 height 23
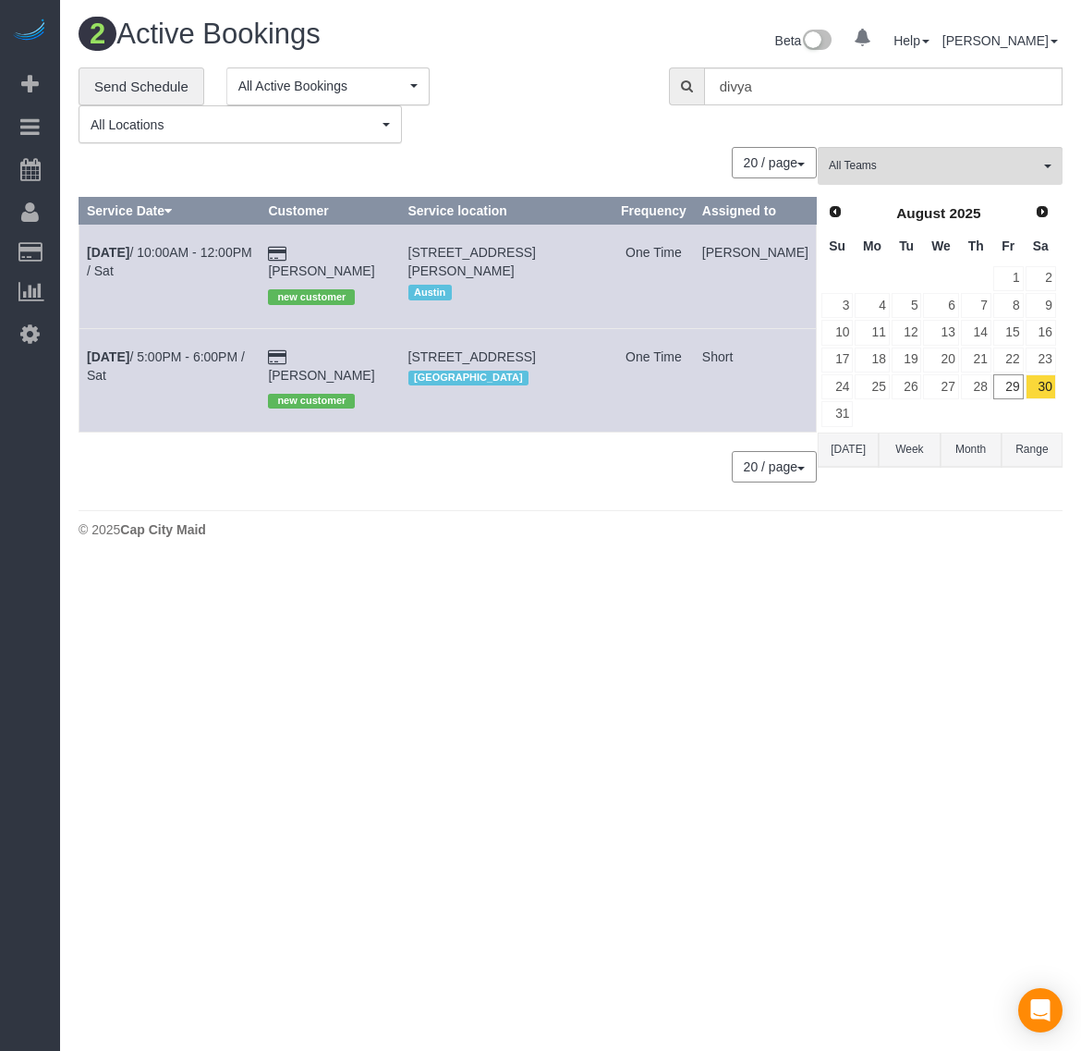
scroll to position [556, 1081]
drag, startPoint x: 335, startPoint y: 330, endPoint x: 379, endPoint y: 335, distance: 43.8
click at [379, 335] on td "[PERSON_NAME] new customer" at bounding box center [331, 379] width 140 height 103
copy link "[PERSON_NAME]"
click at [559, 578] on body "0 Beta Your Notifications You have 0 alerts Add Booking Bookings Active Booking…" at bounding box center [540, 525] width 1081 height 1051
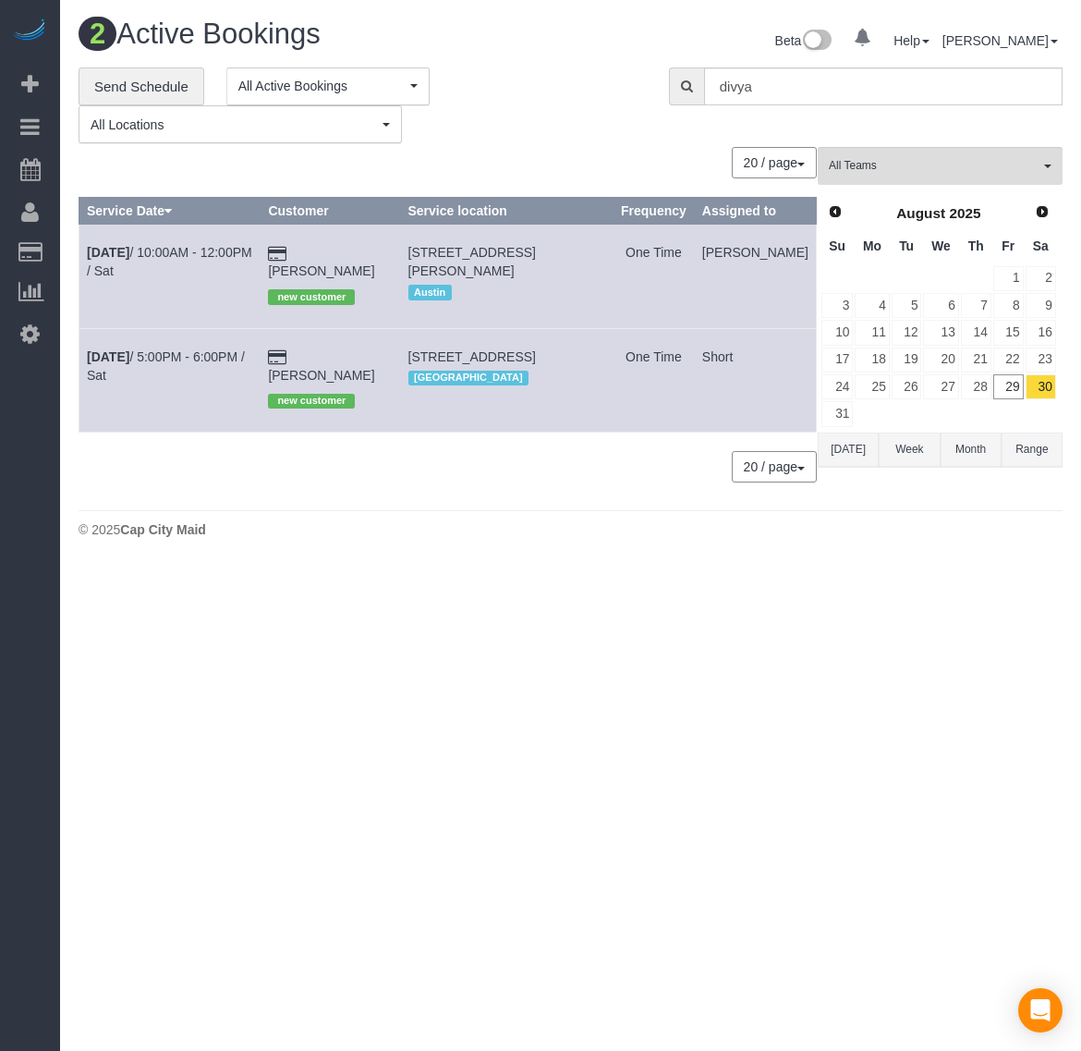
drag, startPoint x: 413, startPoint y: 347, endPoint x: 553, endPoint y: 376, distance: 142.4
click at [553, 376] on td "[STREET_ADDRESS] [GEOGRAPHIC_DATA]" at bounding box center [506, 379] width 213 height 103
copy span "[STREET_ADDRESS]"
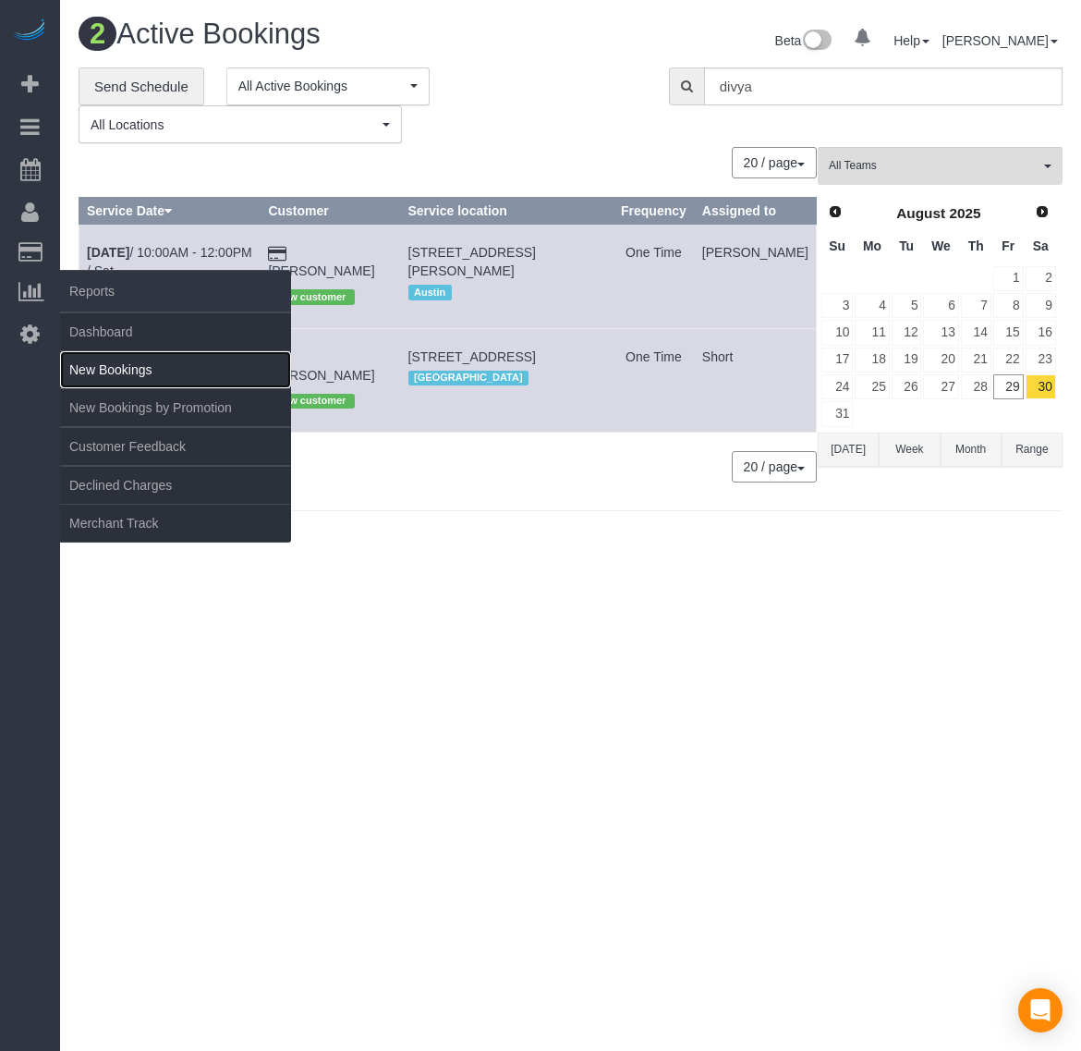
click at [134, 360] on link "New Bookings" at bounding box center [175, 369] width 231 height 37
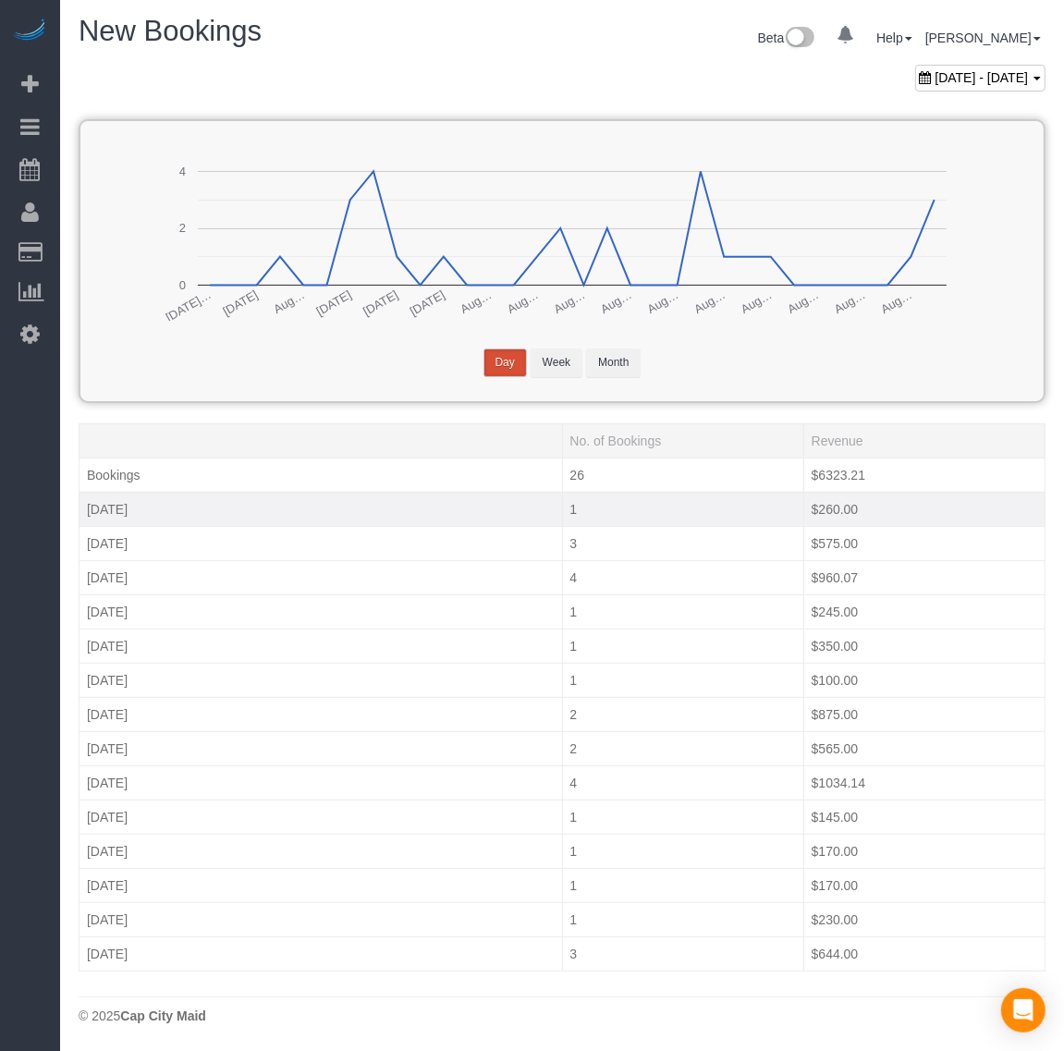
scroll to position [5, 0]
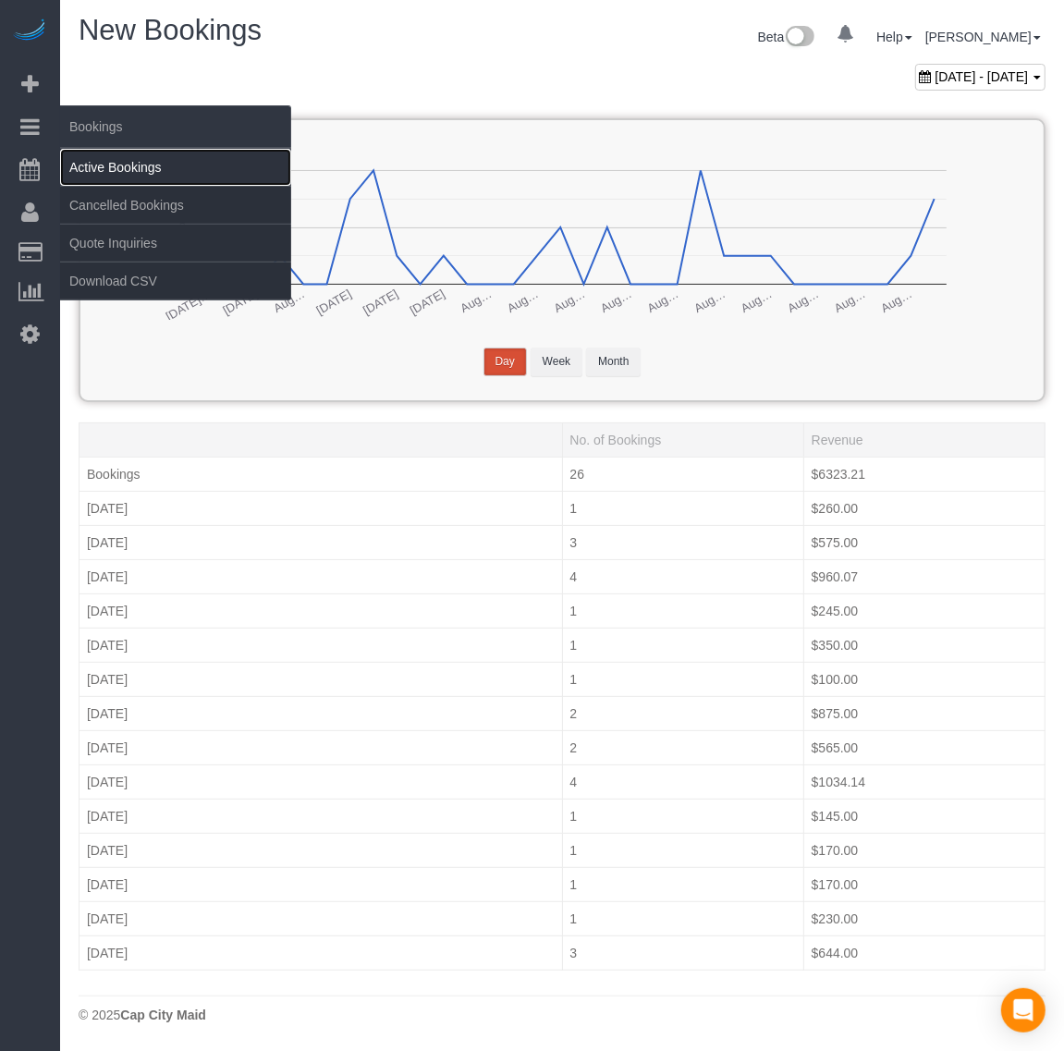
click at [103, 162] on link "Active Bookings" at bounding box center [175, 167] width 231 height 37
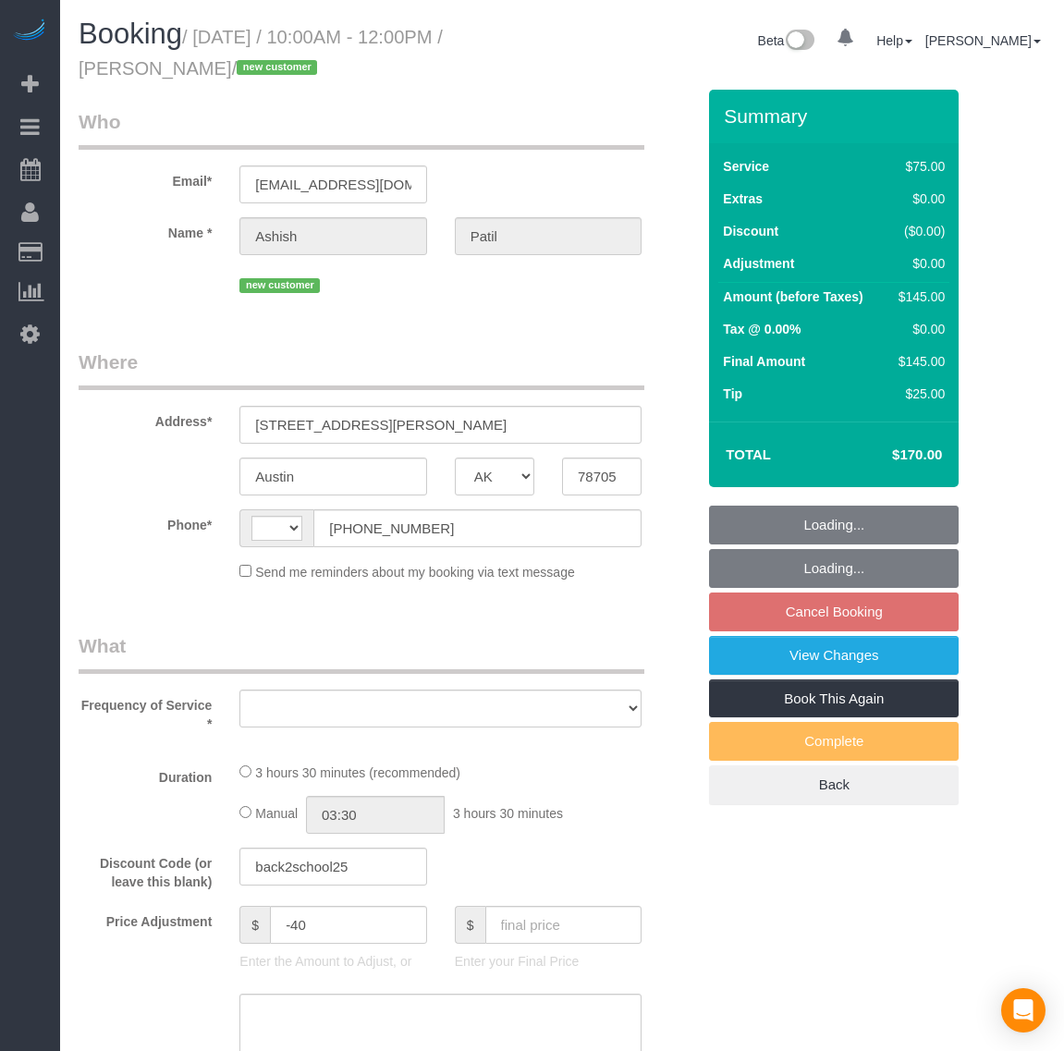
select select "[GEOGRAPHIC_DATA]"
select select "string:US"
select select "1001"
select select "2"
select select "number:2"
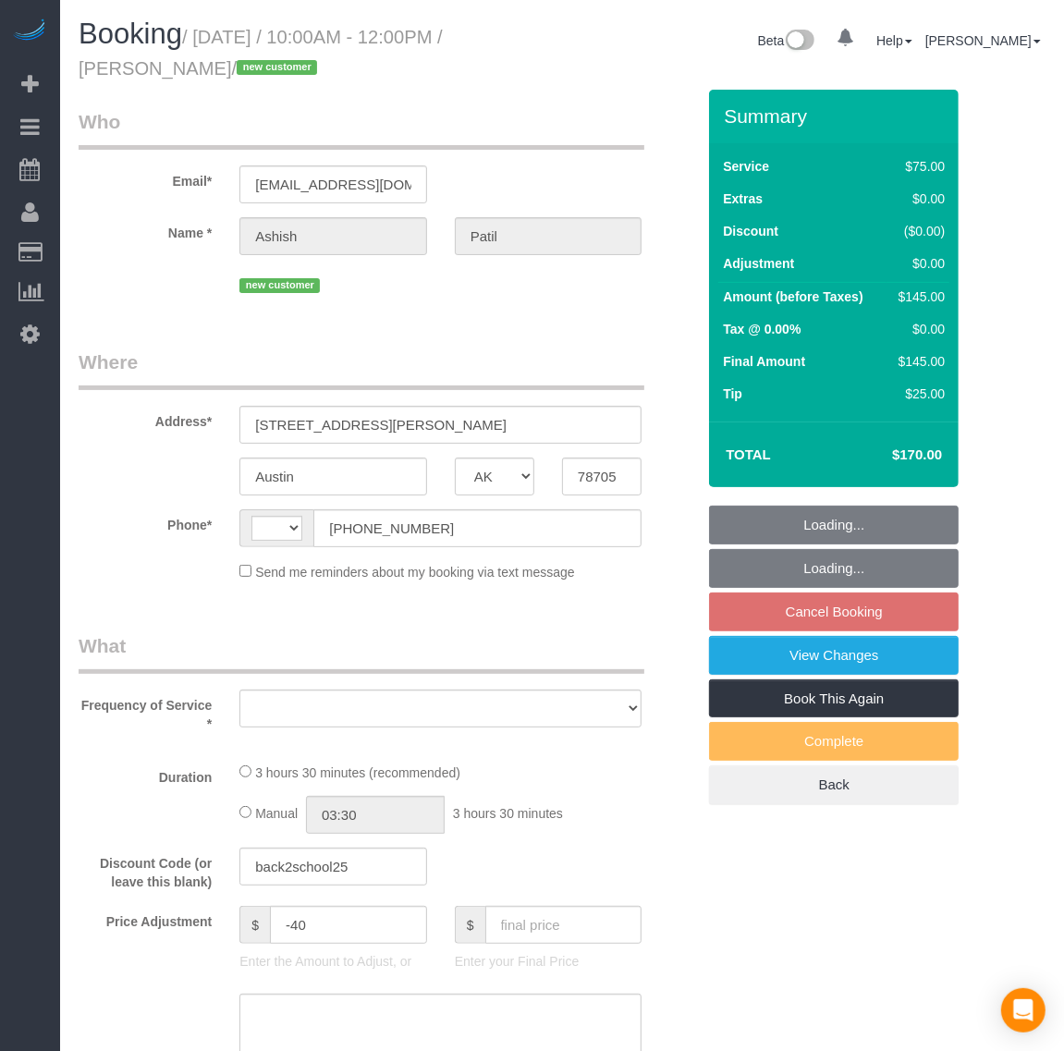
select select "number:42"
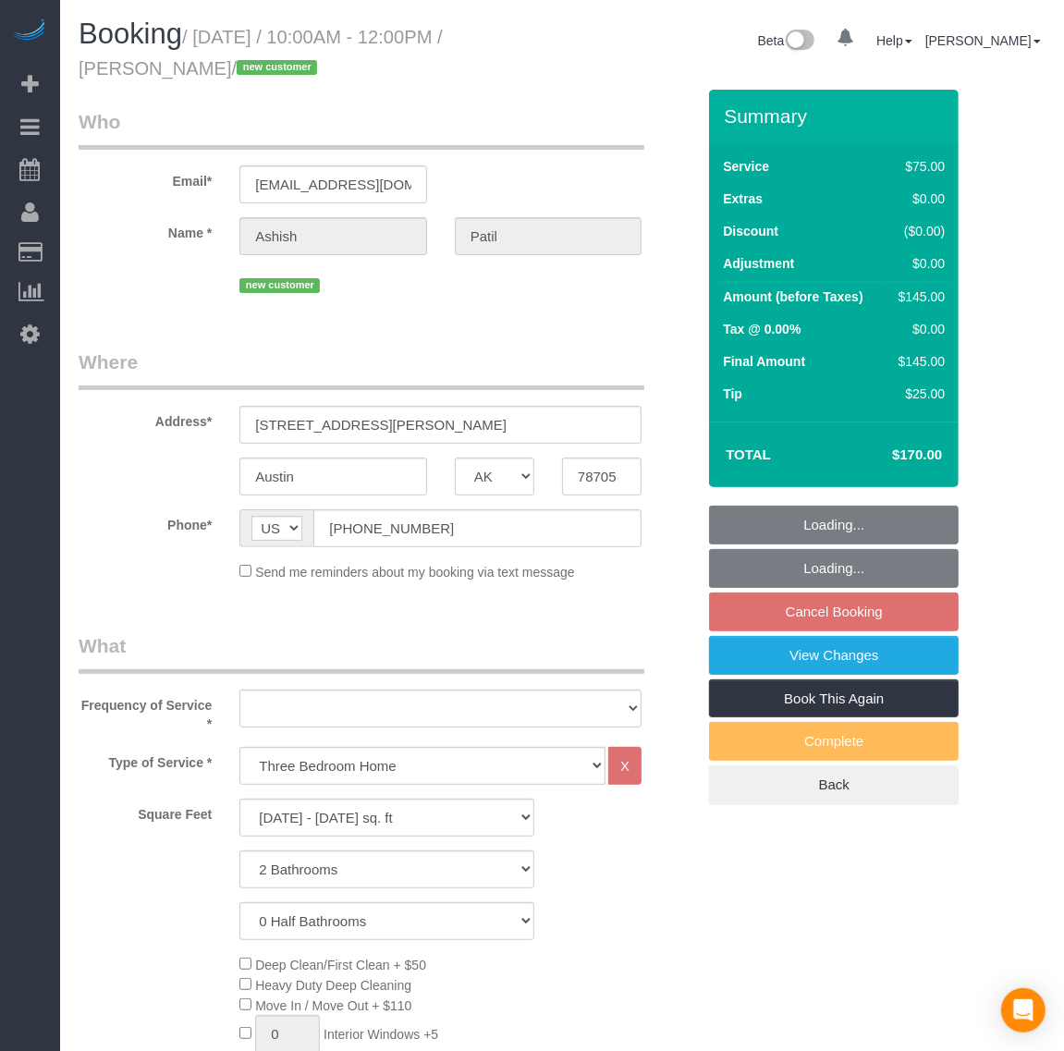
select select "object:940"
select select "spot3"
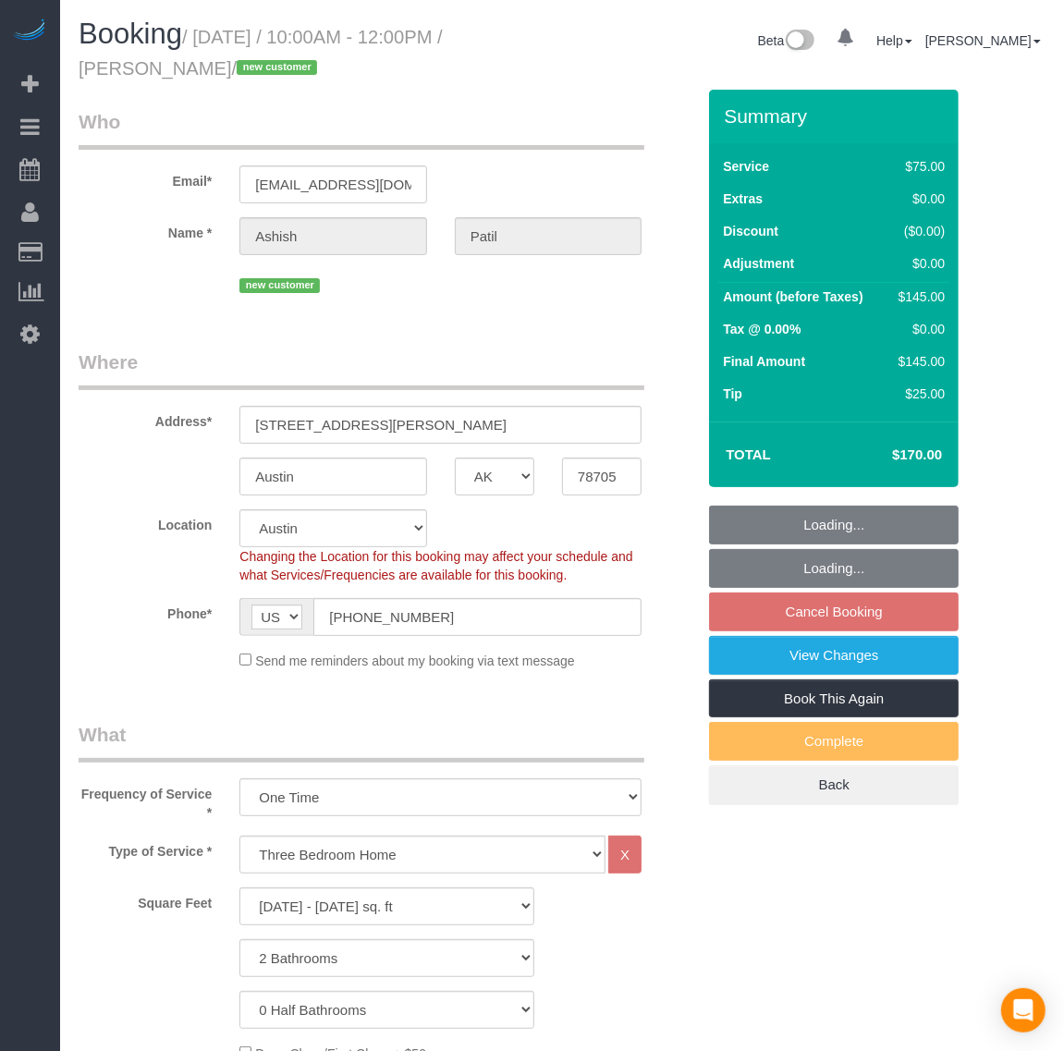
select select "spot39"
select select "object:973"
select select "1001"
select select "2"
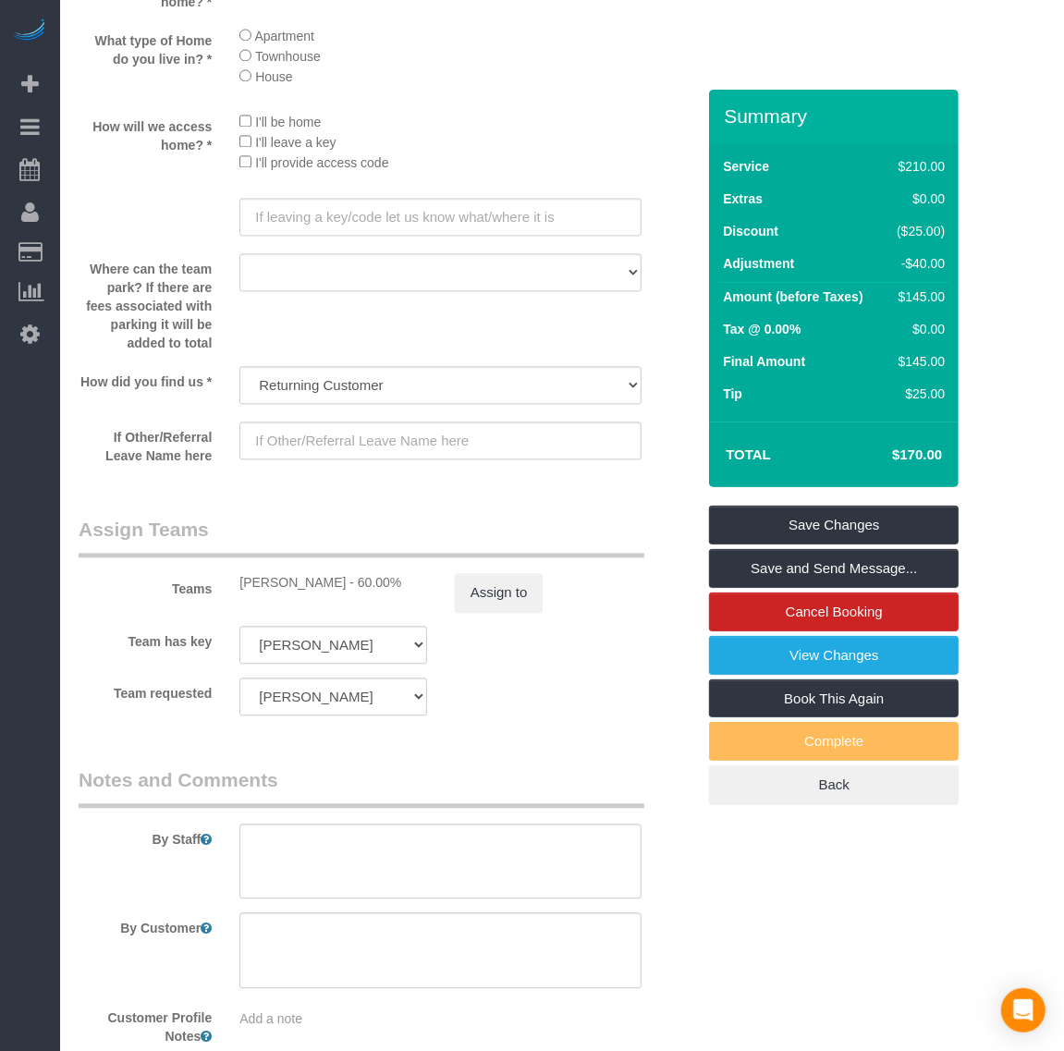
scroll to position [2538, 0]
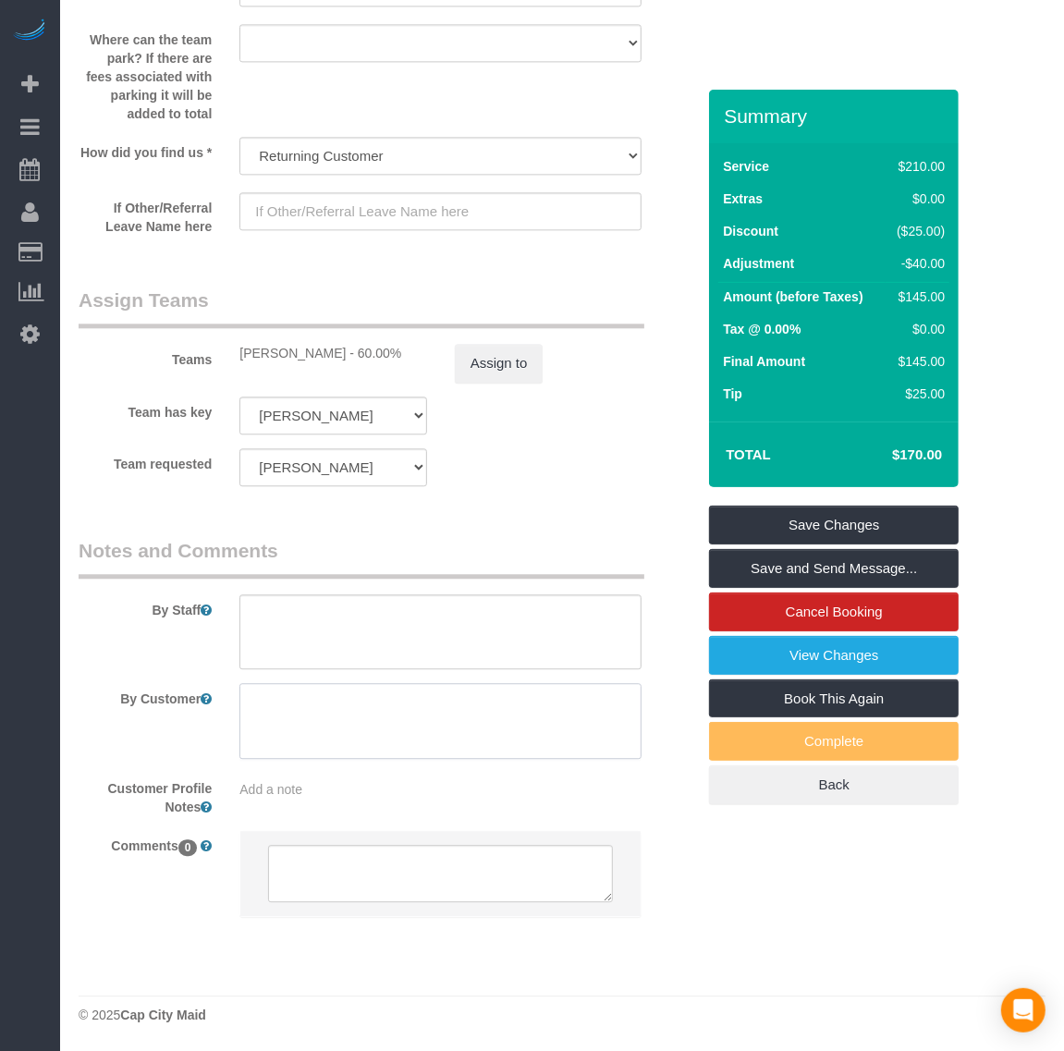
drag, startPoint x: 465, startPoint y: 694, endPoint x: 463, endPoint y: 704, distance: 10.3
click at [467, 695] on textarea at bounding box center [440, 721] width 402 height 76
paste textarea "(949) 357-5682"
type textarea "Please contact (949) 357-5682 once your 30 minutes away"
click at [829, 524] on link "Save Changes" at bounding box center [833, 524] width 249 height 39
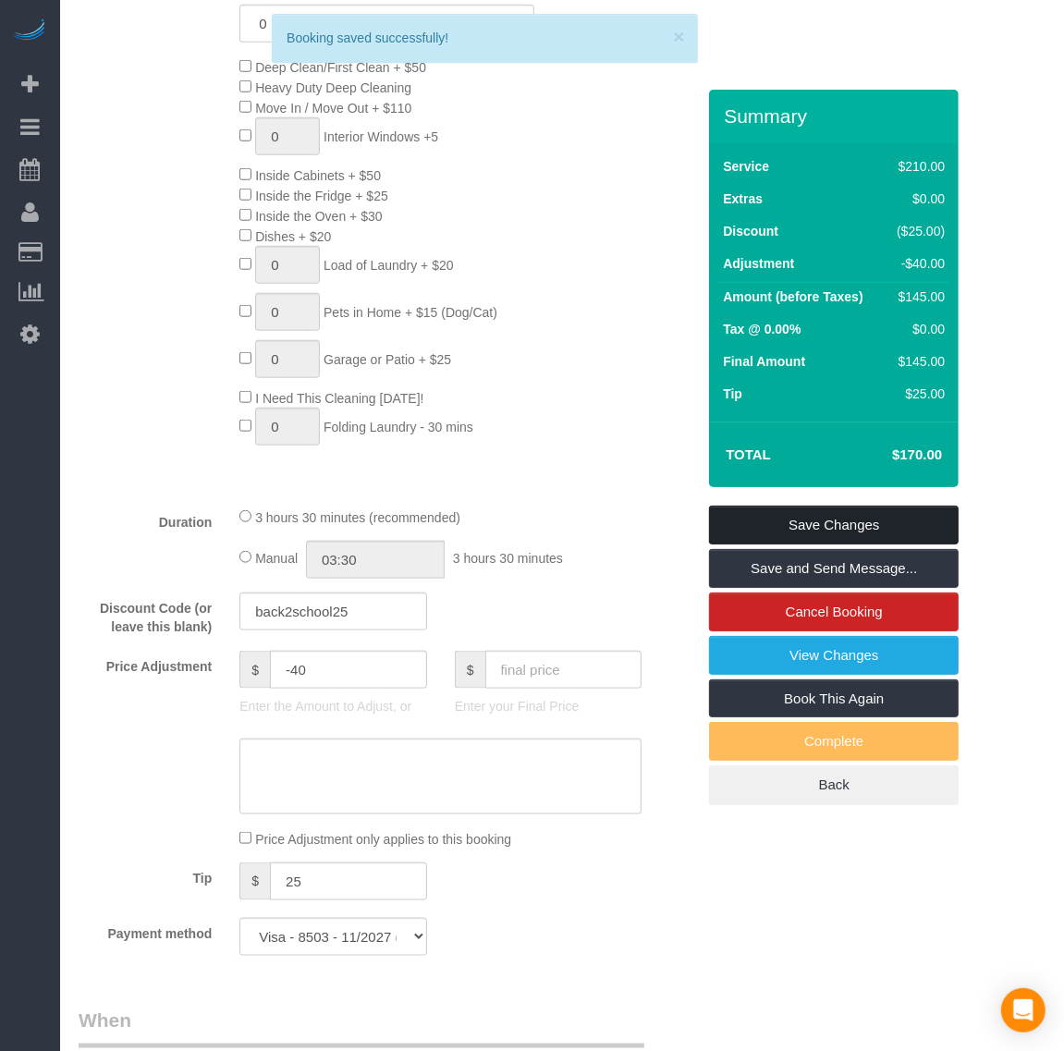
scroll to position [921, 0]
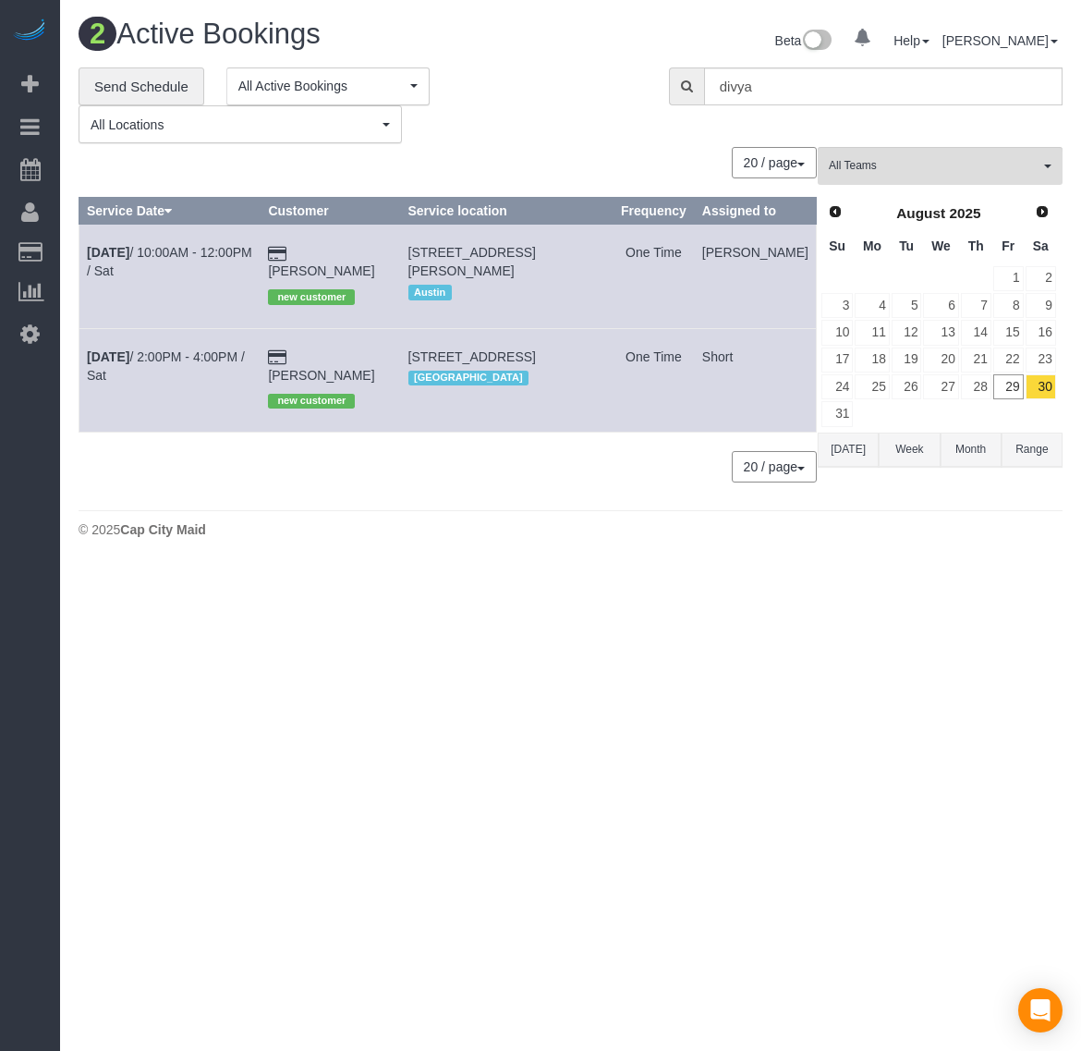
click at [787, 658] on body "0 Beta Your Notifications You have 0 alerts Add Booking Bookings Active Booking…" at bounding box center [540, 525] width 1081 height 1051
drag, startPoint x: 420, startPoint y: 344, endPoint x: 553, endPoint y: 372, distance: 135.2
click at [553, 372] on td "[STREET_ADDRESS] [GEOGRAPHIC_DATA]" at bounding box center [506, 379] width 213 height 103
copy span "[STREET_ADDRESS]"
